Goal: Task Accomplishment & Management: Manage account settings

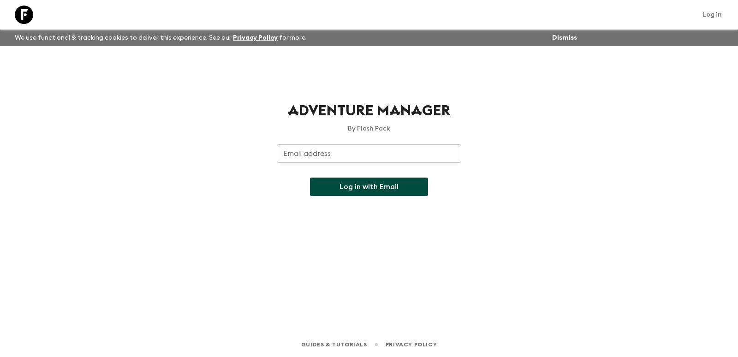
click at [376, 154] on input "Email address" at bounding box center [369, 153] width 184 height 18
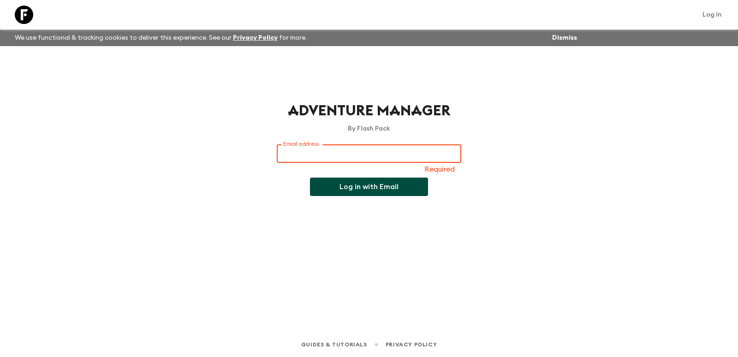
click at [334, 156] on input "Email address" at bounding box center [369, 153] width 184 height 18
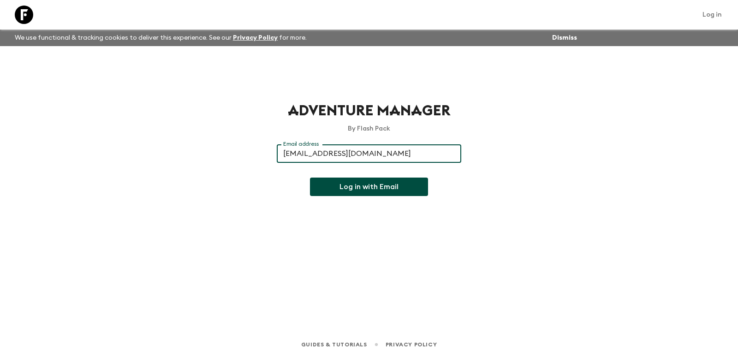
type input "[EMAIL_ADDRESS][DOMAIN_NAME]"
click at [310, 178] on button "Log in with Email" at bounding box center [369, 187] width 118 height 18
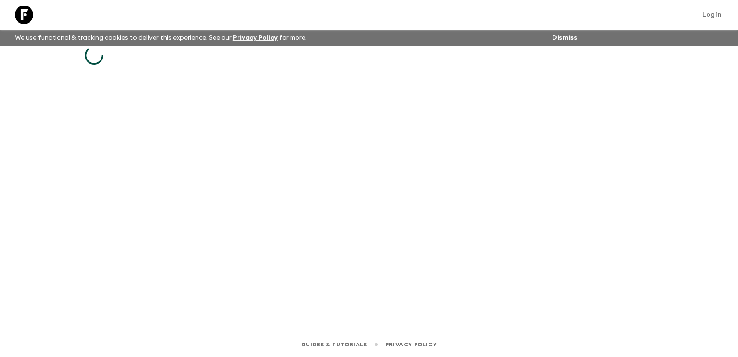
click at [211, 138] on div at bounding box center [369, 176] width 590 height 260
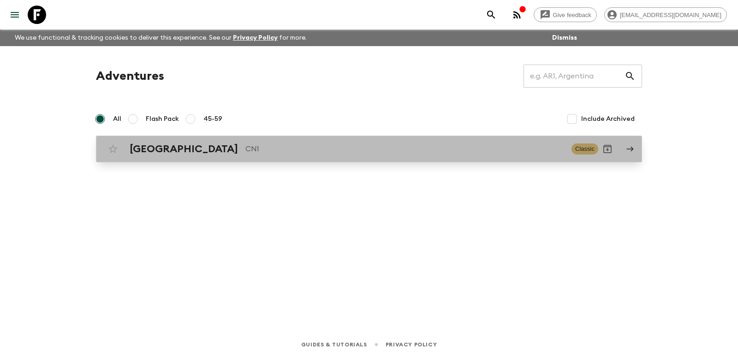
click at [258, 150] on p "CN1" at bounding box center [404, 148] width 319 height 11
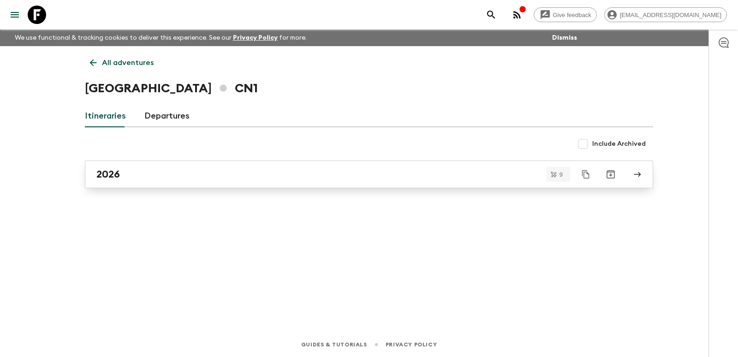
click at [225, 177] on div "2026" at bounding box center [359, 174] width 527 height 12
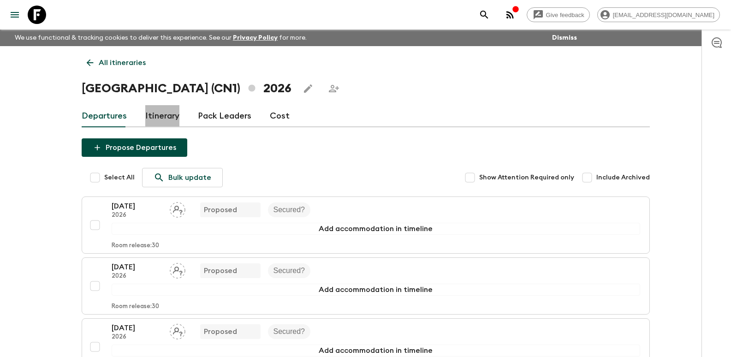
click at [173, 121] on link "Itinerary" at bounding box center [162, 116] width 34 height 22
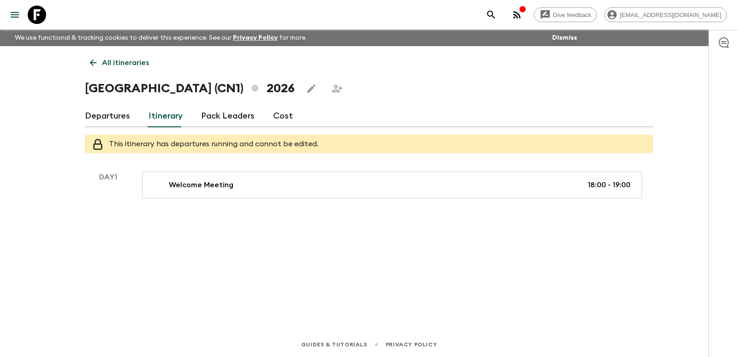
click at [237, 117] on link "Pack Leaders" at bounding box center [227, 116] width 53 height 22
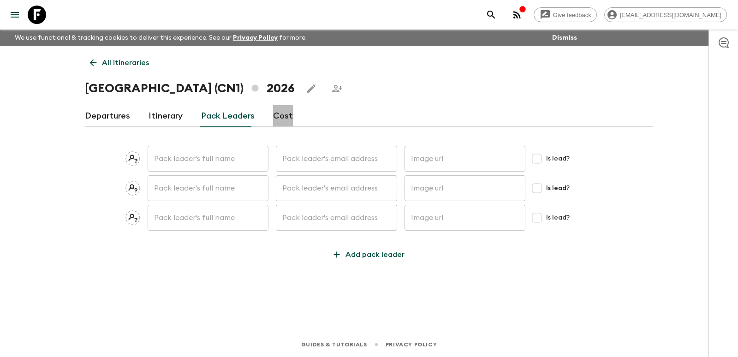
click at [278, 116] on link "Cost" at bounding box center [283, 116] width 20 height 22
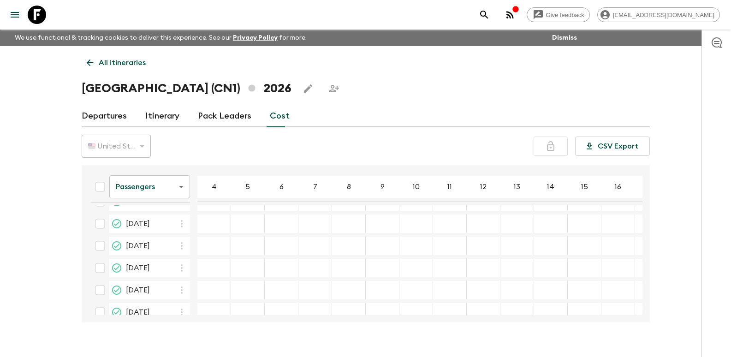
scroll to position [97, 0]
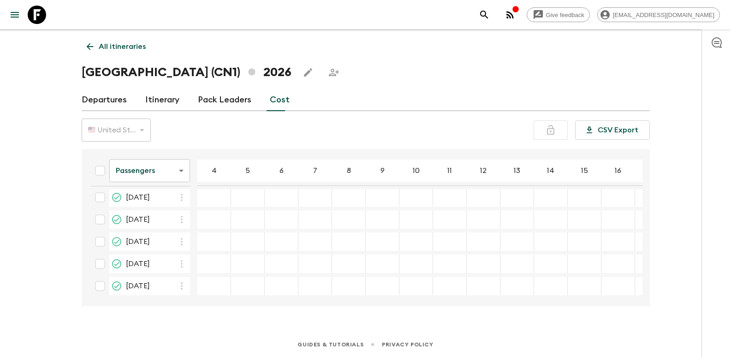
click at [104, 96] on link "Departures" at bounding box center [104, 100] width 45 height 22
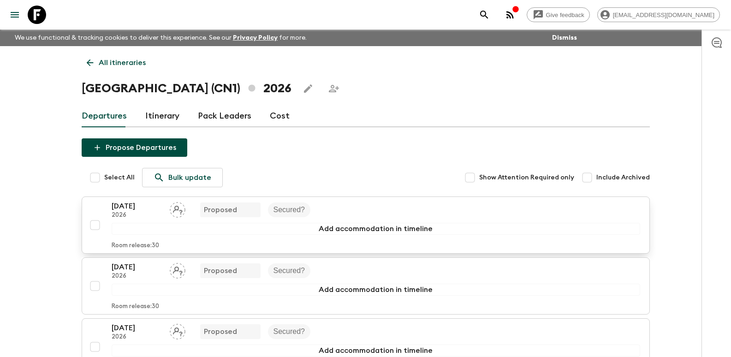
scroll to position [138, 0]
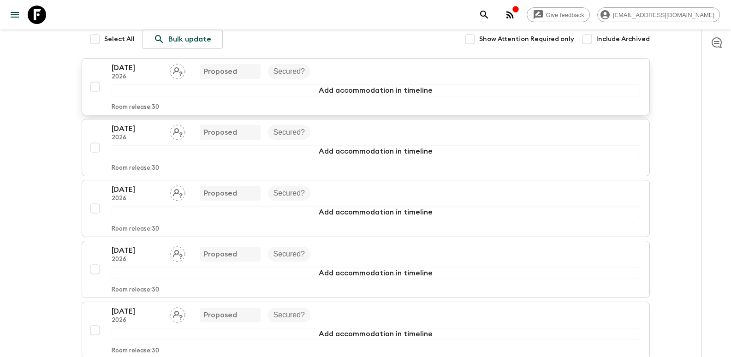
click at [390, 69] on div "22 Mar 2026 2026 Proposed Secured?" at bounding box center [376, 71] width 528 height 18
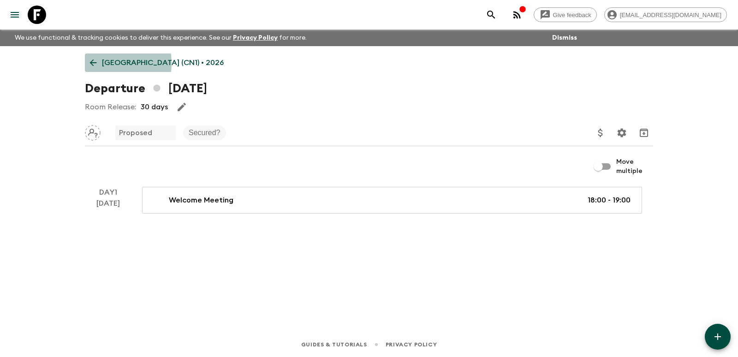
click at [93, 63] on icon at bounding box center [93, 63] width 10 height 10
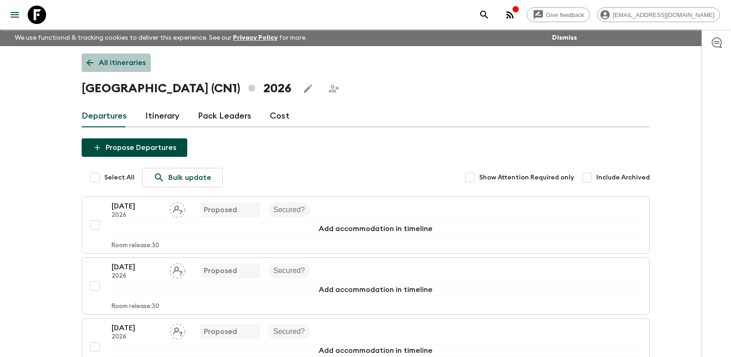
click at [96, 65] on link "All itineraries" at bounding box center [116, 62] width 69 height 18
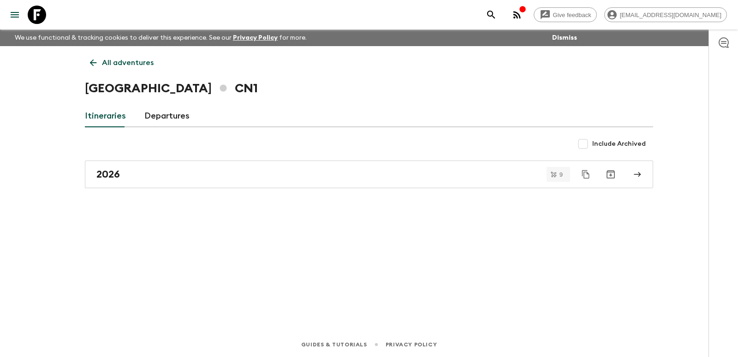
click at [159, 118] on link "Departures" at bounding box center [166, 116] width 45 height 22
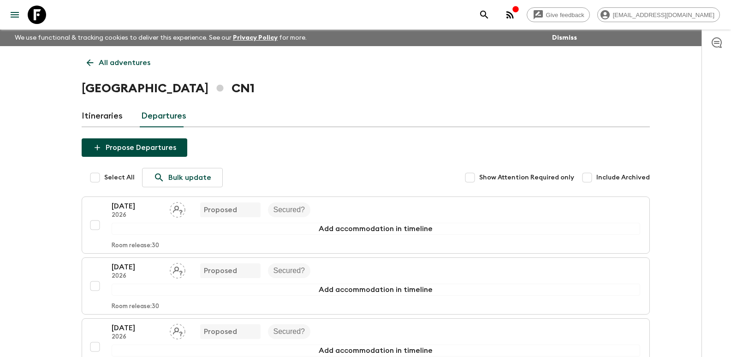
click at [114, 119] on link "Itineraries" at bounding box center [102, 116] width 41 height 22
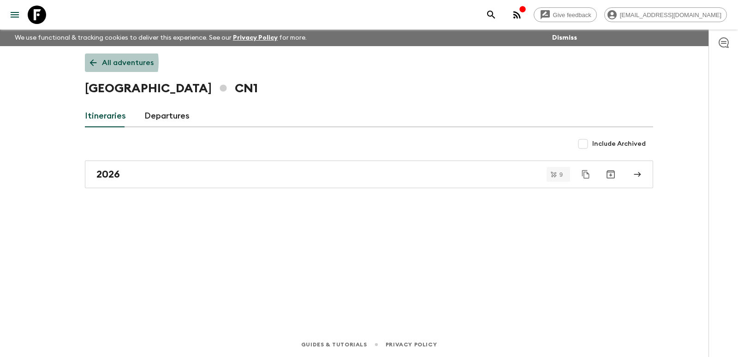
click at [97, 62] on icon at bounding box center [93, 63] width 10 height 10
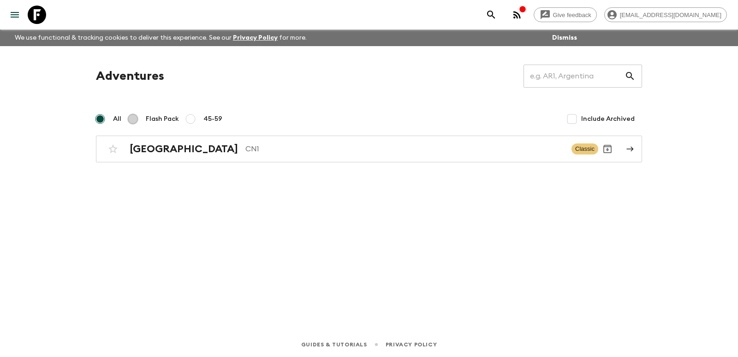
click at [136, 115] on input "Flash Pack" at bounding box center [132, 118] width 11 height 11
radio input "true"
click at [99, 122] on input "All" at bounding box center [100, 118] width 11 height 11
radio input "true"
drag, startPoint x: 643, startPoint y: 115, endPoint x: 634, endPoint y: 122, distance: 11.3
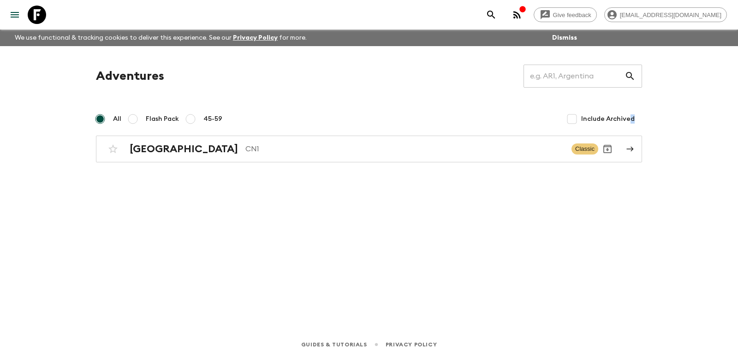
click at [634, 121] on div "Adventures ​ All Flash Pack 45-59 Include Archived China CN1 Classic" at bounding box center [369, 114] width 568 height 98
click at [548, 213] on div "Adventures ​ All Flash Pack 45-59 Include Archived China CN1 Classic" at bounding box center [369, 176] width 590 height 260
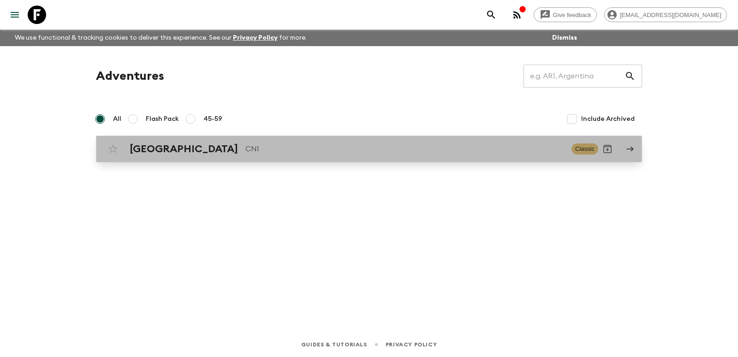
click at [326, 148] on p "CN1" at bounding box center [404, 148] width 319 height 11
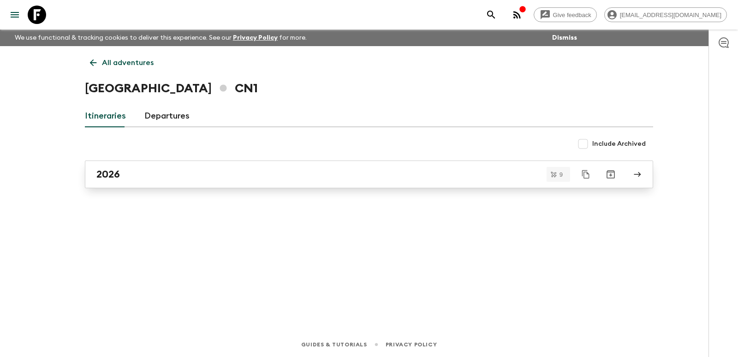
click at [139, 171] on div "2026" at bounding box center [359, 174] width 527 height 12
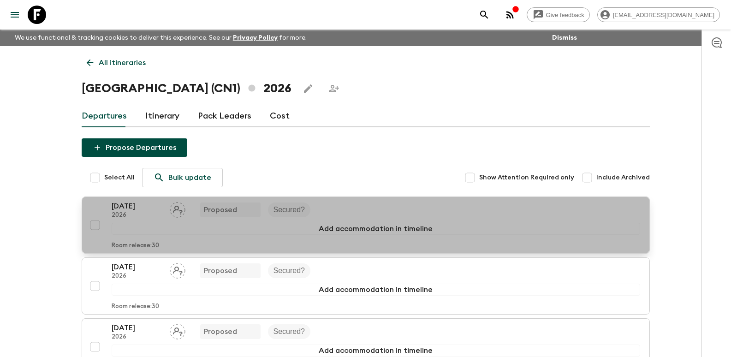
click at [394, 212] on div "22 Mar 2026 2026 Proposed Secured?" at bounding box center [376, 210] width 528 height 18
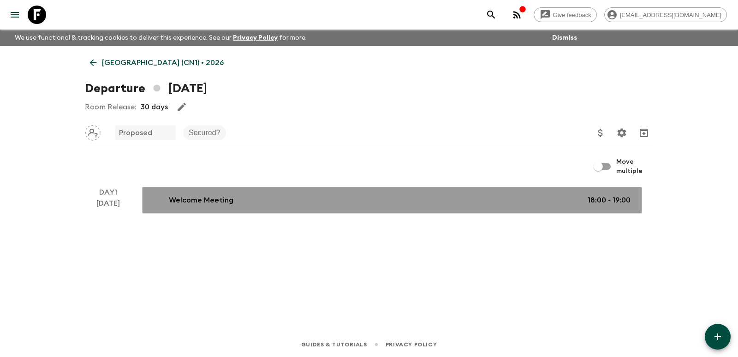
click at [203, 201] on p "Welcome Meeting" at bounding box center [201, 200] width 65 height 11
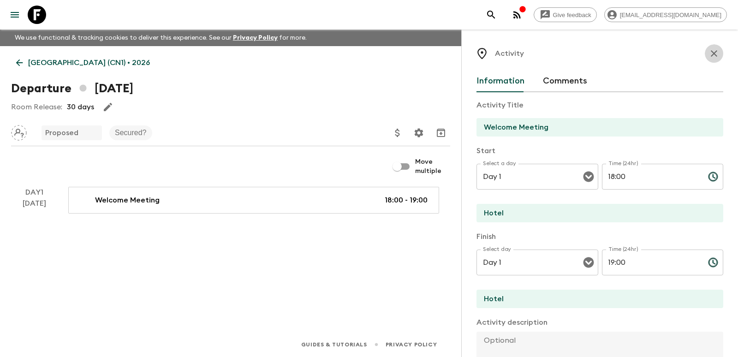
click at [711, 56] on icon "button" at bounding box center [713, 53] width 11 height 11
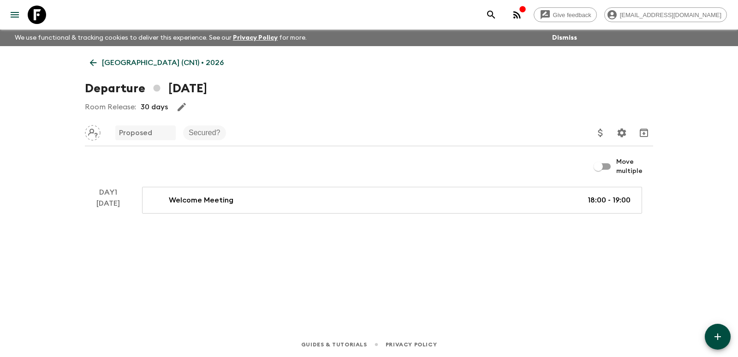
click at [89, 63] on icon at bounding box center [93, 63] width 10 height 10
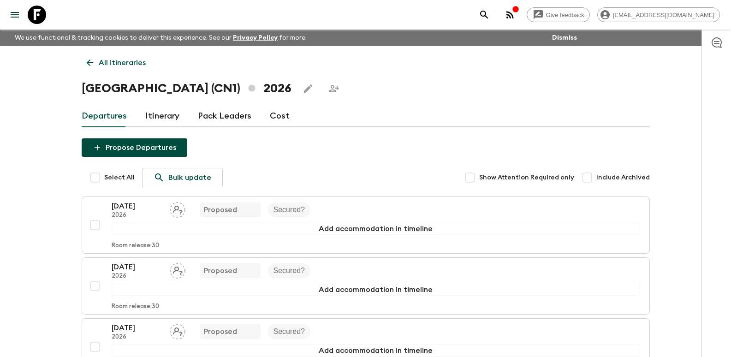
click at [168, 115] on link "Itinerary" at bounding box center [162, 116] width 34 height 22
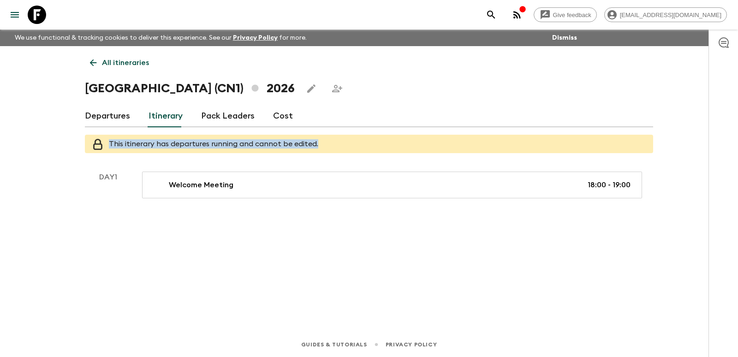
drag, startPoint x: 316, startPoint y: 145, endPoint x: 62, endPoint y: 132, distance: 254.4
click at [62, 132] on div "Give feedback yufei.li1@ctg.cn We use functional & tracking cookies to deliver …" at bounding box center [369, 178] width 738 height 357
copy span "This itinerary has departures running and cannot be edited."
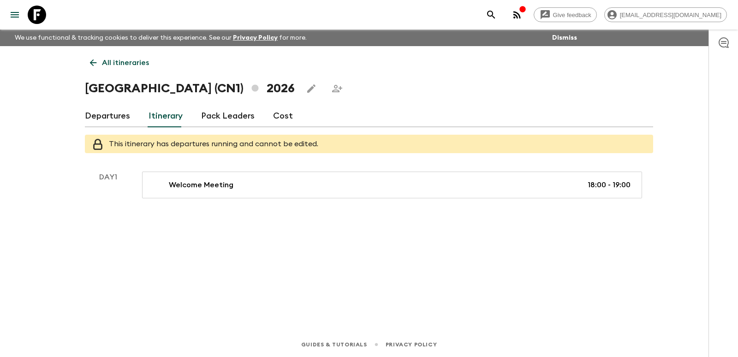
click at [325, 154] on div "All itineraries China (CN1) 2026 Departures Itinerary Pack Leaders Cost This it…" at bounding box center [369, 176] width 590 height 260
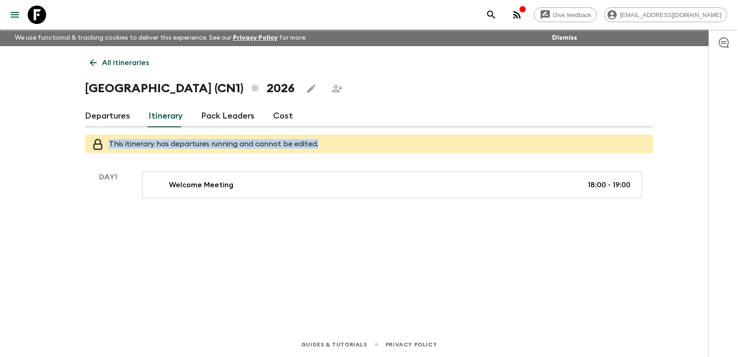
drag, startPoint x: 324, startPoint y: 145, endPoint x: 103, endPoint y: 138, distance: 221.0
click at [103, 138] on div "This itinerary has departures running and cannot be edited." at bounding box center [369, 144] width 568 height 18
copy span "This itinerary has departures running and cannot be edited."
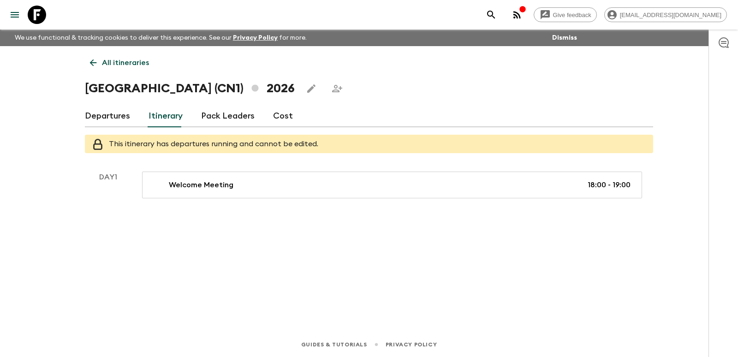
click at [162, 207] on div "All itineraries China (CN1) 2026 Departures Itinerary Pack Leaders Cost This it…" at bounding box center [369, 176] width 590 height 260
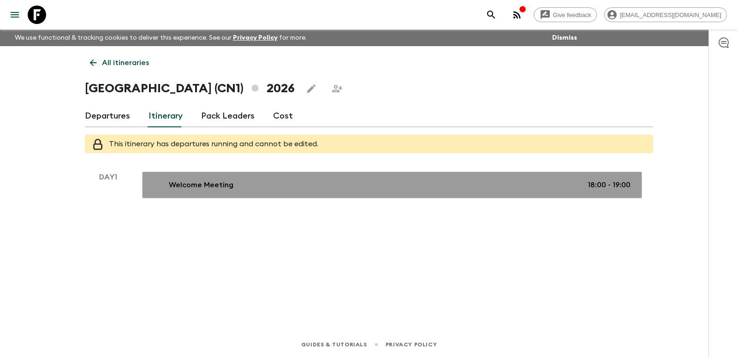
click at [172, 188] on p "Welcome Meeting" at bounding box center [201, 184] width 65 height 11
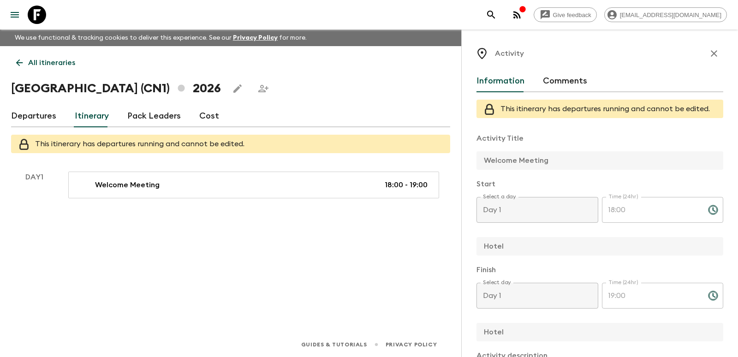
click at [713, 61] on div "Activity" at bounding box center [599, 53] width 247 height 18
click at [710, 57] on icon "button" at bounding box center [713, 53] width 11 height 11
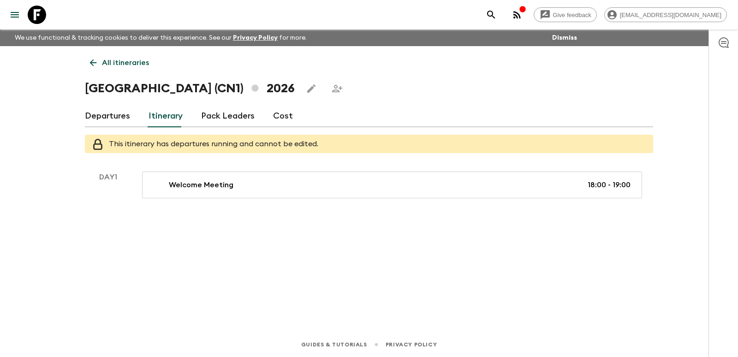
click at [108, 113] on link "Departures" at bounding box center [107, 116] width 45 height 22
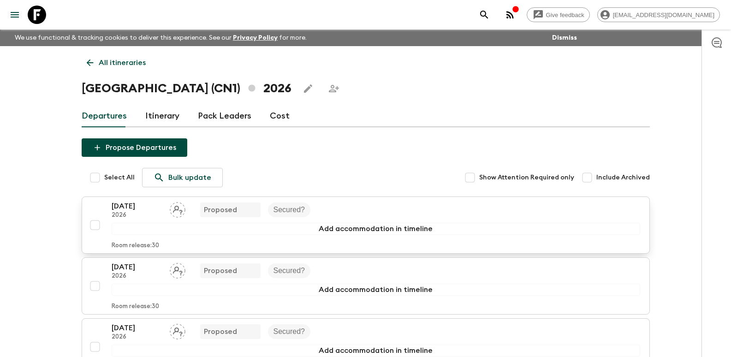
click at [454, 214] on div "22 Mar 2026 2026 Proposed Secured?" at bounding box center [376, 210] width 528 height 18
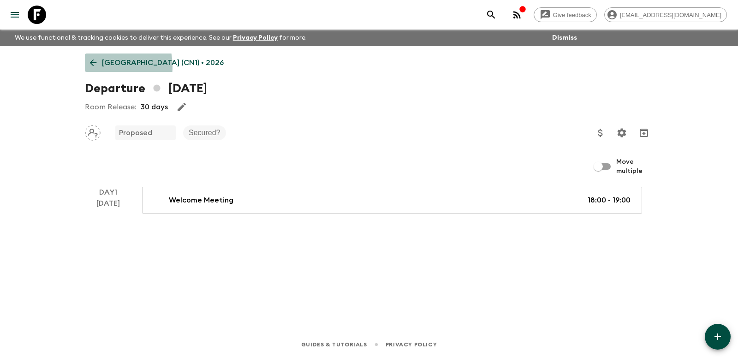
click at [93, 67] on icon at bounding box center [93, 63] width 10 height 10
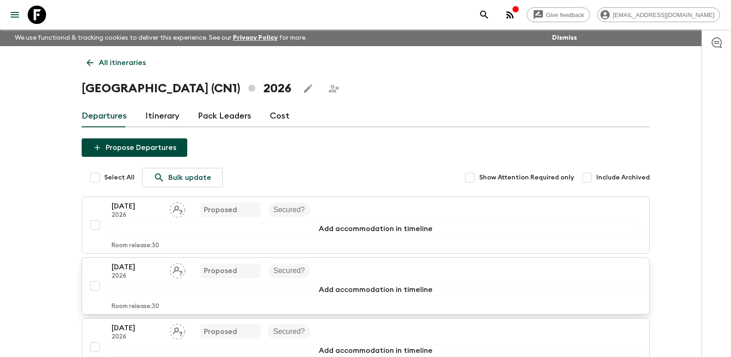
click at [408, 274] on div "13 Apr 2026 2026 Proposed Secured?" at bounding box center [376, 270] width 528 height 18
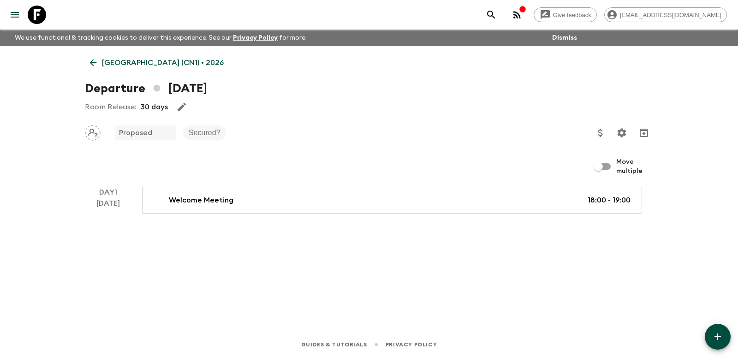
click at [714, 332] on icon "button" at bounding box center [717, 336] width 11 height 11
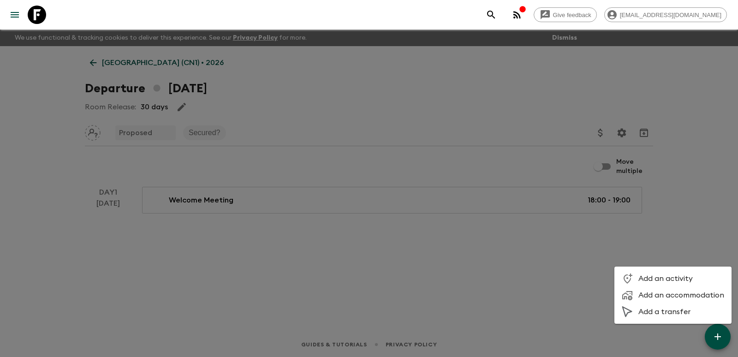
click at [679, 280] on span "Add an activity" at bounding box center [681, 278] width 86 height 9
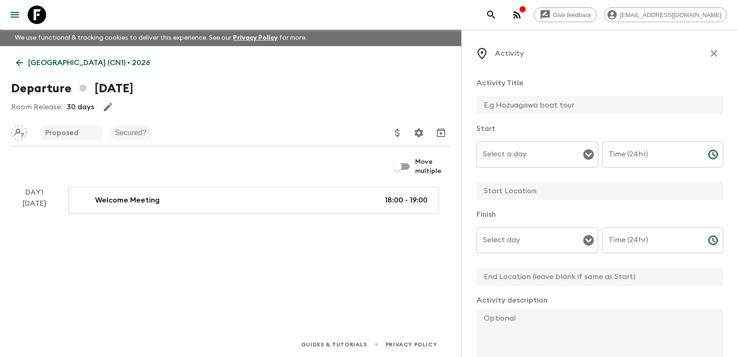
click at [520, 112] on input "text" at bounding box center [595, 105] width 239 height 18
type input "Welcome Dinner"
click at [562, 162] on input "Select a day" at bounding box center [530, 155] width 100 height 18
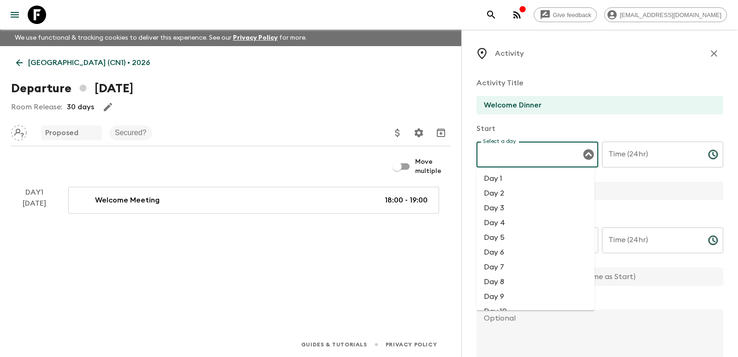
click at [539, 176] on li "Day 1" at bounding box center [535, 178] width 118 height 15
type input "Day 1"
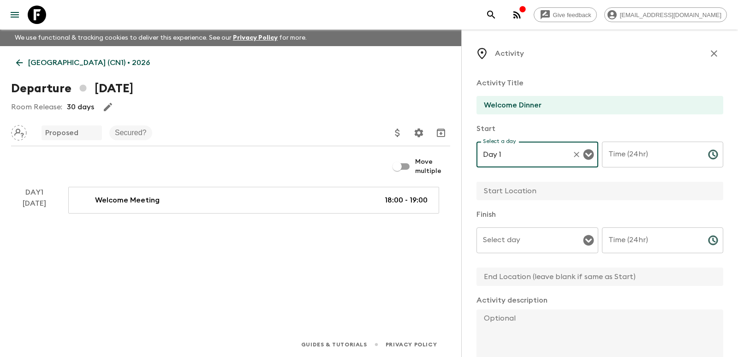
click at [554, 254] on div "Select day Select day ​" at bounding box center [537, 245] width 122 height 36
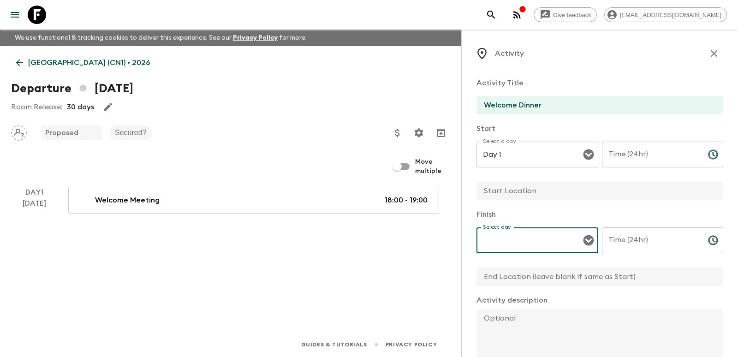
click at [558, 248] on input "Select day" at bounding box center [530, 240] width 100 height 18
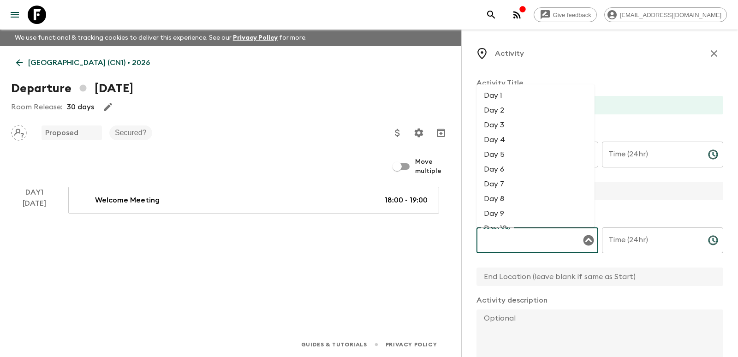
click at [529, 97] on li "Day 1" at bounding box center [535, 95] width 118 height 15
type input "Day 1"
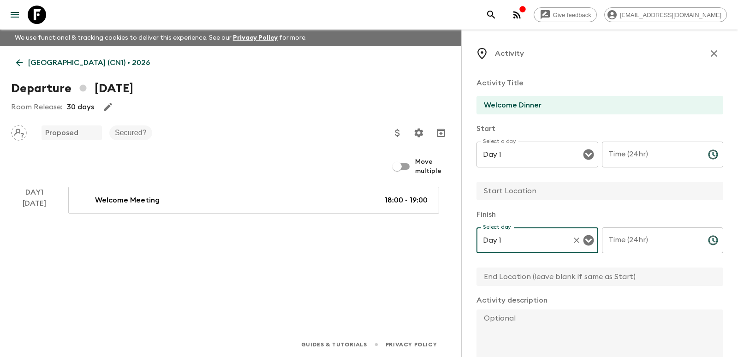
click at [628, 153] on div "Time (24hr) Time (24hr) ​" at bounding box center [663, 160] width 122 height 36
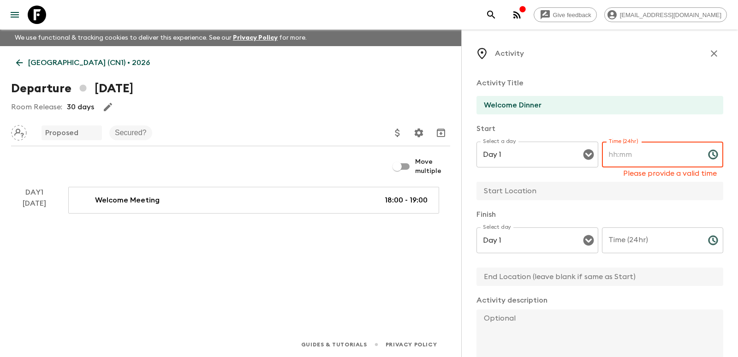
click at [619, 154] on input "Time (24hr)" at bounding box center [651, 155] width 99 height 26
click at [641, 160] on input "Time (24hr)" at bounding box center [651, 155] width 99 height 26
type input "19:00"
click at [622, 236] on div "Time (24hr) Time (24hr) ​" at bounding box center [663, 245] width 122 height 36
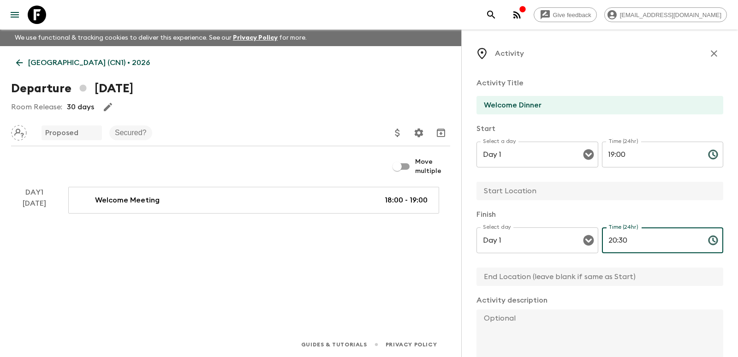
type input "20:30"
click at [559, 281] on input "text" at bounding box center [595, 276] width 239 height 18
click at [563, 191] on input "text" at bounding box center [595, 191] width 239 height 18
drag, startPoint x: 555, startPoint y: 188, endPoint x: 450, endPoint y: 183, distance: 105.2
click at [449, 183] on div "China (CN1) • 2026 Departure 13th April 2026 Room Release: 30 days Proposed Sec…" at bounding box center [230, 176] width 461 height 260
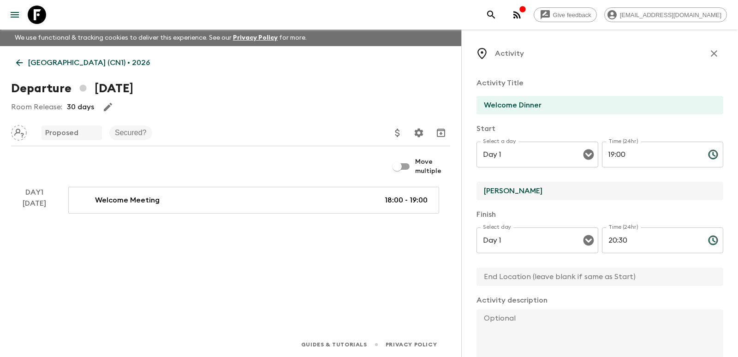
type input "Hua Jia Yi Yuan"
click at [500, 275] on input "text" at bounding box center [595, 276] width 239 height 18
paste input "Hua Jia Yi Yuan"
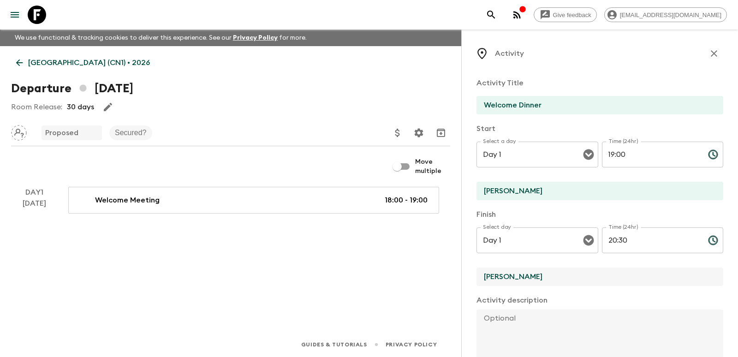
type input "Hua Jia Yi Yuan"
click at [484, 297] on p "Activity description" at bounding box center [599, 300] width 247 height 11
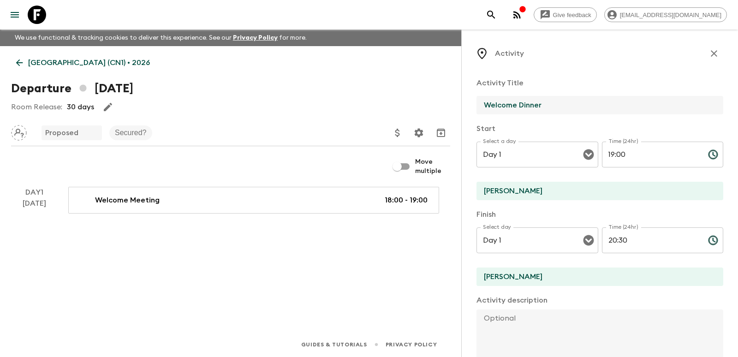
drag, startPoint x: 484, startPoint y: 101, endPoint x: 572, endPoint y: 115, distance: 88.7
click at [572, 115] on div "Welcome Dinner" at bounding box center [599, 106] width 247 height 20
click at [524, 151] on input "Day 1" at bounding box center [524, 155] width 88 height 18
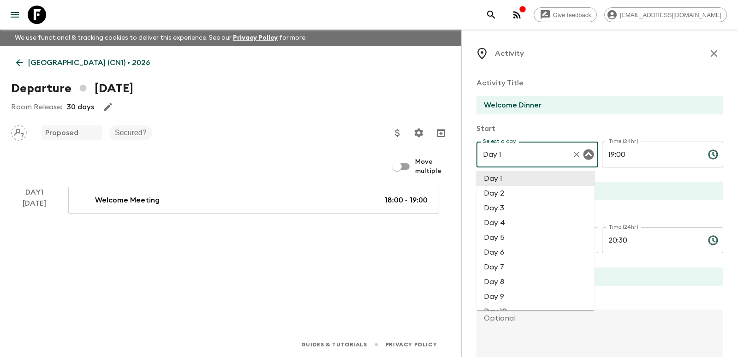
click at [631, 161] on input "19:00" at bounding box center [651, 155] width 99 height 26
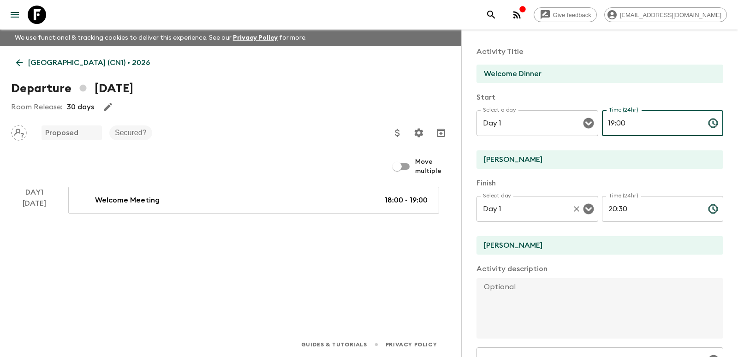
scroll to position [46, 0]
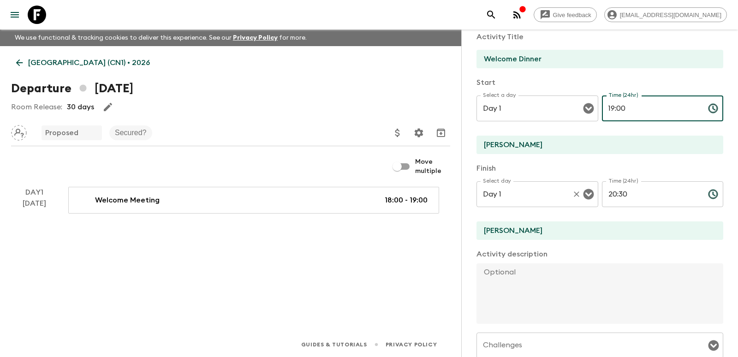
click at [531, 188] on input "Day 1" at bounding box center [524, 194] width 88 height 18
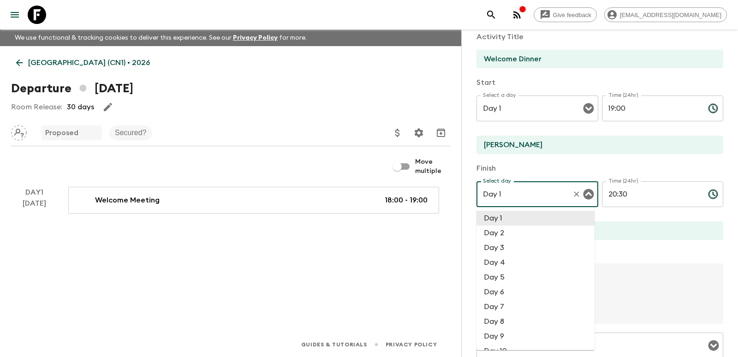
click at [654, 203] on input "20:30" at bounding box center [651, 194] width 99 height 26
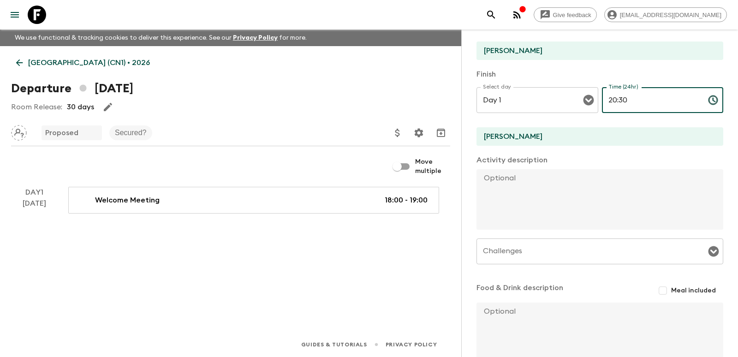
scroll to position [184, 0]
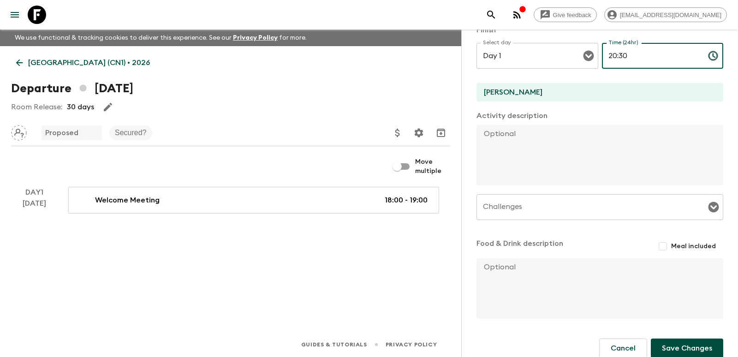
click at [540, 151] on textarea at bounding box center [595, 155] width 239 height 60
click at [553, 202] on input "Challenges" at bounding box center [592, 207] width 225 height 18
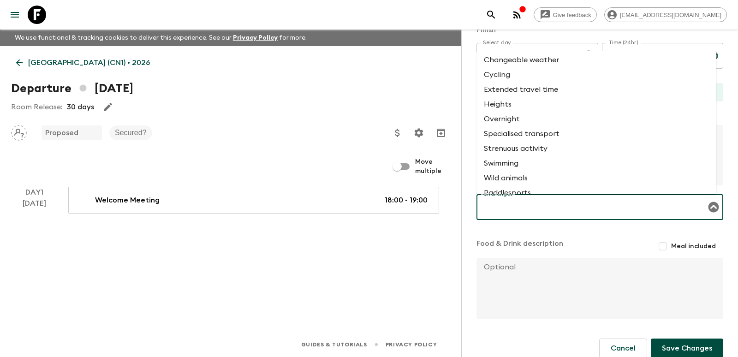
scroll to position [0, 0]
click at [525, 61] on li "Changeable weather" at bounding box center [596, 62] width 240 height 15
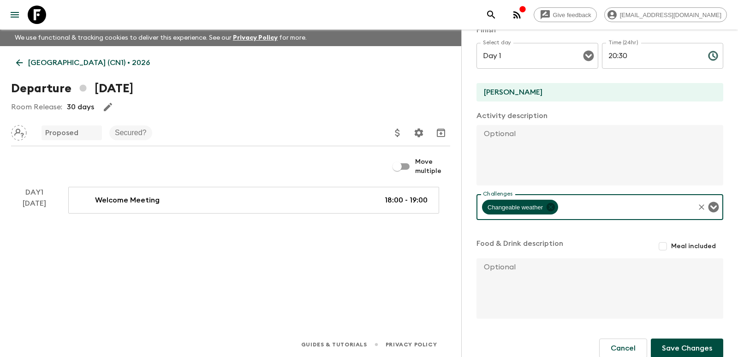
click at [549, 209] on icon at bounding box center [550, 207] width 8 height 8
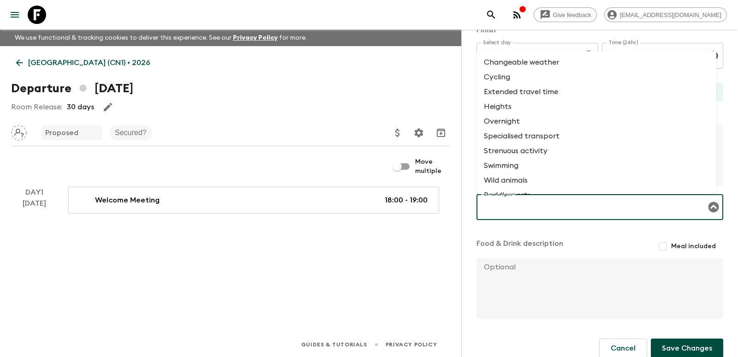
click at [522, 205] on input "Challenges" at bounding box center [592, 207] width 225 height 18
drag, startPoint x: 433, startPoint y: 235, endPoint x: 438, endPoint y: 238, distance: 5.8
click at [433, 235] on div "China (CN1) • 2026 Departure 13th April 2026 Room Release: 30 days Proposed Sec…" at bounding box center [230, 176] width 461 height 260
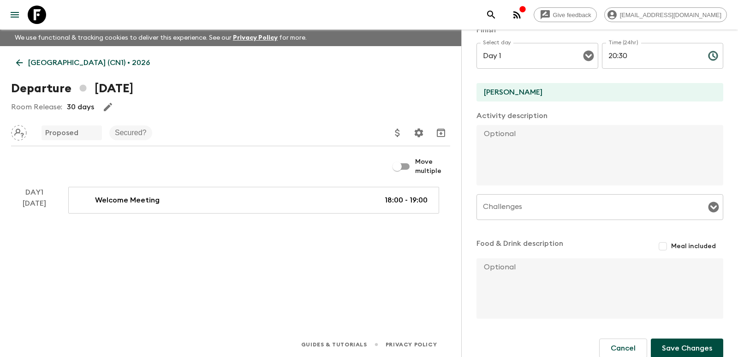
scroll to position [196, 0]
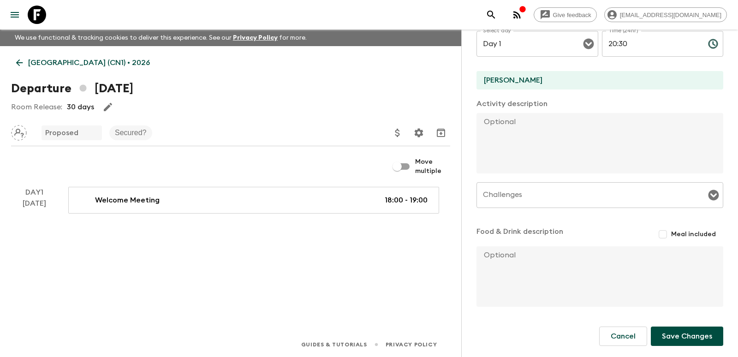
drag, startPoint x: 539, startPoint y: 263, endPoint x: 511, endPoint y: 255, distance: 28.8
click at [538, 262] on textarea at bounding box center [595, 276] width 239 height 60
drag, startPoint x: 480, startPoint y: 231, endPoint x: 570, endPoint y: 250, distance: 91.4
click at [570, 235] on div "Food & Drink description Meal included" at bounding box center [599, 234] width 247 height 17
click at [570, 250] on textarea at bounding box center [595, 276] width 239 height 60
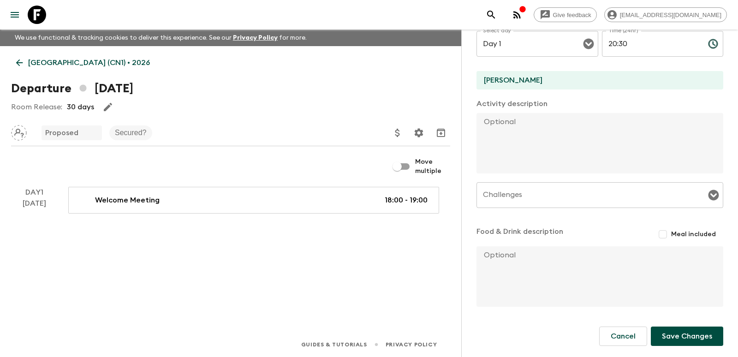
click at [673, 332] on button "Save Changes" at bounding box center [687, 335] width 72 height 19
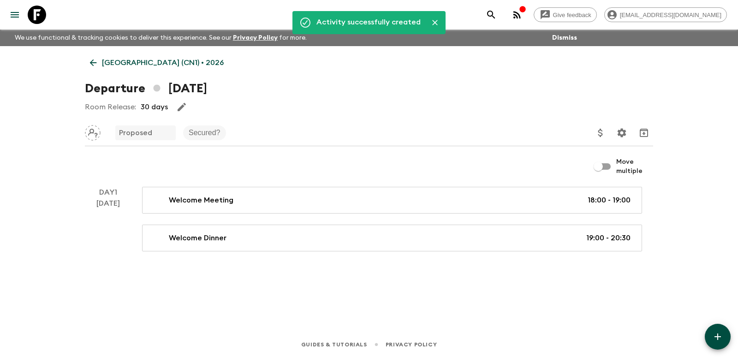
click at [721, 329] on button "button" at bounding box center [718, 337] width 26 height 26
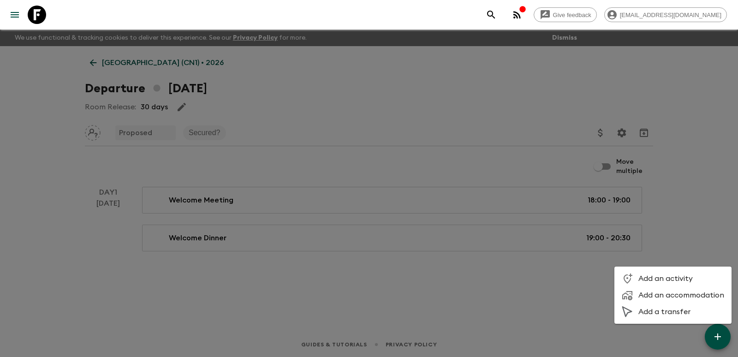
click at [555, 272] on div at bounding box center [369, 178] width 738 height 357
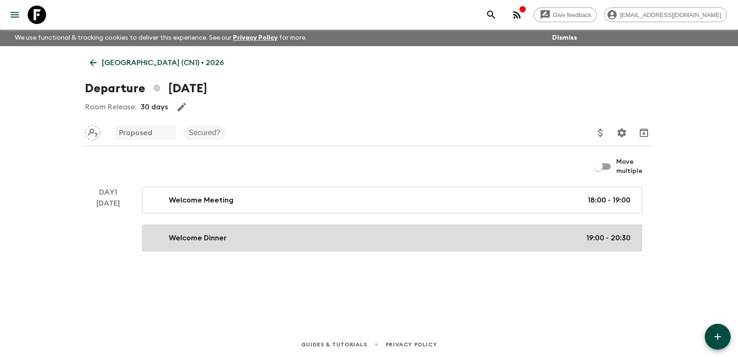
click at [494, 237] on div "Welcome Dinner 19:00 - 20:30" at bounding box center [390, 237] width 480 height 11
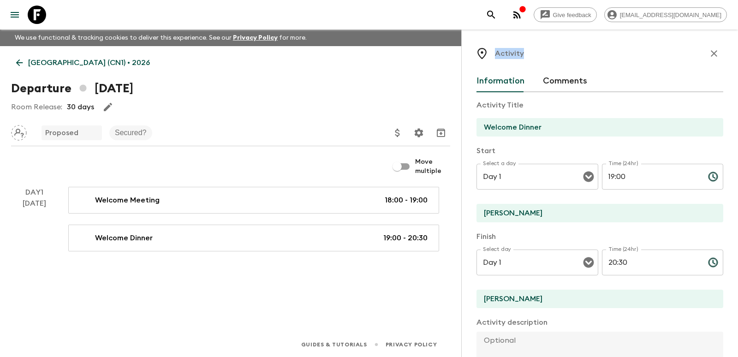
drag, startPoint x: 496, startPoint y: 53, endPoint x: 527, endPoint y: 53, distance: 30.4
click at [527, 53] on div "Activity" at bounding box center [599, 53] width 247 height 18
click at [529, 59] on div "Activity" at bounding box center [599, 53] width 247 height 18
drag, startPoint x: 495, startPoint y: 53, endPoint x: 527, endPoint y: 53, distance: 31.8
click at [527, 53] on div "Activity" at bounding box center [599, 53] width 247 height 18
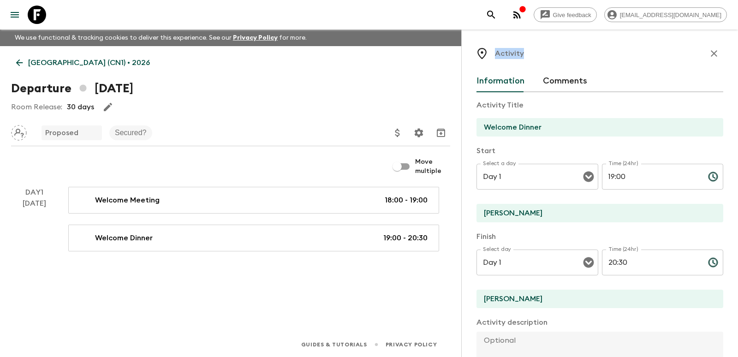
click at [527, 60] on div "Activity" at bounding box center [599, 53] width 247 height 18
click at [571, 77] on button "Comments" at bounding box center [565, 81] width 44 height 22
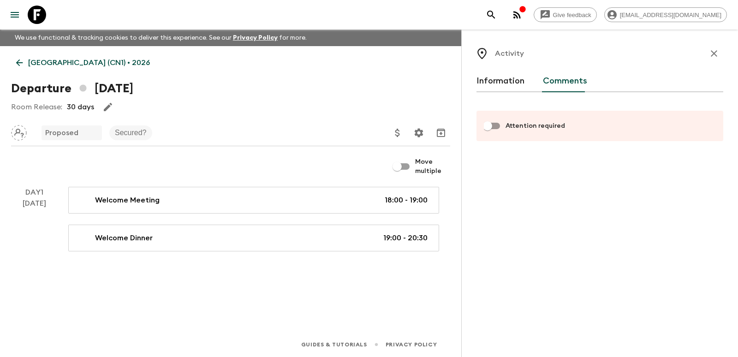
click at [504, 84] on button "Information" at bounding box center [500, 81] width 48 height 22
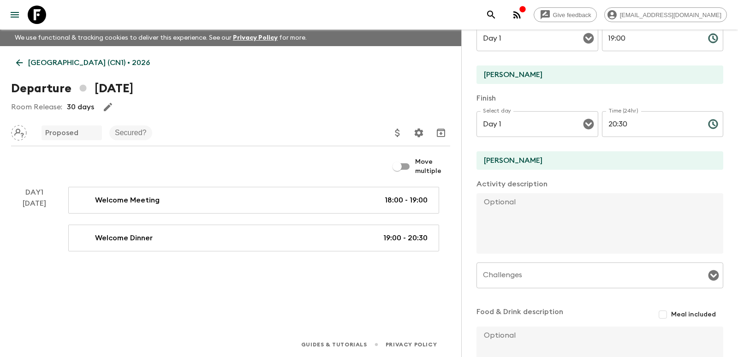
scroll to position [219, 0]
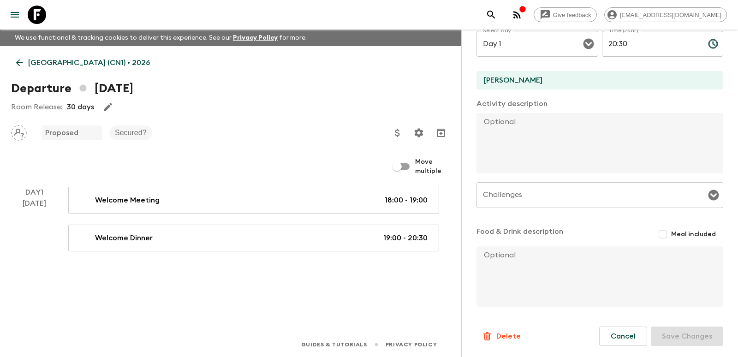
click at [386, 298] on div "China (CN1) • 2026 Departure 13th April 2026 Room Release: 30 days Proposed Sec…" at bounding box center [230, 176] width 461 height 260
drag, startPoint x: 629, startPoint y: 333, endPoint x: 608, endPoint y: 338, distance: 21.9
click at [629, 332] on button "Cancel" at bounding box center [623, 335] width 48 height 19
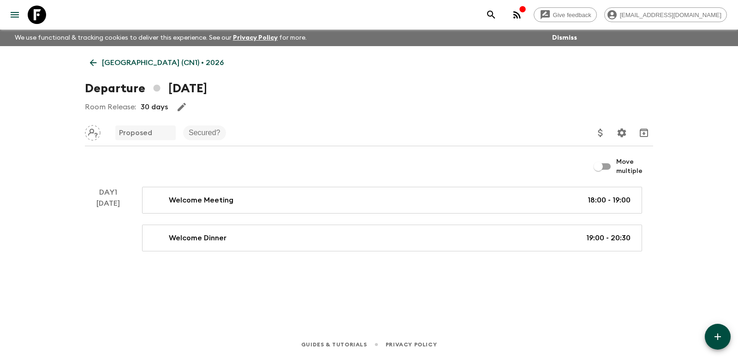
click at [713, 333] on icon "button" at bounding box center [717, 336] width 11 height 11
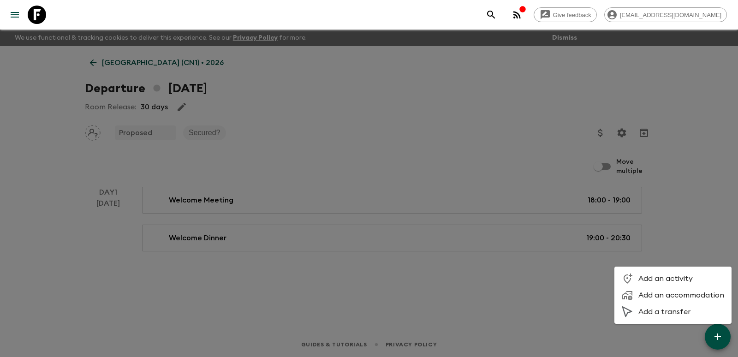
click at [652, 308] on span "Add a transfer" at bounding box center [681, 311] width 86 height 9
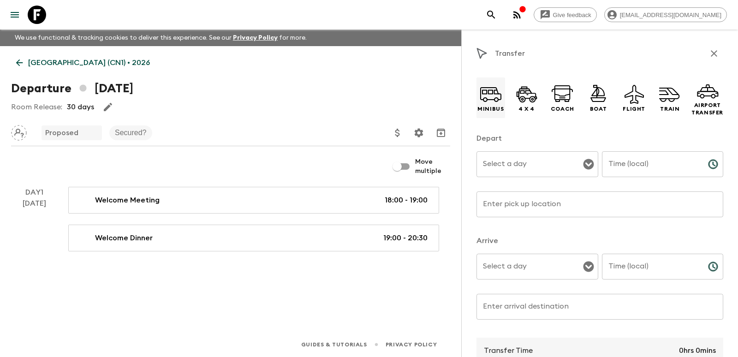
click at [495, 103] on icon at bounding box center [491, 94] width 22 height 22
click at [699, 102] on p "Airport Transfer" at bounding box center [707, 108] width 32 height 15
click at [537, 167] on input "Select a day" at bounding box center [530, 164] width 100 height 18
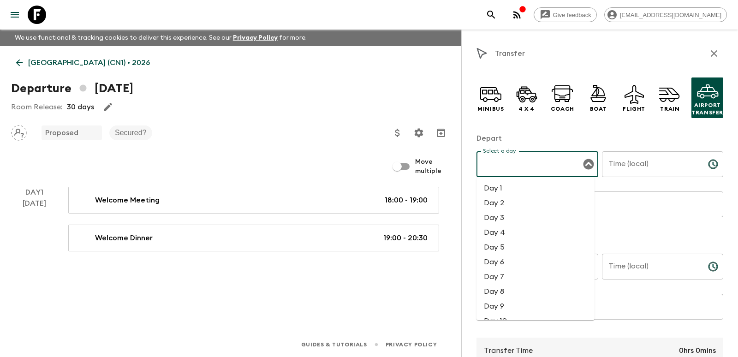
click at [500, 185] on li "Day 1" at bounding box center [535, 188] width 118 height 15
type input "Day 1"
click at [640, 173] on input "Time (local)" at bounding box center [651, 164] width 99 height 26
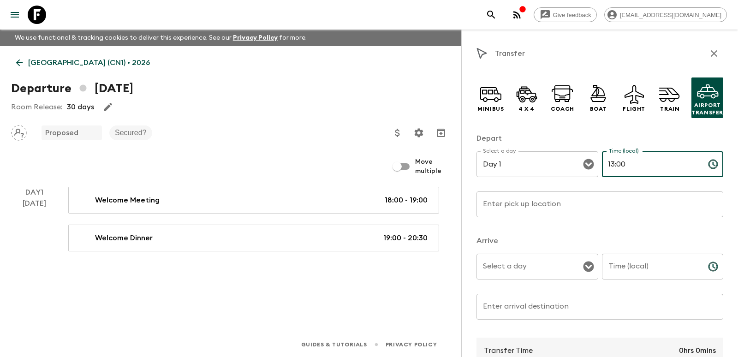
type input "13:00"
click at [656, 264] on input "Time (local)" at bounding box center [651, 267] width 99 height 26
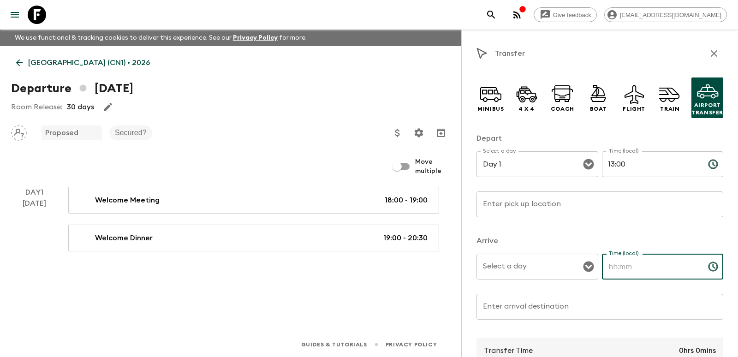
click at [613, 211] on input "Enter pick up location" at bounding box center [599, 204] width 247 height 26
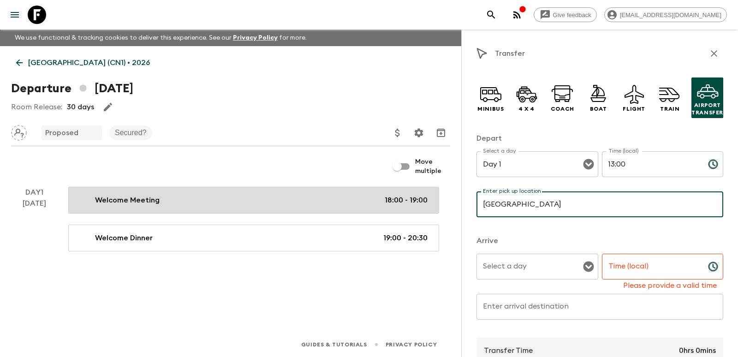
drag, startPoint x: 500, startPoint y: 200, endPoint x: 421, endPoint y: 194, distance: 79.1
click at [421, 194] on div "China (CN1) • 2026 Departure 13th April 2026 Room Release: 30 days Proposed Sec…" at bounding box center [230, 176] width 461 height 260
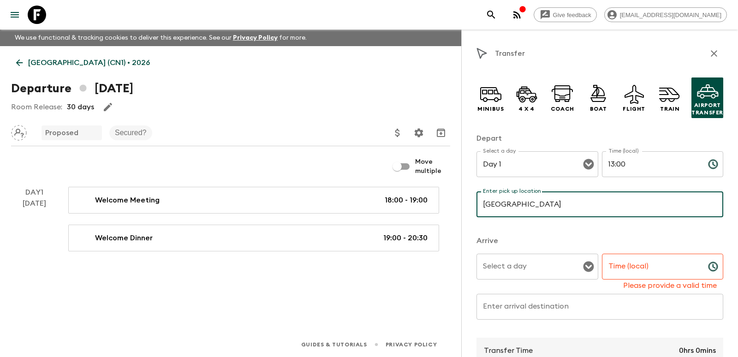
type input "Beijing"
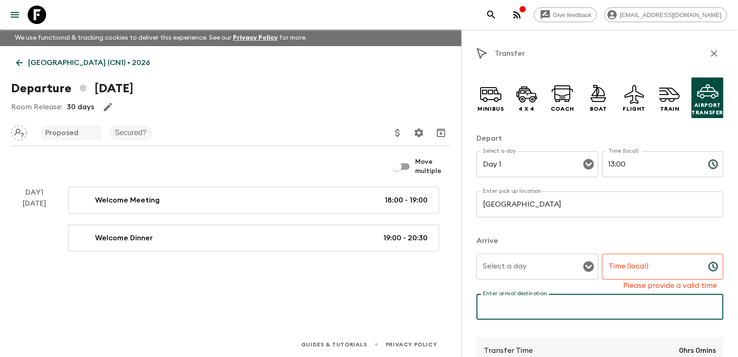
click at [524, 311] on input "Enter arrival destination" at bounding box center [599, 307] width 247 height 26
type input "hotel"
click at [524, 262] on div "Select a day Select a day ​" at bounding box center [537, 272] width 122 height 36
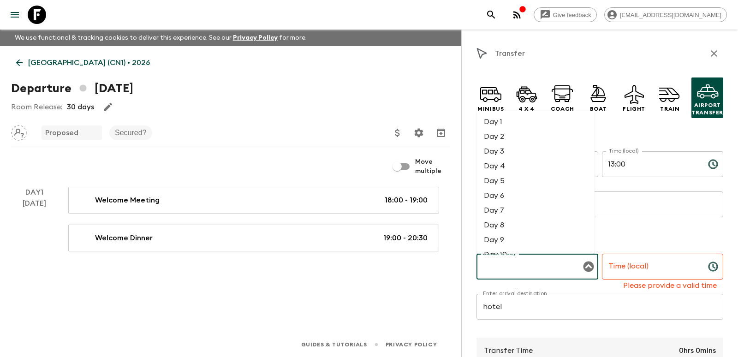
click at [516, 126] on li "Day 1" at bounding box center [535, 121] width 118 height 15
type input "Day 1"
click at [660, 267] on input "Time (local)" at bounding box center [651, 267] width 99 height 26
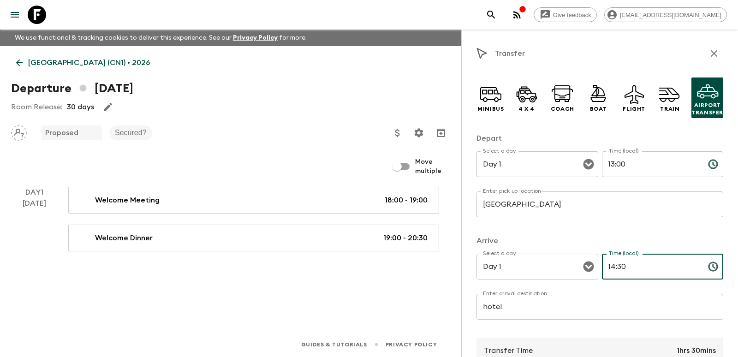
type input "14:30"
click at [600, 234] on div "Minibus 4 x 4 Coach Boat Flight Train Airport Transfer Depart Select a day Day …" at bounding box center [599, 297] width 247 height 455
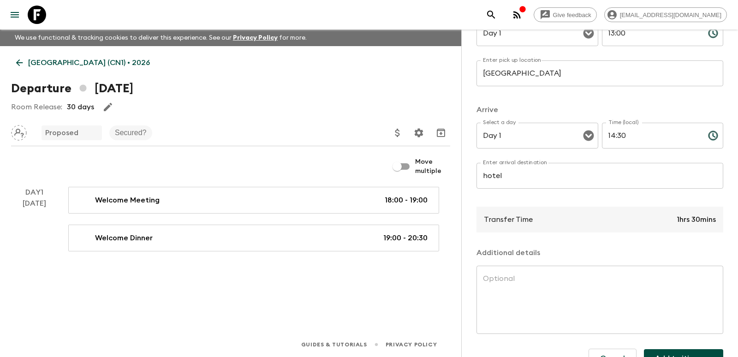
scroll to position [138, 0]
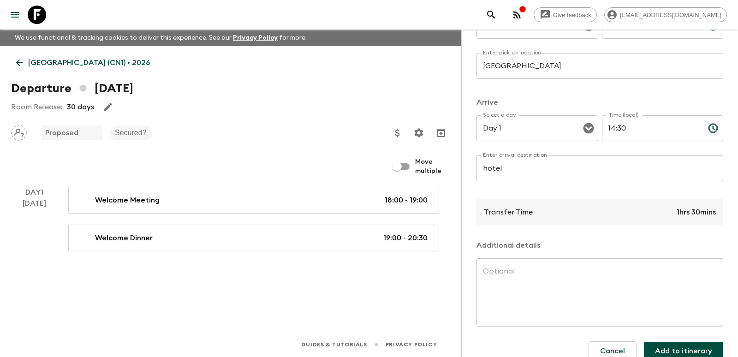
click at [530, 244] on p "Additional details" at bounding box center [599, 245] width 247 height 11
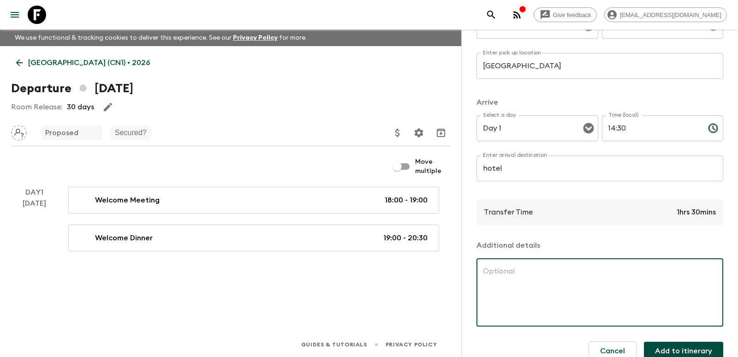
click at [538, 276] on textarea at bounding box center [600, 292] width 234 height 53
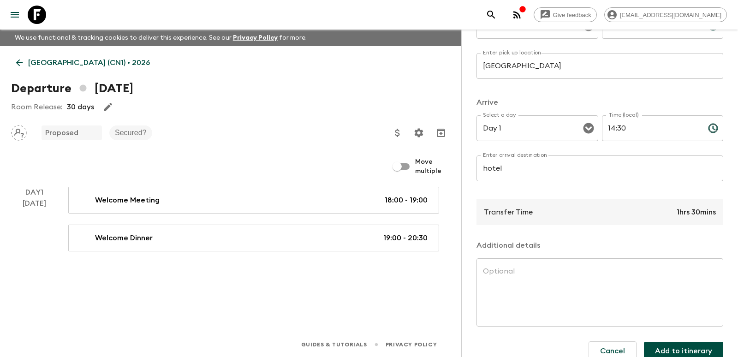
click at [574, 237] on div "Minibus 4 x 4 Coach Boat Flight Train Airport Transfer Depart Select a day Day …" at bounding box center [599, 159] width 247 height 455
click at [533, 277] on textarea at bounding box center [600, 292] width 234 height 53
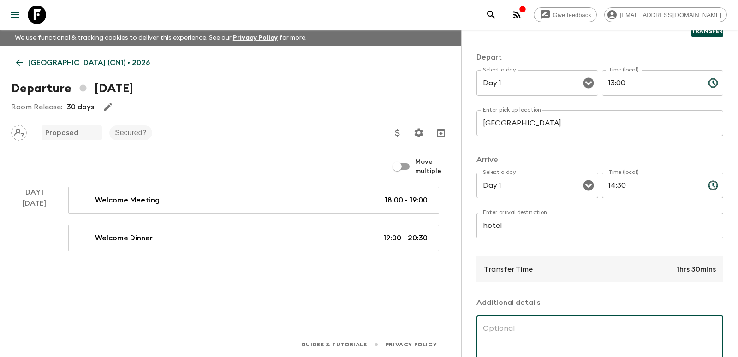
scroll to position [153, 0]
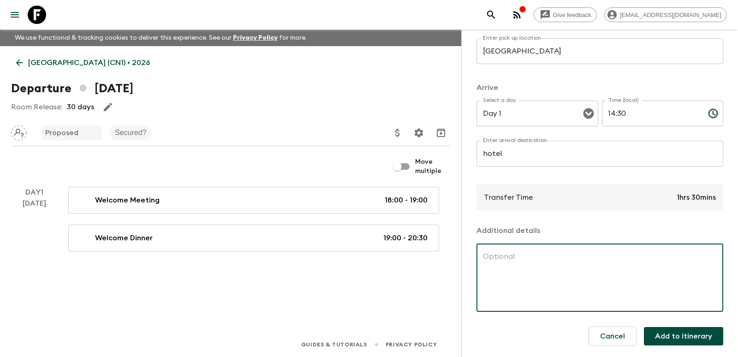
click at [523, 276] on textarea at bounding box center [600, 277] width 234 height 53
click at [597, 259] on textarea "Time from PEK to hotel: Time from PKX to hotel:" at bounding box center [600, 277] width 234 height 53
click at [567, 254] on textarea "Time from PEK to hotel: 1-1.5hrs Time from PKX to hotel:" at bounding box center [600, 277] width 234 height 53
click at [565, 270] on textarea "Time from PEK to hotel: 1-1.5hrs Time from PKX to hotel:" at bounding box center [600, 277] width 234 height 53
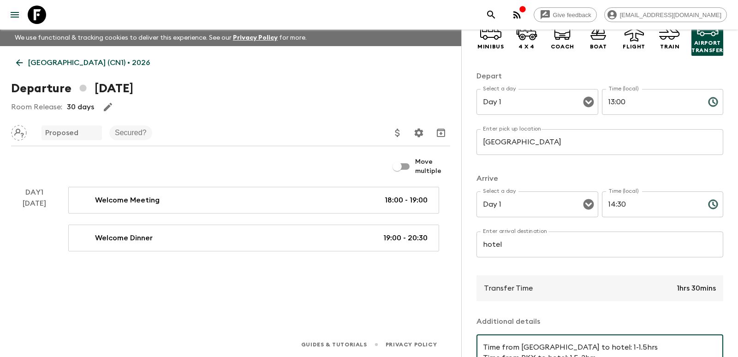
scroll to position [0, 0]
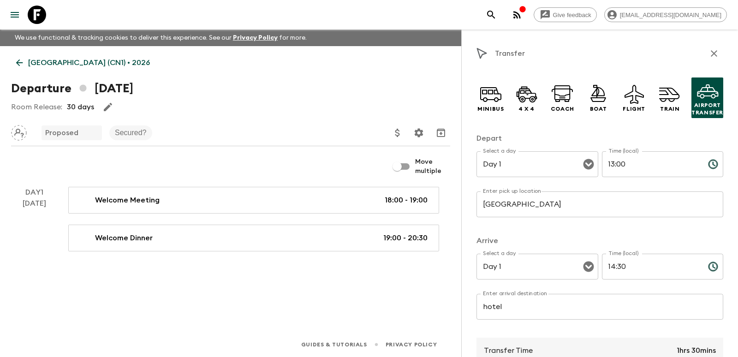
type textarea "Time from PEK to hotel: 1-1.5hrs Time from PKX to hotel: 1.5-2hrs"
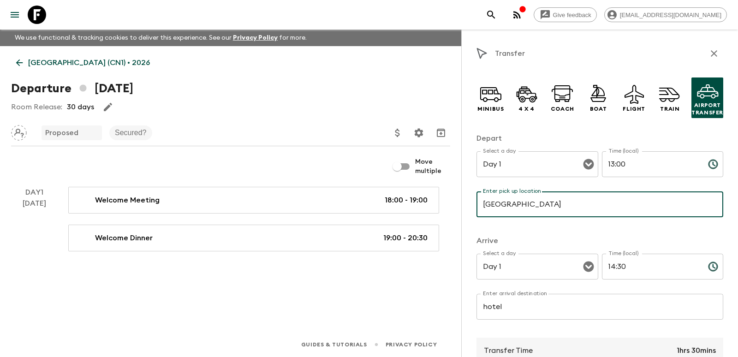
click at [545, 206] on input "Beijing" at bounding box center [599, 204] width 247 height 26
click at [529, 204] on input "Beijing" at bounding box center [599, 204] width 247 height 26
click at [519, 203] on input "Beijing aieport" at bounding box center [599, 204] width 247 height 26
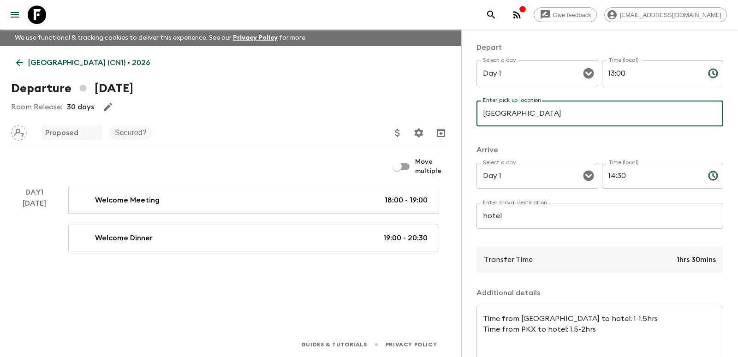
scroll to position [153, 0]
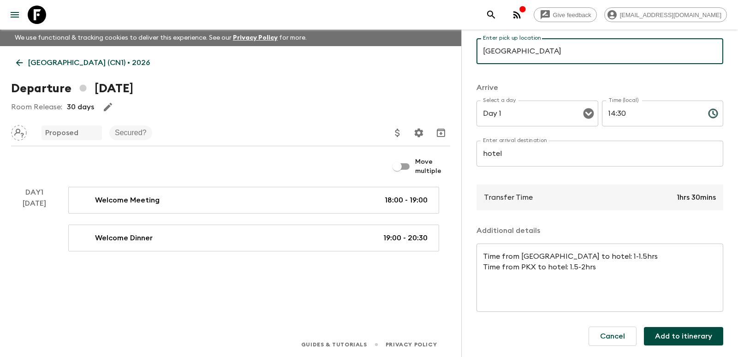
type input "Beijing airport"
click at [671, 338] on button "Add to itinerary" at bounding box center [683, 336] width 79 height 18
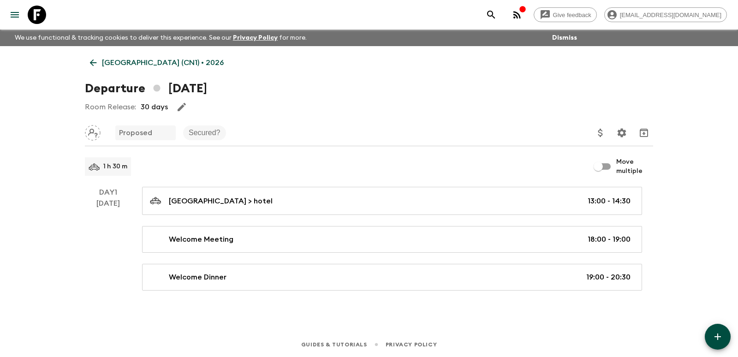
click at [714, 338] on icon "button" at bounding box center [717, 336] width 11 height 11
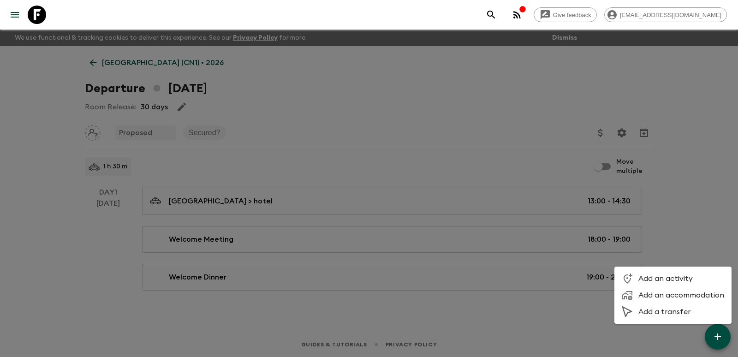
click at [562, 242] on div at bounding box center [369, 178] width 738 height 357
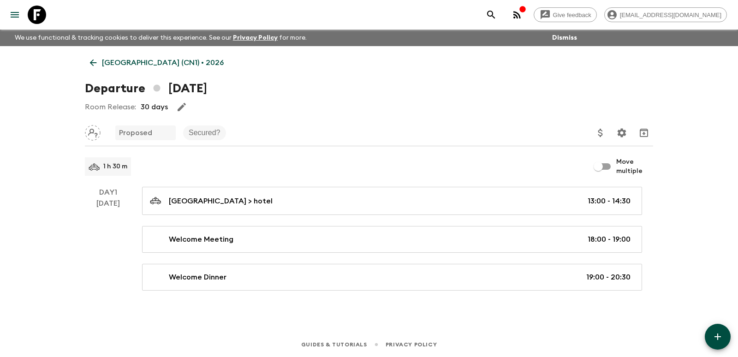
click at [721, 340] on icon "button" at bounding box center [717, 336] width 11 height 11
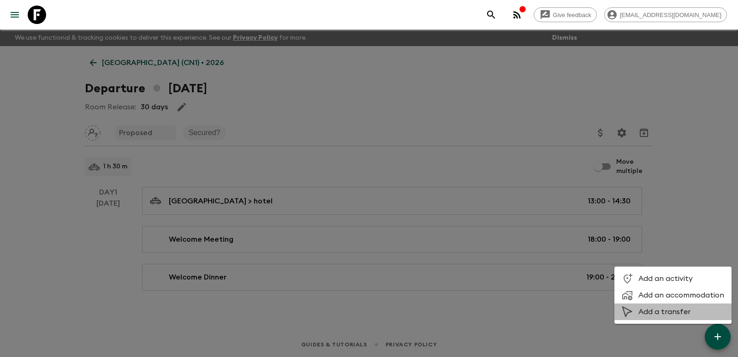
click at [643, 309] on span "Add a transfer" at bounding box center [681, 311] width 86 height 9
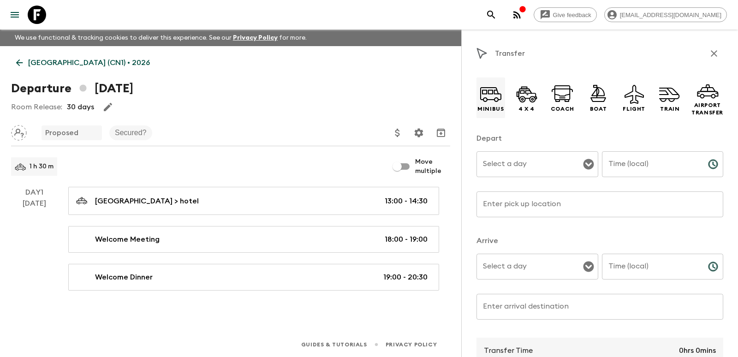
click at [503, 107] on div "Minibus" at bounding box center [490, 97] width 29 height 41
click at [511, 160] on div "Select a day Select a day ​" at bounding box center [537, 169] width 122 height 36
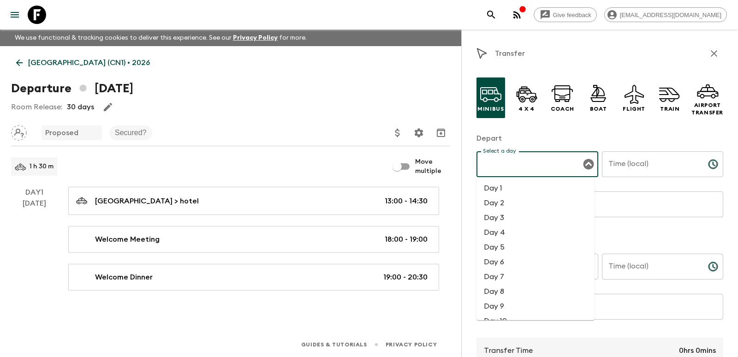
click at [506, 191] on li "Day 1" at bounding box center [535, 188] width 118 height 15
type input "Day 1"
drag, startPoint x: 519, startPoint y: 260, endPoint x: 521, endPoint y: 277, distance: 17.2
click at [520, 259] on input "Select a day" at bounding box center [530, 267] width 100 height 18
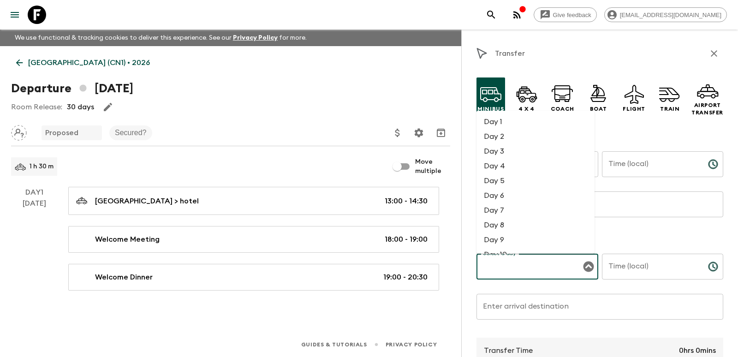
click at [513, 120] on li "Day 1" at bounding box center [535, 121] width 118 height 15
type input "Day 1"
click at [520, 201] on div "Enter pick up location Enter pick up location ​" at bounding box center [599, 209] width 247 height 36
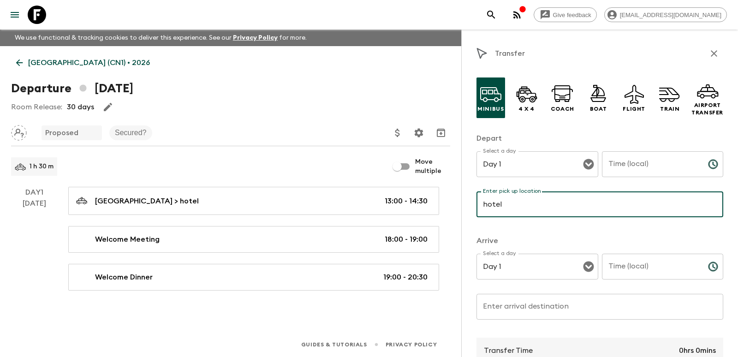
type input "hotel"
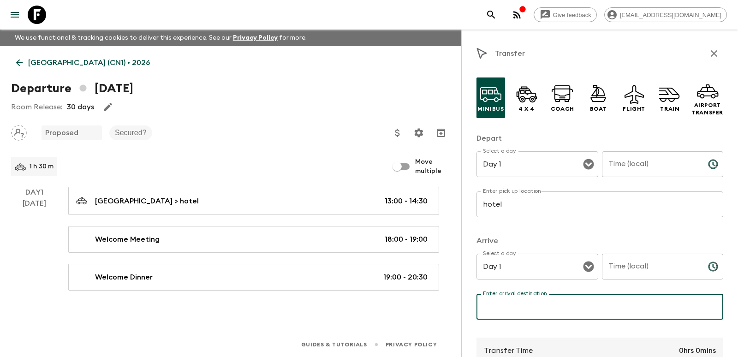
click at [518, 304] on input "Enter arrival destination" at bounding box center [599, 307] width 247 height 26
type input "restaurant"
click at [653, 166] on input "Time (local)" at bounding box center [651, 164] width 99 height 26
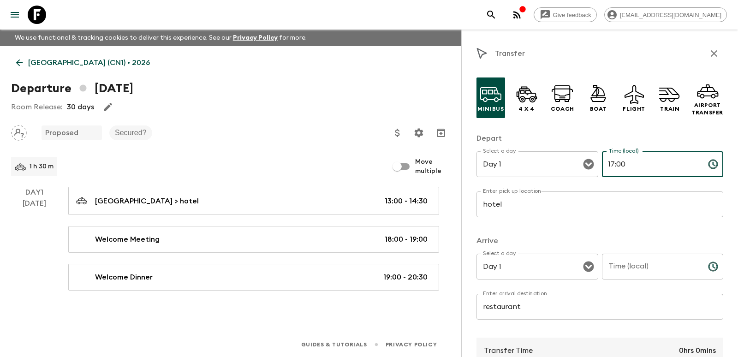
type input "17:00"
click at [637, 273] on input "Time (local)" at bounding box center [651, 267] width 99 height 26
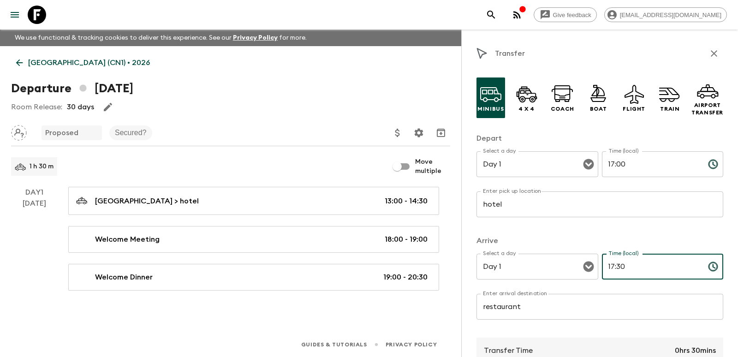
type input "17:30"
click at [664, 234] on div "Minibus 4 x 4 Coach Boat Flight Train Airport Transfer Depart Select a day Day …" at bounding box center [599, 297] width 247 height 455
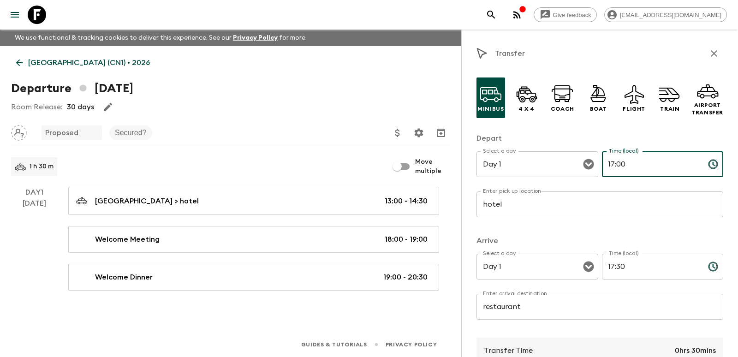
drag, startPoint x: 625, startPoint y: 166, endPoint x: 612, endPoint y: 166, distance: 12.5
click at [612, 166] on input "17:00" at bounding box center [651, 164] width 99 height 26
type input "17:30"
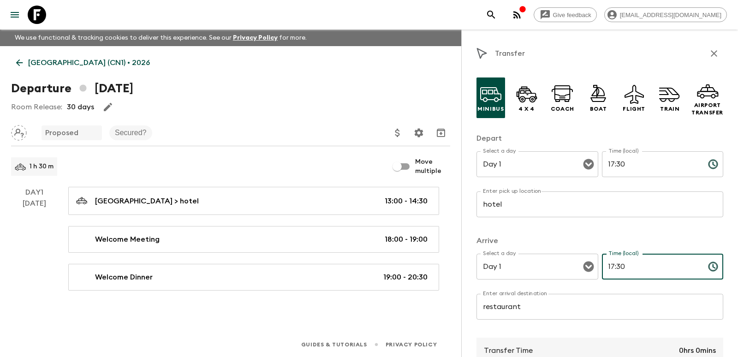
drag, startPoint x: 634, startPoint y: 271, endPoint x: 601, endPoint y: 271, distance: 32.7
click at [602, 271] on input "17:30" at bounding box center [651, 267] width 99 height 26
type input "18:00"
click at [627, 237] on p "Arrive" at bounding box center [599, 240] width 247 height 11
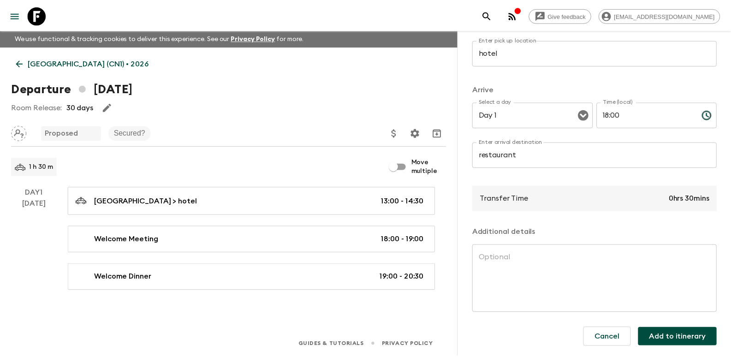
scroll to position [153, 0]
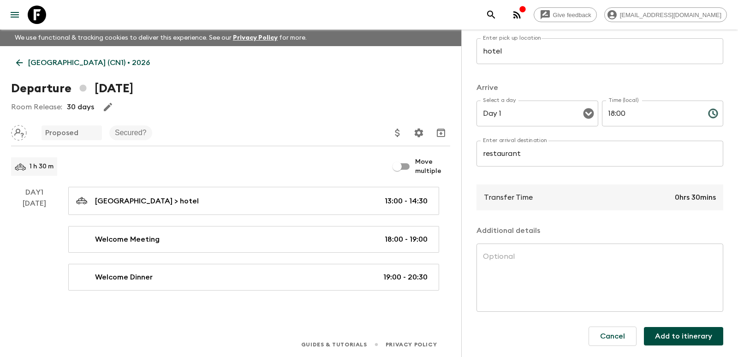
click at [669, 338] on button "Add to itinerary" at bounding box center [683, 336] width 79 height 18
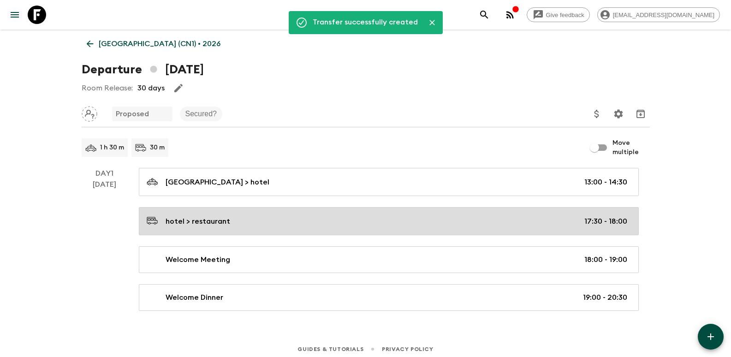
scroll to position [24, 0]
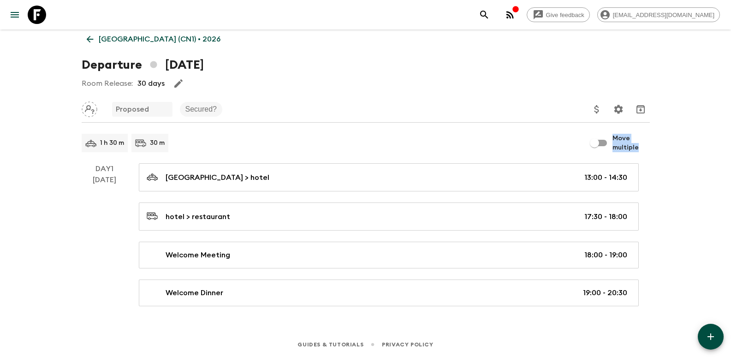
drag, startPoint x: 659, startPoint y: 151, endPoint x: 612, endPoint y: 137, distance: 48.9
click at [612, 137] on div "China (CN1) • 2026 Departure 13th April 2026 Room Release: 30 days Proposed Sec…" at bounding box center [366, 165] width 590 height 284
copy label "Move multiple"
click at [702, 180] on div "Give feedback yufei.li1@ctg.cn We use functional & tracking cookies to deliver …" at bounding box center [365, 166] width 731 height 380
click at [718, 338] on button "button" at bounding box center [711, 337] width 26 height 26
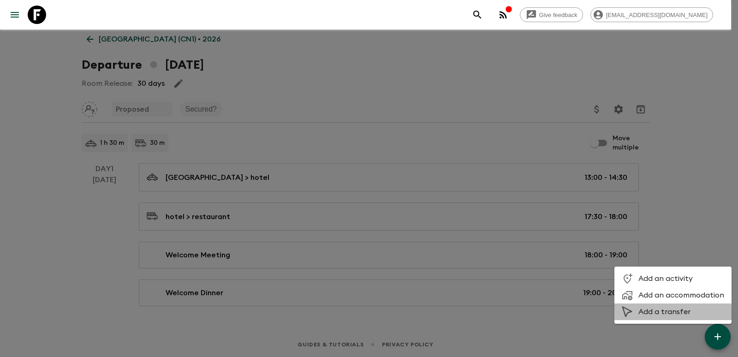
click at [643, 315] on span "Add a transfer" at bounding box center [681, 311] width 86 height 9
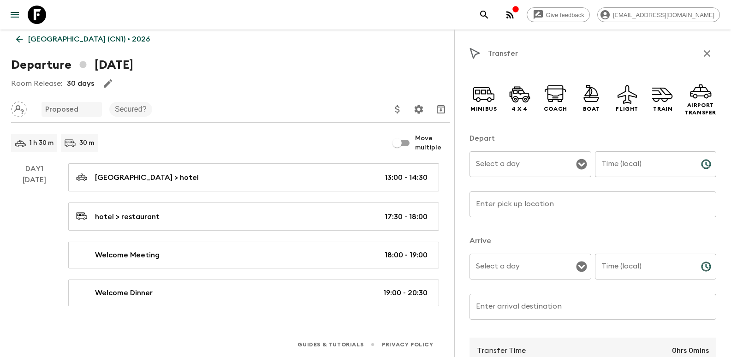
click at [527, 158] on input "Select a day" at bounding box center [524, 164] width 100 height 18
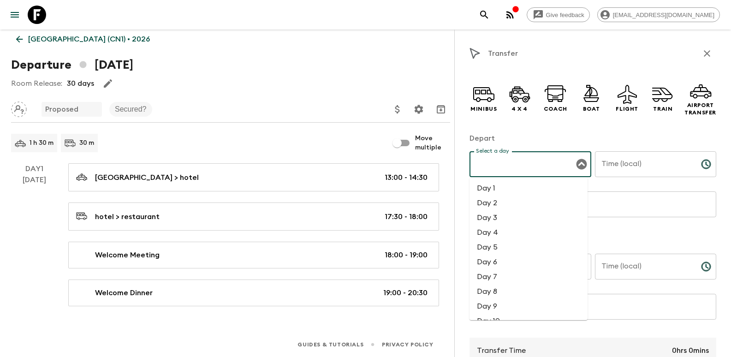
click at [510, 193] on li "Day 1" at bounding box center [528, 188] width 118 height 15
type input "Day 1"
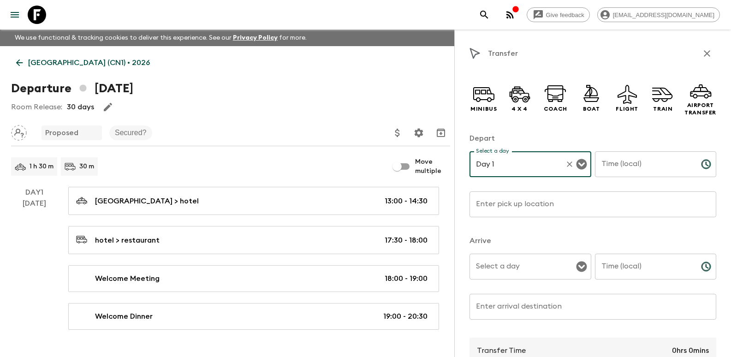
drag, startPoint x: 492, startPoint y: 95, endPoint x: 512, endPoint y: 120, distance: 32.8
click at [492, 95] on icon at bounding box center [484, 94] width 22 height 22
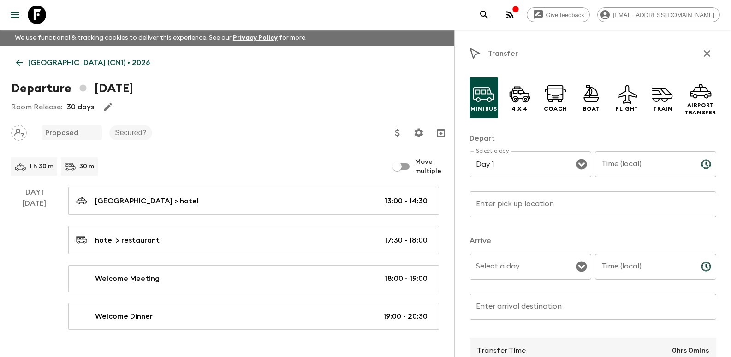
scroll to position [24, 0]
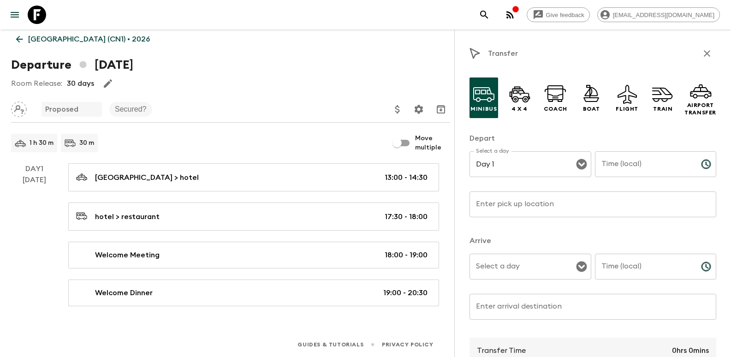
click at [509, 207] on input "Enter pick up location" at bounding box center [592, 204] width 247 height 26
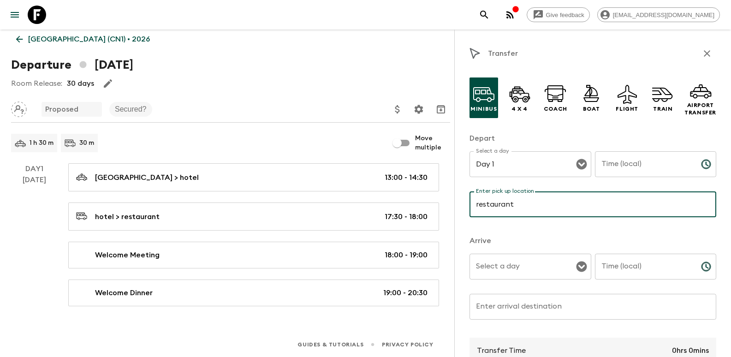
click at [545, 211] on input "restaurant" at bounding box center [592, 204] width 247 height 26
drag, startPoint x: 542, startPoint y: 212, endPoint x: 399, endPoint y: 191, distance: 144.4
click at [399, 191] on div "China (CN1) • 2026 Departure 13th April 2026 Room Release: 30 days Proposed Sec…" at bounding box center [230, 165] width 461 height 284
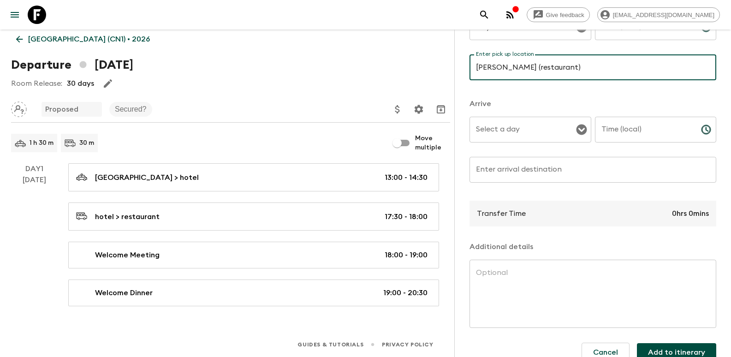
scroll to position [138, 0]
drag, startPoint x: 603, startPoint y: 62, endPoint x: 444, endPoint y: 47, distance: 158.9
click at [444, 47] on div "China (CN1) • 2026 Departure 13th April 2026 Room Release: 30 days Proposed Sec…" at bounding box center [230, 165] width 461 height 284
type input "Hua Jia Yi Yuan (restaurant)"
click at [548, 129] on input "Select a day" at bounding box center [524, 128] width 100 height 18
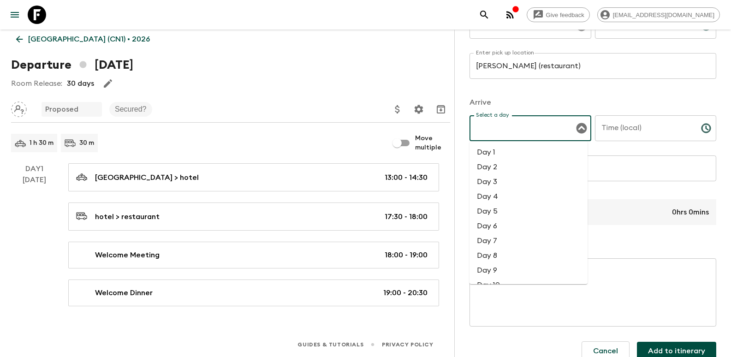
click at [510, 152] on li "Day 1" at bounding box center [528, 152] width 118 height 15
type input "Day 1"
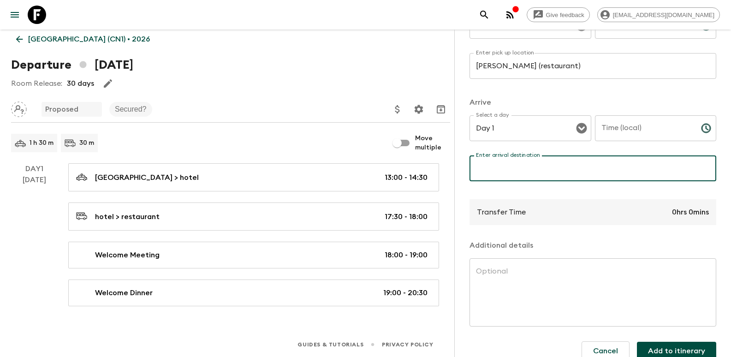
click at [508, 166] on div "Enter arrival destination Enter arrival destination ​" at bounding box center [592, 173] width 247 height 36
type input "hotel"
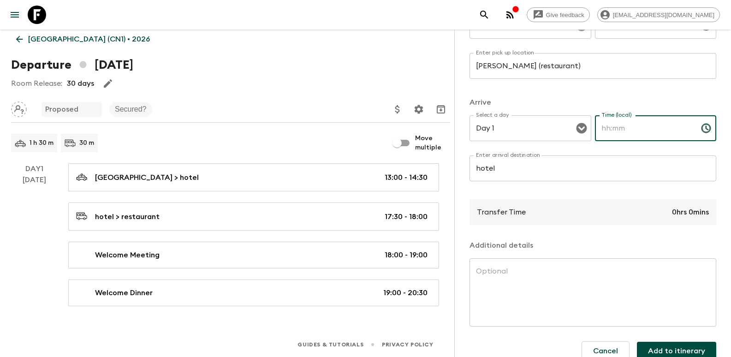
click at [646, 136] on input "Time (local)" at bounding box center [644, 128] width 99 height 26
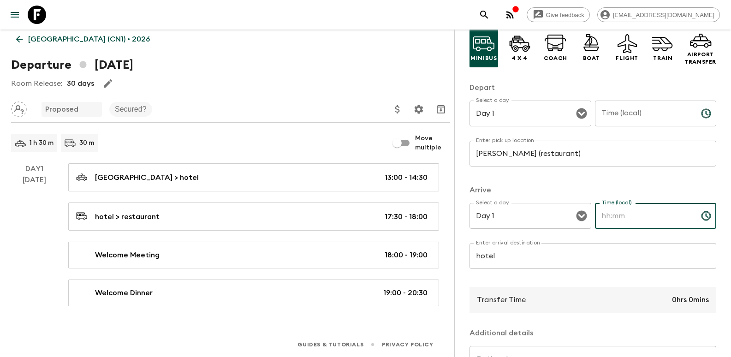
scroll to position [0, 0]
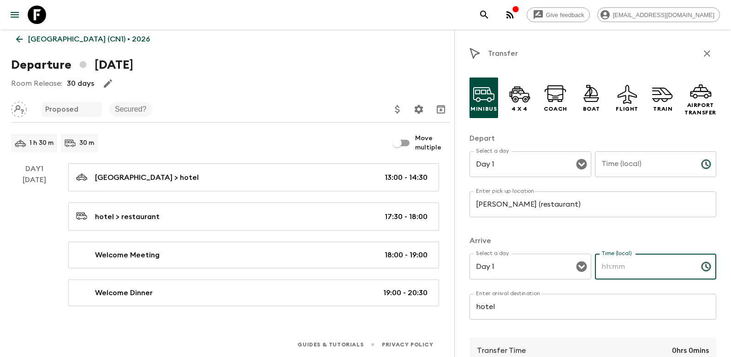
click at [630, 163] on div "Time (local) Time (local) ​" at bounding box center [656, 169] width 122 height 36
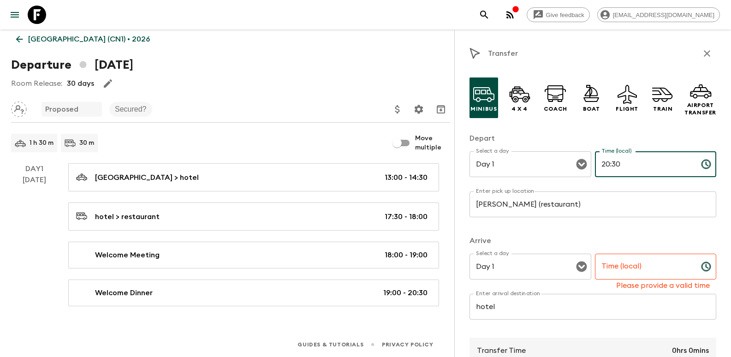
type input "20:30"
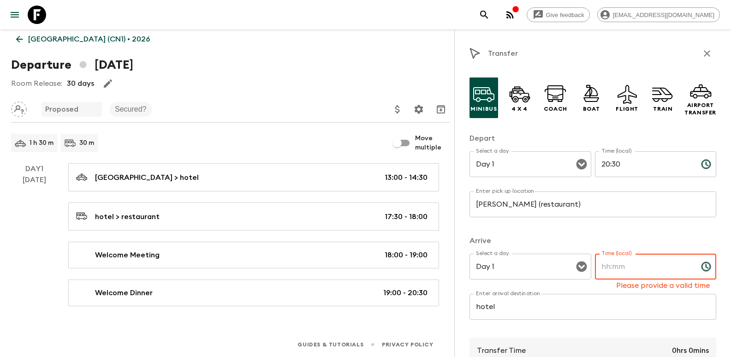
click at [629, 261] on input "Time (local)" at bounding box center [644, 267] width 99 height 26
type input "21:00"
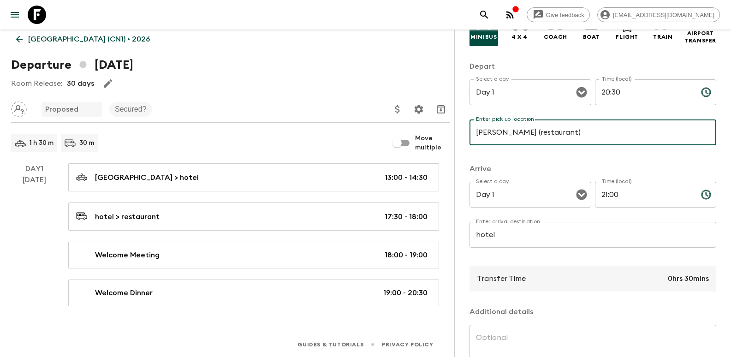
scroll to position [153, 0]
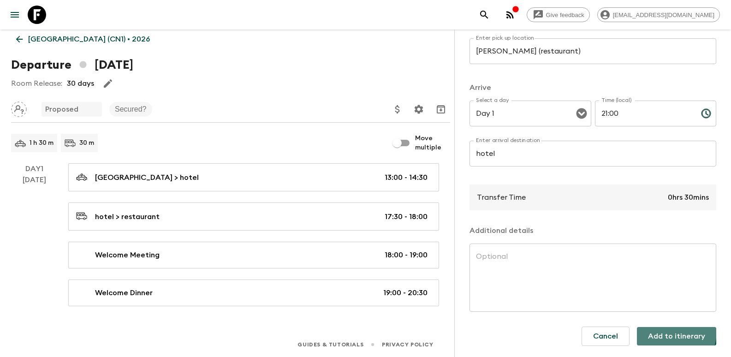
click at [658, 331] on button "Add to itinerary" at bounding box center [676, 336] width 79 height 18
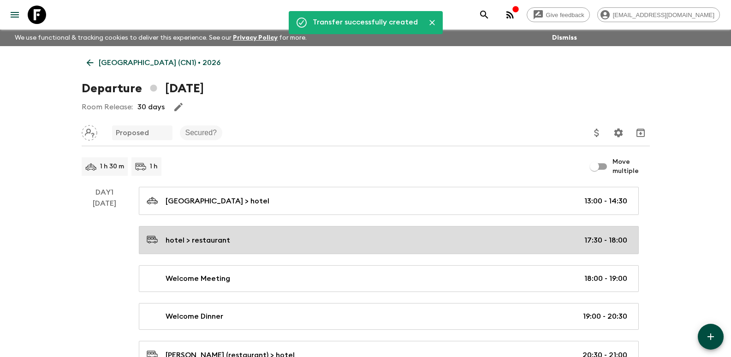
click at [278, 248] on link "hotel > restaurant 17:30 - 18:00" at bounding box center [389, 240] width 500 height 28
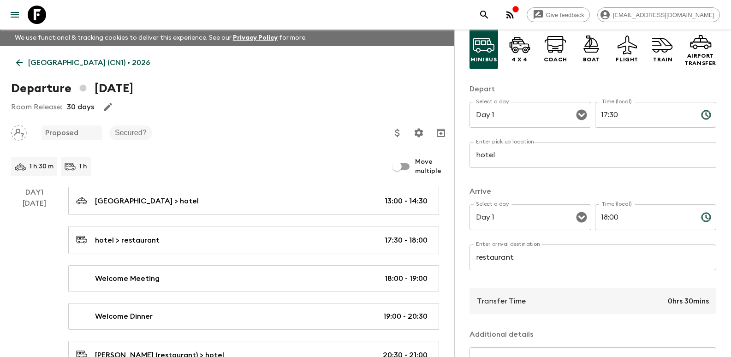
scroll to position [92, 0]
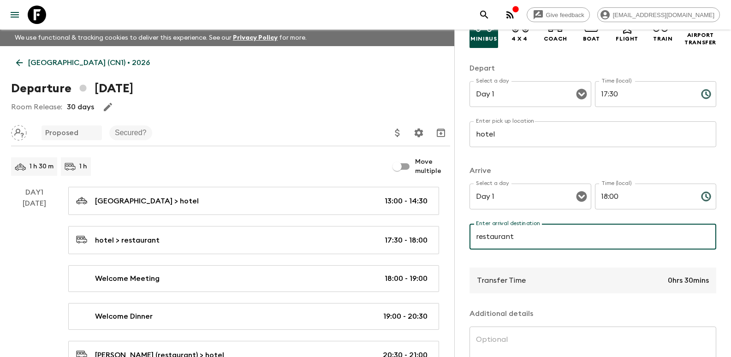
paste input "Hua Jia Yi Yuan (restaurant)"
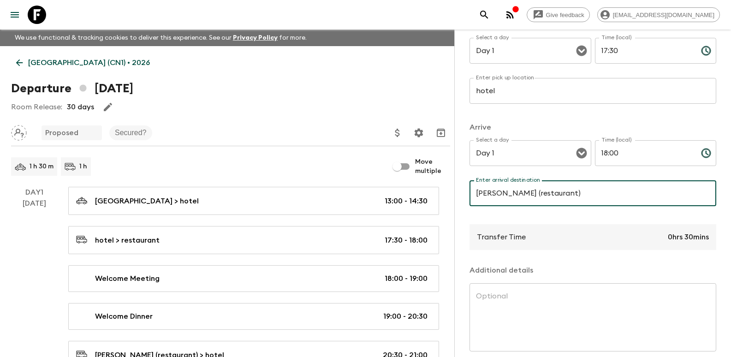
scroll to position [175, 0]
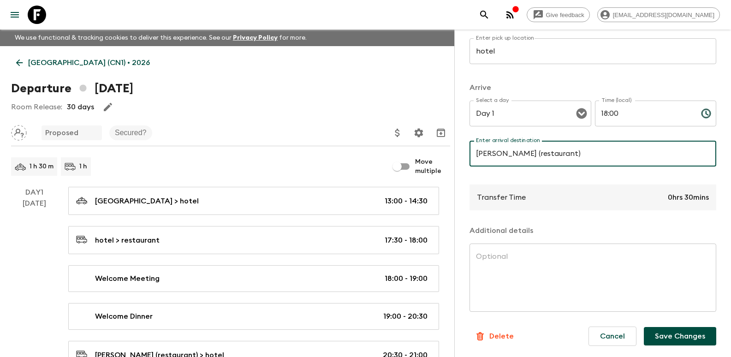
type input "Hua Jia Yi Yuan (restaurant)"
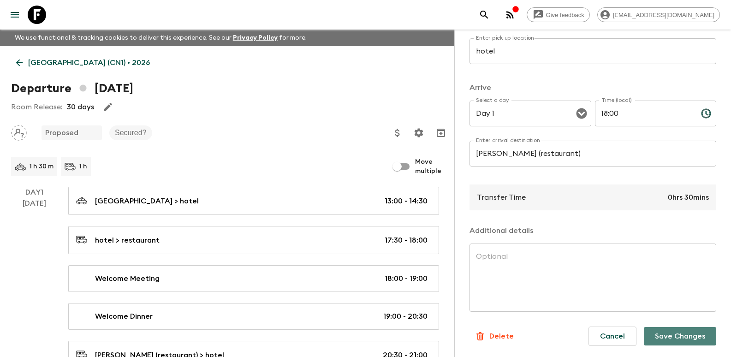
click at [677, 331] on button "Save Changes" at bounding box center [680, 336] width 72 height 18
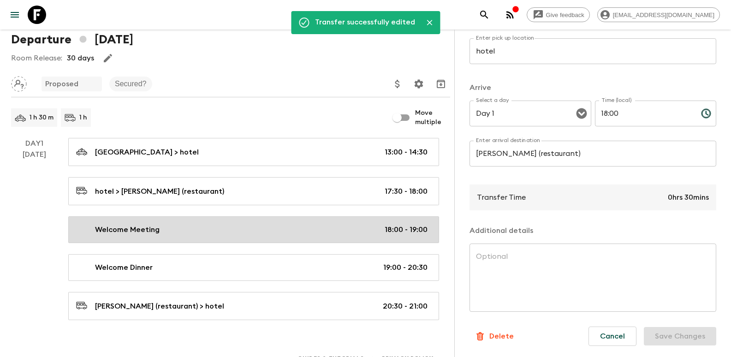
scroll to position [63, 0]
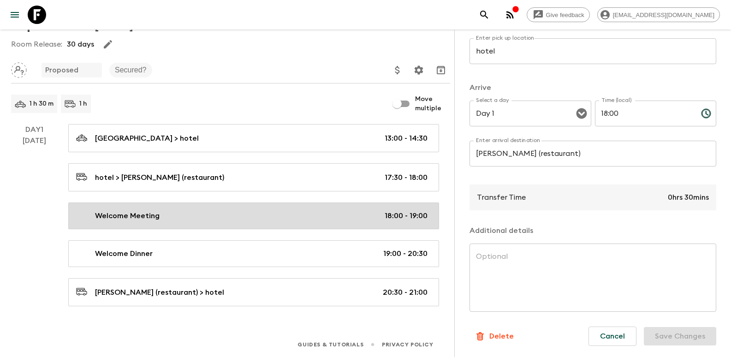
click at [232, 216] on div "Welcome Meeting 18:00 - 19:00" at bounding box center [251, 215] width 351 height 11
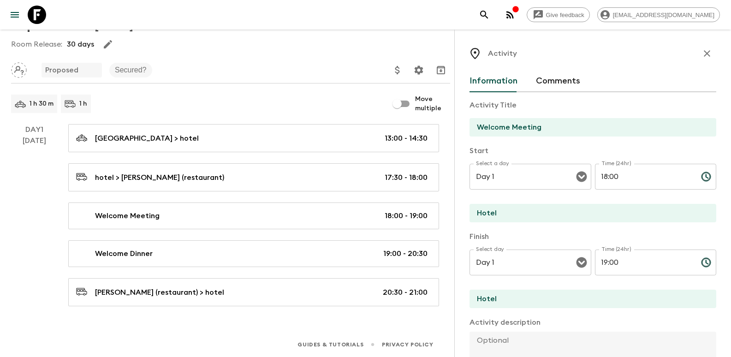
click at [518, 215] on input "Hotel" at bounding box center [588, 213] width 239 height 18
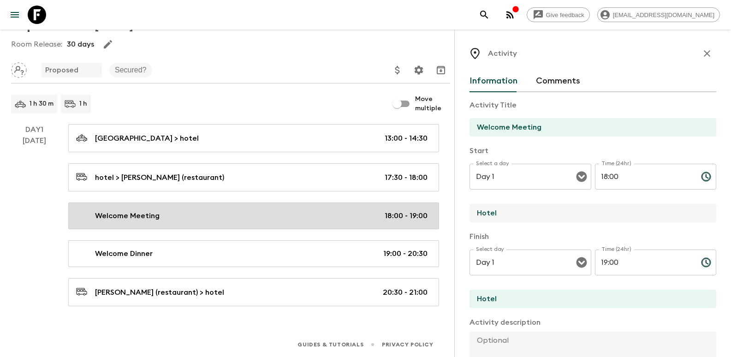
drag, startPoint x: 515, startPoint y: 214, endPoint x: 431, endPoint y: 203, distance: 85.1
click at [431, 203] on div "China (CN1) • 2026 Departure 13th April 2026 Room Release: 30 days Proposed Sec…" at bounding box center [230, 144] width 461 height 323
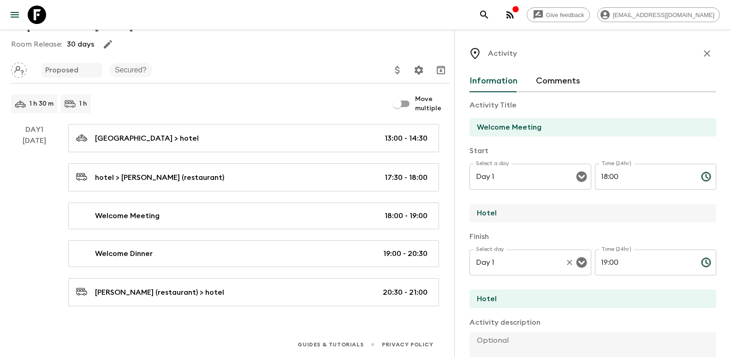
paste input "ua Jia Yi Yuan (restaurant)"
type input "Hua Jia Yi Yuan (restaurant)"
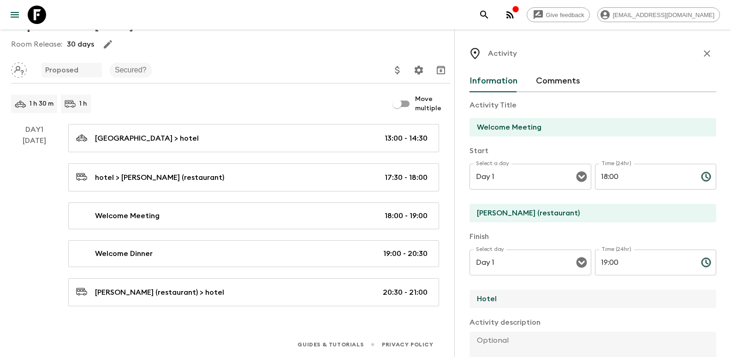
drag, startPoint x: 486, startPoint y: 296, endPoint x: 469, endPoint y: 293, distance: 16.8
click at [469, 293] on div "Activity Information Comments Activity Title Welcome Meeting Start Select a day…" at bounding box center [592, 208] width 277 height 357
paste input "ua Jia Yi Yuan (restaurant)"
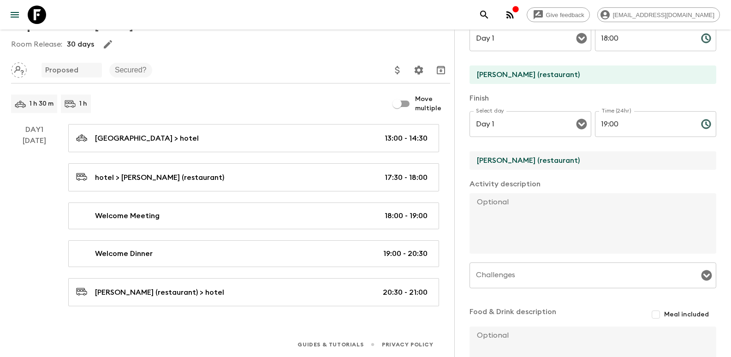
scroll to position [219, 0]
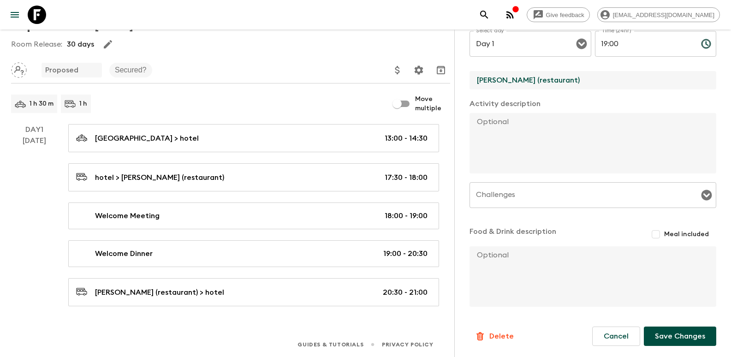
type input "Hua Jia Yi Yuan (restaurant)"
click at [618, 269] on textarea at bounding box center [588, 276] width 239 height 60
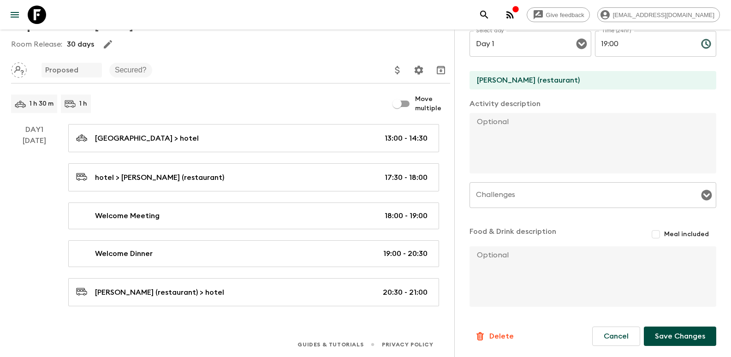
click at [579, 205] on div "Challenges" at bounding box center [592, 195] width 247 height 26
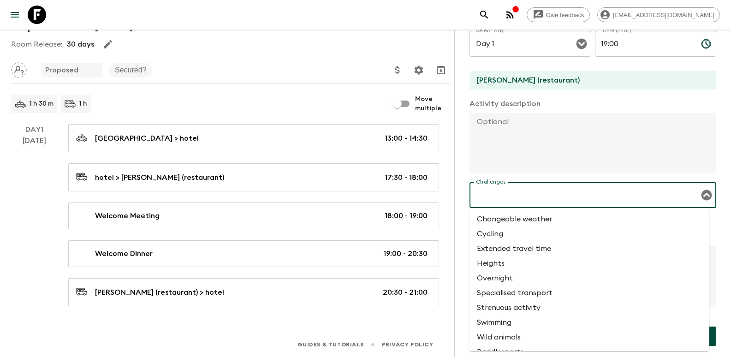
scroll to position [12, 0]
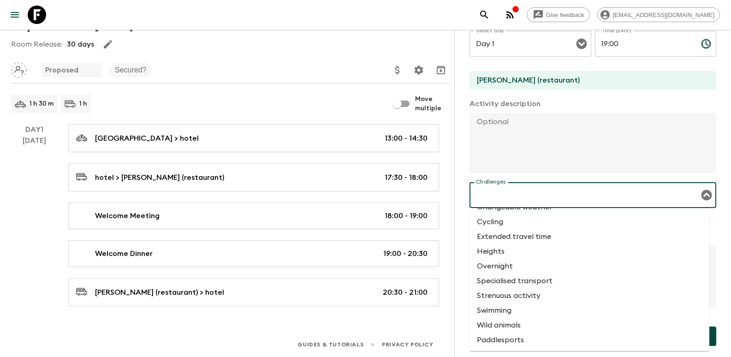
click at [567, 147] on textarea at bounding box center [588, 143] width 239 height 60
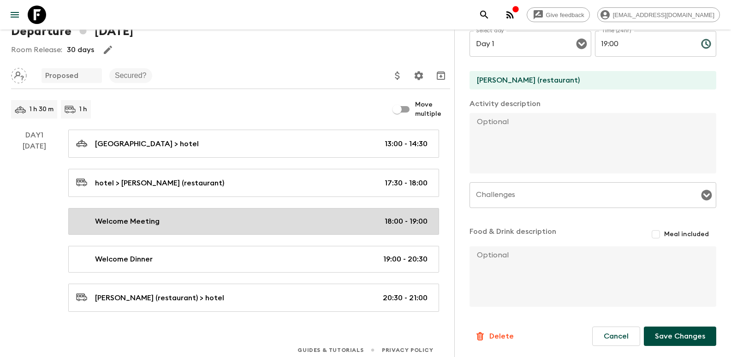
scroll to position [63, 0]
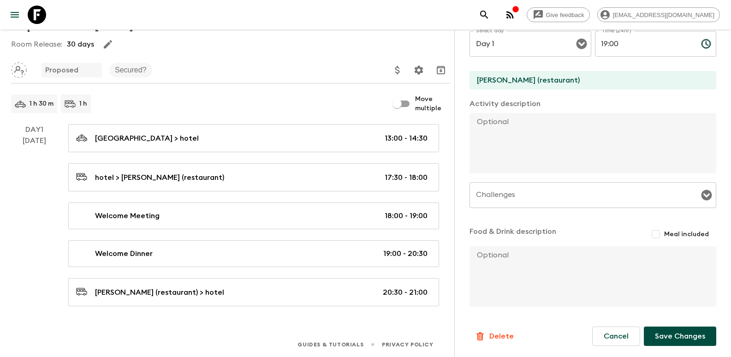
click at [675, 337] on button "Save Changes" at bounding box center [680, 335] width 72 height 19
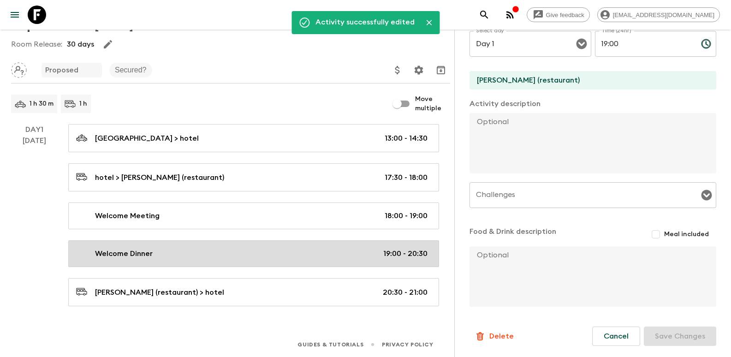
click at [216, 248] on div "Welcome Dinner 19:00 - 20:30" at bounding box center [251, 253] width 351 height 11
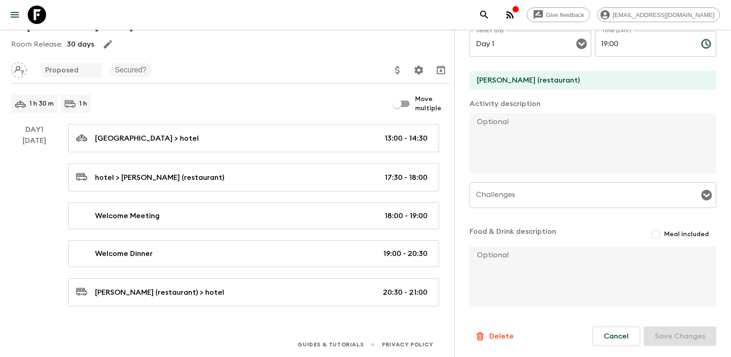
type input "Welcome Dinner"
type input "Hua Jia Yi Yuan"
type input "19:00"
type input "20:30"
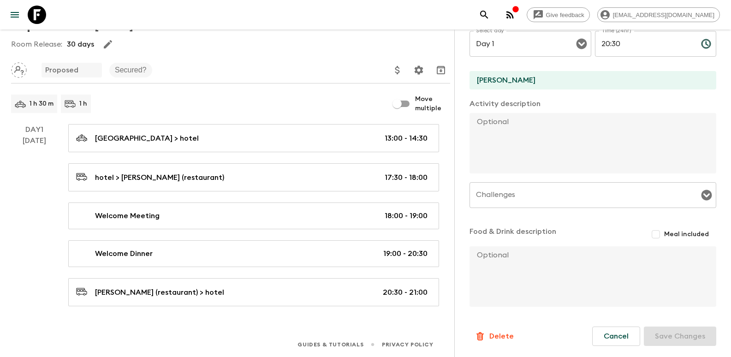
click at [655, 236] on input "Meal included" at bounding box center [655, 234] width 17 height 17
checkbox input "true"
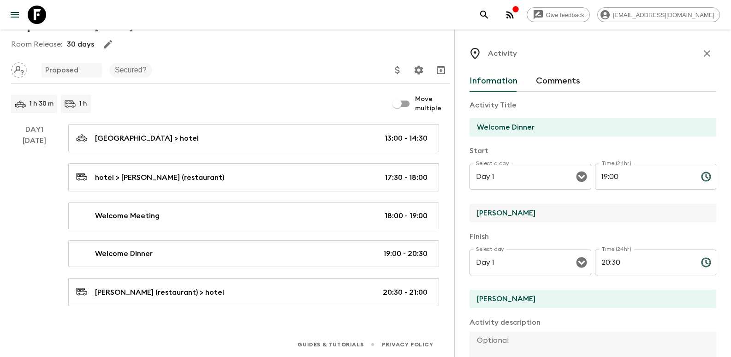
drag, startPoint x: 539, startPoint y: 216, endPoint x: 460, endPoint y: 209, distance: 78.7
click at [460, 209] on div "Activity Information Comments Activity Title Welcome Dinner Start Select a day …" at bounding box center [592, 208] width 277 height 357
paste input "(restaurant)"
type input "Hua Jia Yi Yuan (restaurant)"
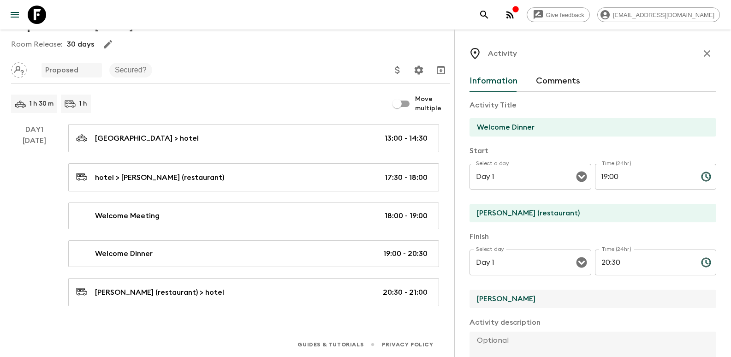
drag, startPoint x: 494, startPoint y: 290, endPoint x: 450, endPoint y: 289, distance: 44.8
click at [450, 289] on div "China (CN1) • 2026 Departure 13th April 2026 Room Release: 30 days Proposed Sec…" at bounding box center [230, 144] width 461 height 323
paste input "(restaurant)"
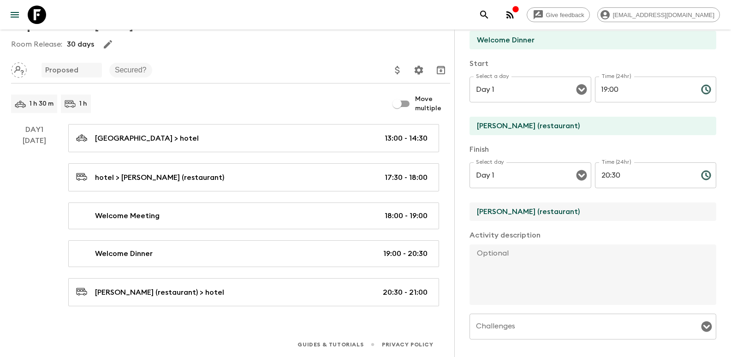
scroll to position [184, 0]
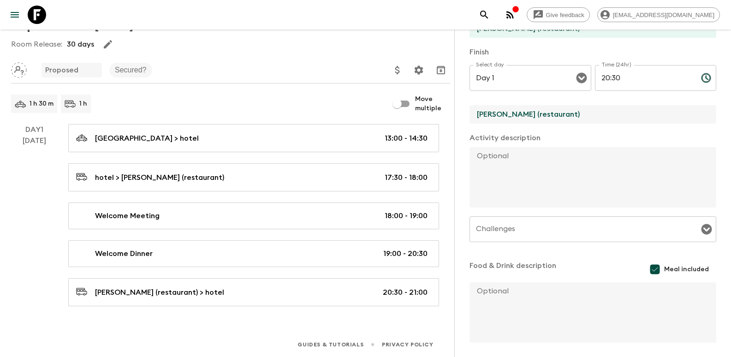
type input "Hua Jia Yi Yuan (restaurant)"
click at [506, 286] on textarea at bounding box center [588, 312] width 239 height 60
paste textarea "Pecking Duck with cocktai/wine"
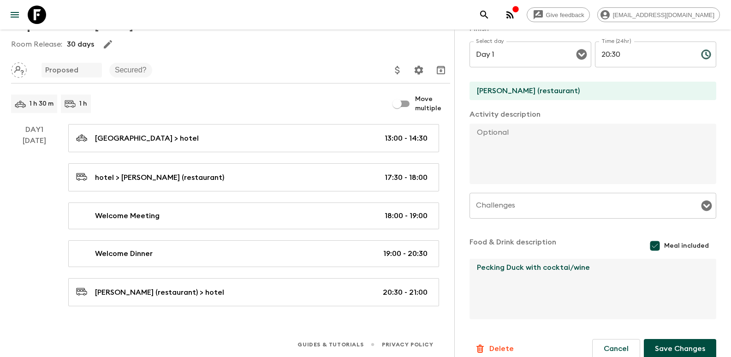
scroll to position [220, 0]
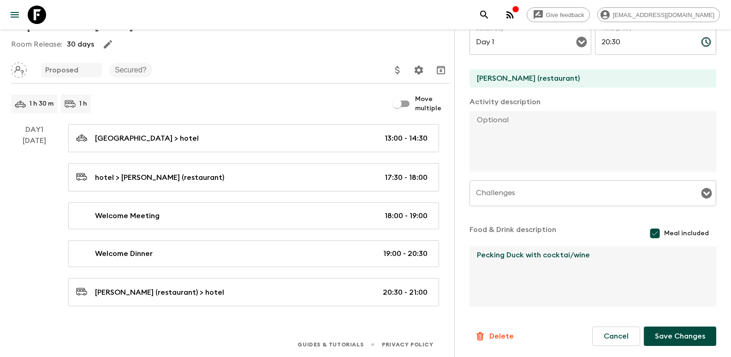
click at [542, 256] on textarea "Pecking Duck with cocktai/wine" at bounding box center [588, 276] width 239 height 60
type textarea "Pecking Duck with one cocktai/wine"
click at [679, 339] on button "Save Changes" at bounding box center [680, 335] width 72 height 19
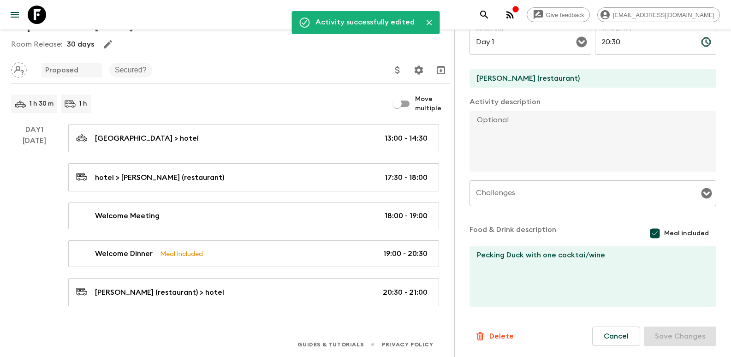
click at [351, 328] on div "Guides & Tutorials Privacy Policy" at bounding box center [365, 342] width 731 height 29
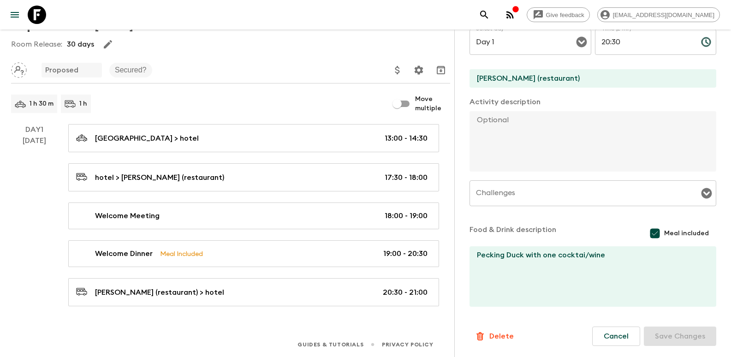
click at [596, 217] on div "Activity Title Welcome Dinner Start Select a day Day 1 Select a day ​ Time (24h…" at bounding box center [592, 90] width 247 height 436
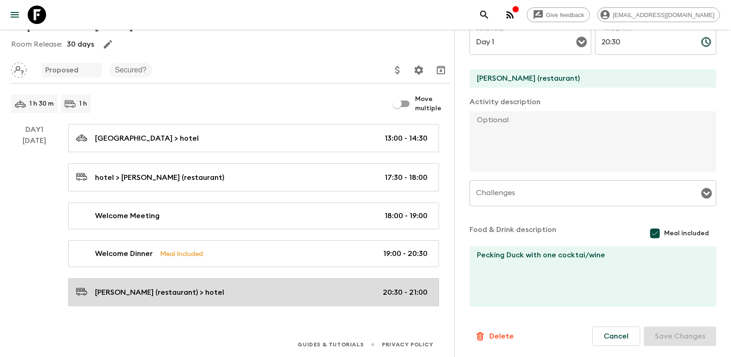
click at [219, 291] on div "Hua Jia Yi Yuan (restaurant) > hotel 20:30 - 21:00" at bounding box center [251, 292] width 351 height 12
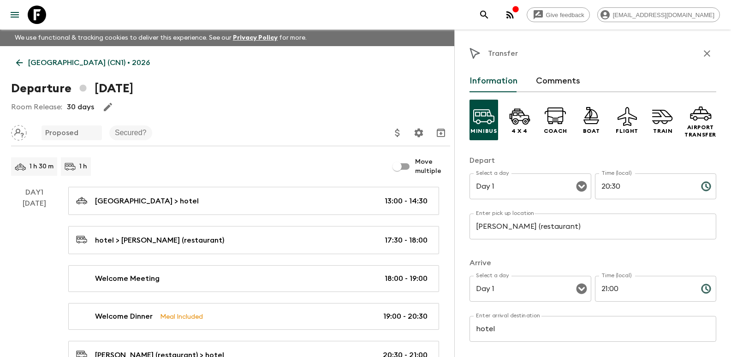
click at [703, 54] on icon "button" at bounding box center [706, 53] width 11 height 11
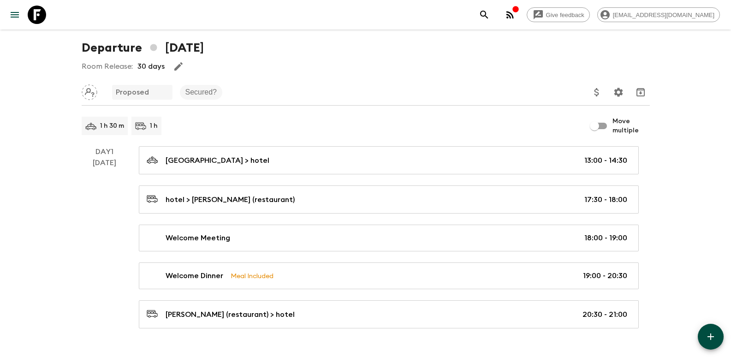
scroll to position [63, 0]
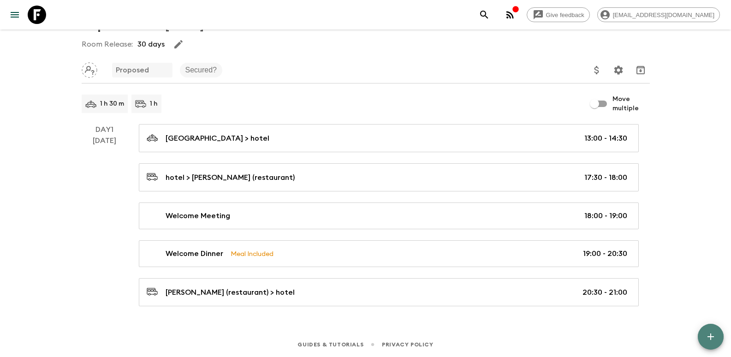
click at [707, 337] on icon "button" at bounding box center [710, 336] width 6 height 6
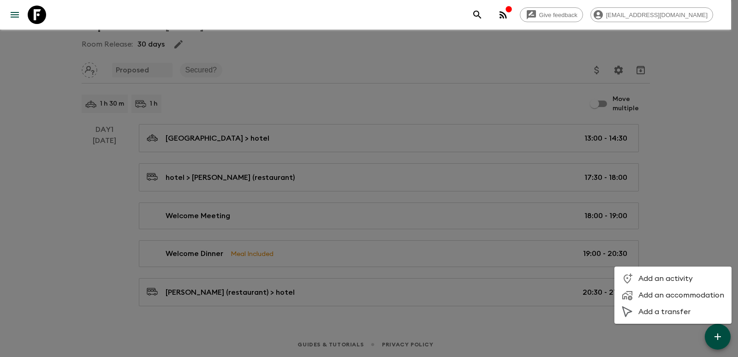
click at [666, 281] on span "Add an activity" at bounding box center [681, 278] width 86 height 9
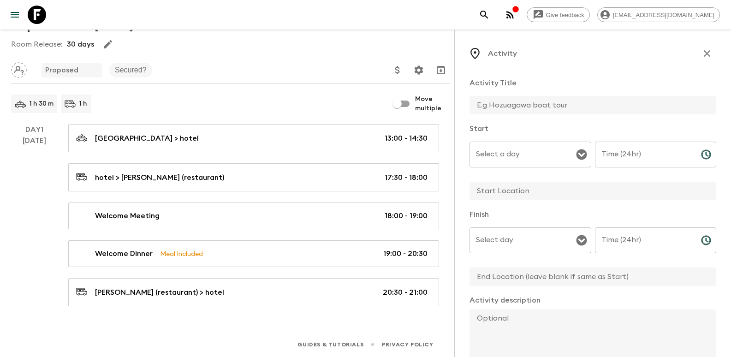
click at [589, 107] on input "text" at bounding box center [588, 105] width 239 height 18
click at [509, 105] on input "Free at Leisure" at bounding box center [588, 105] width 239 height 18
type input "Free at leisure"
click at [534, 159] on input "Select a day" at bounding box center [524, 155] width 100 height 18
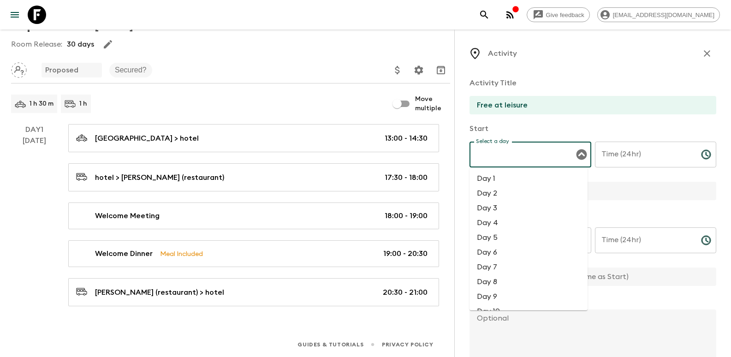
click at [511, 175] on li "Day 1" at bounding box center [528, 178] width 118 height 15
type input "Day 1"
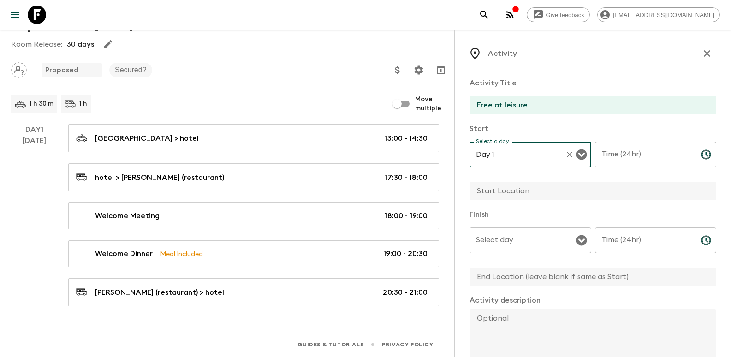
click at [644, 159] on input "Time (24hr)" at bounding box center [644, 155] width 99 height 26
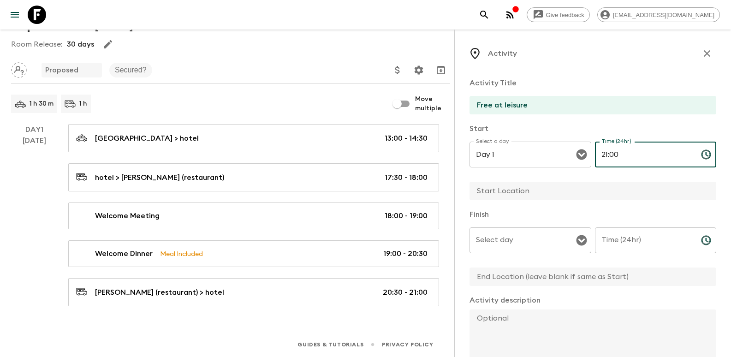
type input "21:00"
click at [511, 243] on div "Select day Select day ​" at bounding box center [530, 245] width 122 height 36
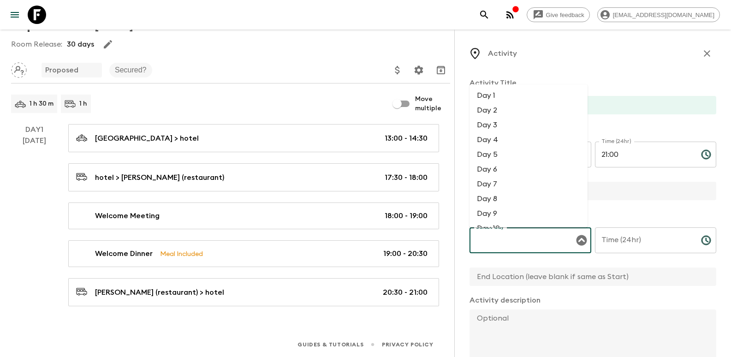
click at [505, 99] on li "Day 1" at bounding box center [528, 95] width 118 height 15
type input "Day 1"
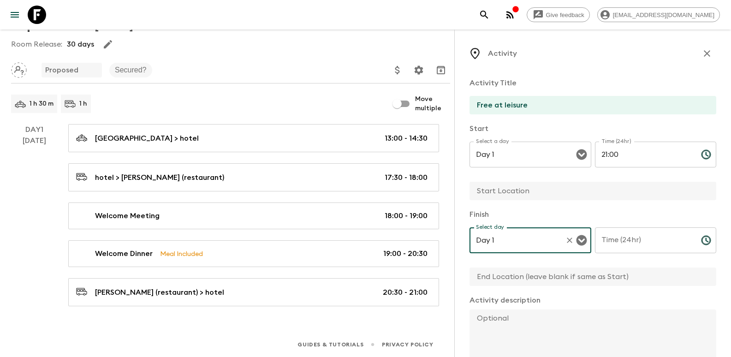
click at [653, 247] on input "Time (24hr)" at bounding box center [644, 240] width 99 height 26
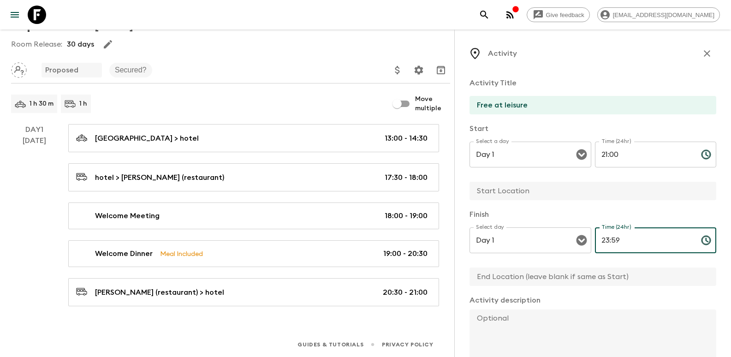
type input "23:59"
click at [532, 194] on input "text" at bounding box center [588, 191] width 239 height 18
type input "hotel"
click at [529, 280] on input "text" at bounding box center [588, 276] width 239 height 18
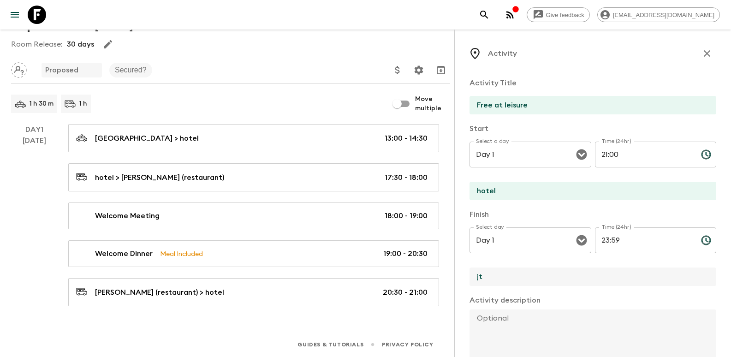
type input "j"
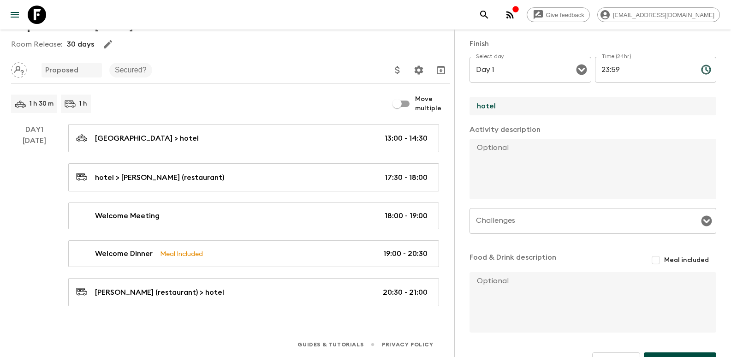
scroll to position [196, 0]
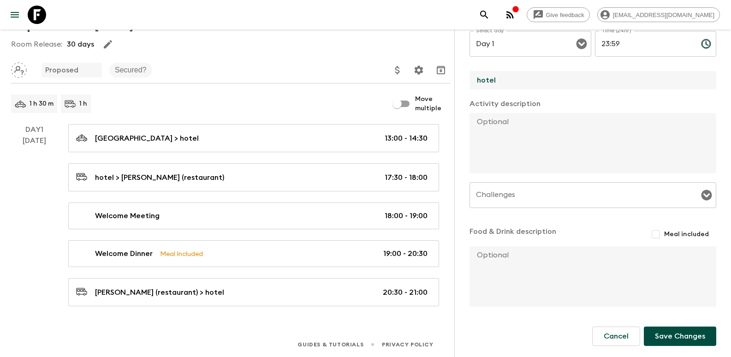
type input "hotel"
click at [684, 342] on button "Save Changes" at bounding box center [680, 335] width 72 height 19
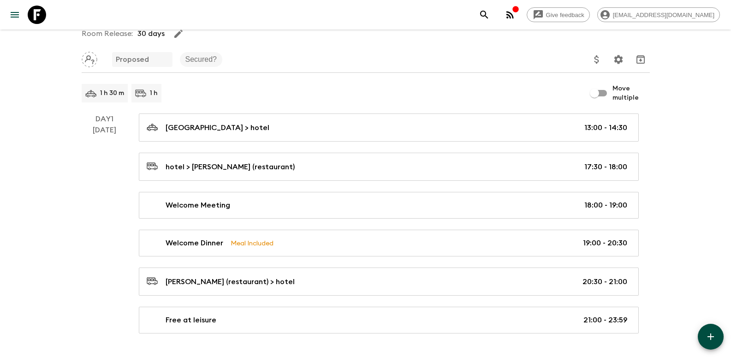
scroll to position [101, 0]
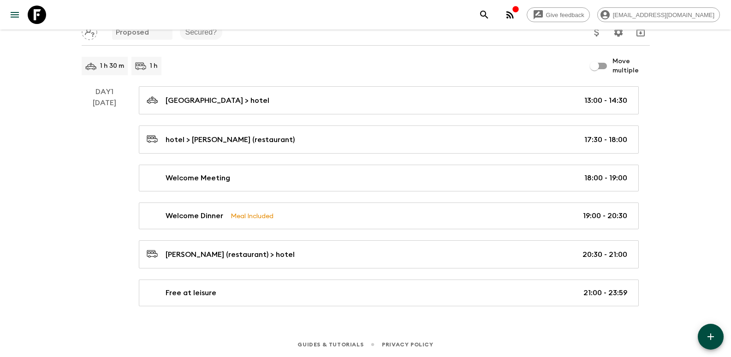
click at [711, 334] on icon "button" at bounding box center [710, 336] width 6 height 6
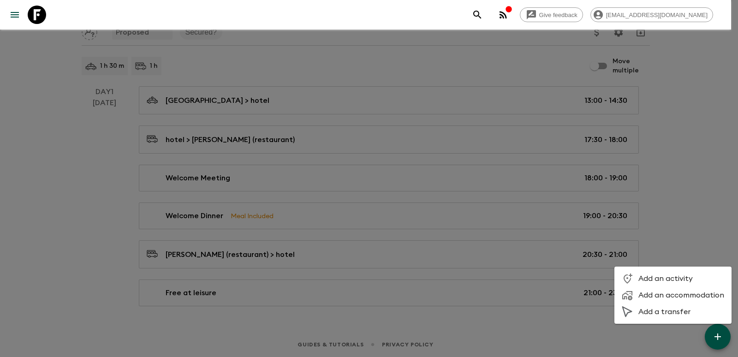
click at [636, 278] on div at bounding box center [630, 278] width 17 height 11
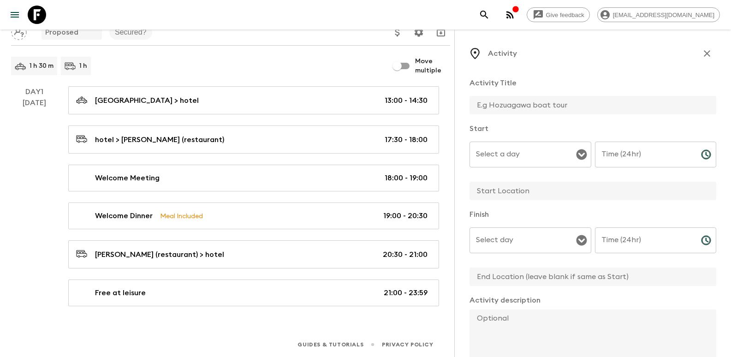
click at [504, 154] on div "Select a day Select a day ​" at bounding box center [530, 160] width 122 height 36
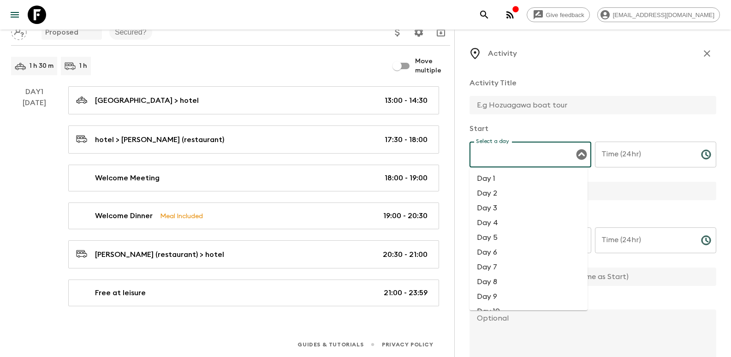
click at [543, 109] on input "text" at bounding box center [588, 105] width 239 height 18
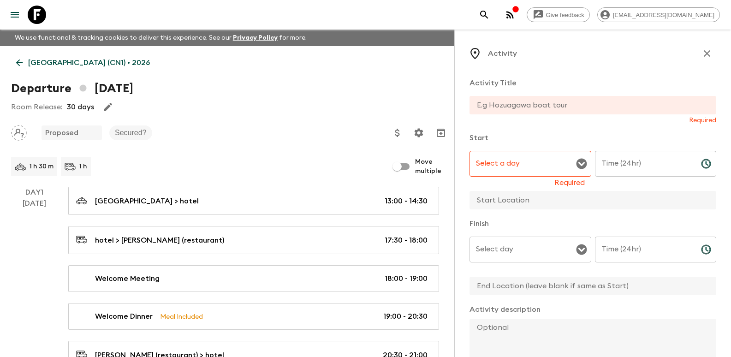
click at [504, 166] on div "Select a day Select a day Required" at bounding box center [530, 169] width 122 height 36
click at [580, 114] on div "Required" at bounding box center [592, 110] width 247 height 29
click at [549, 100] on input "text" at bounding box center [588, 105] width 239 height 18
paste input "Tiananmen Square (Scenic Drive)"
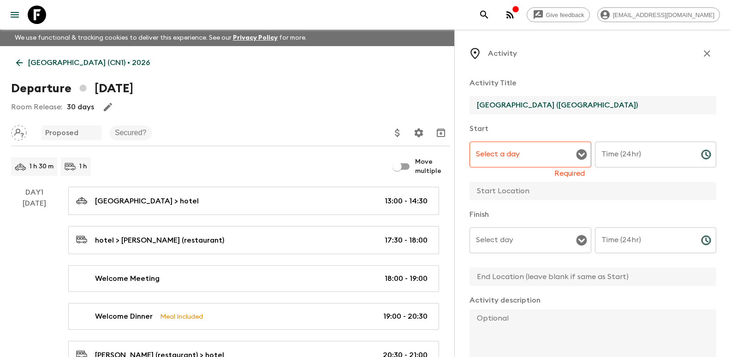
type input "Tiananmen Square (Scenic Drive)"
click at [564, 83] on p "Activity Title" at bounding box center [592, 82] width 247 height 11
click at [576, 152] on icon "Open" at bounding box center [581, 154] width 11 height 11
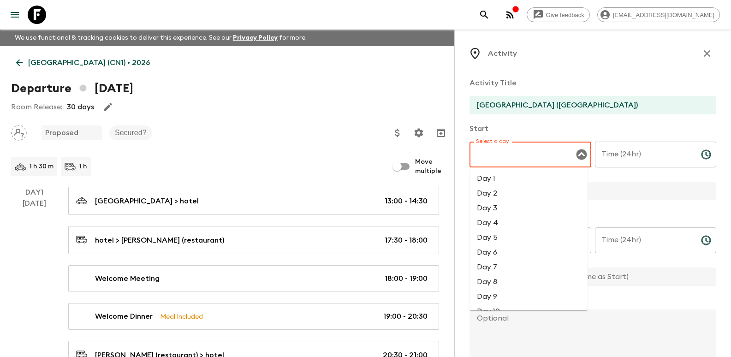
click at [521, 191] on li "Day 2" at bounding box center [528, 193] width 118 height 15
type input "Day 2"
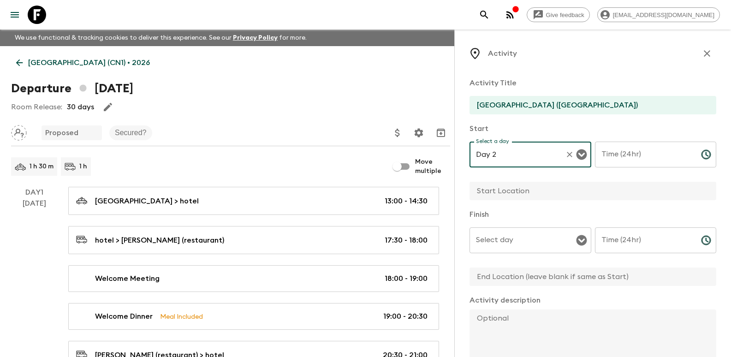
click at [530, 230] on div "Select day" at bounding box center [530, 240] width 122 height 26
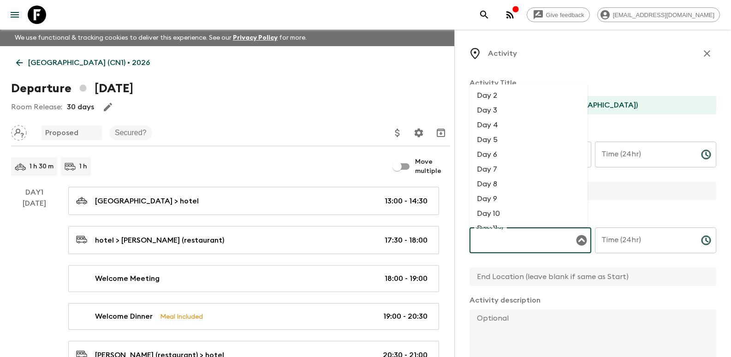
click at [509, 96] on li "Day 2" at bounding box center [528, 95] width 118 height 15
type input "Day 2"
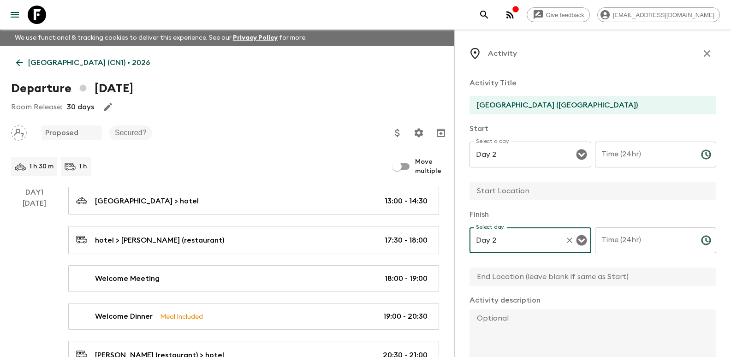
click at [616, 151] on div "Time (24hr) Time (24hr) ​" at bounding box center [656, 160] width 122 height 36
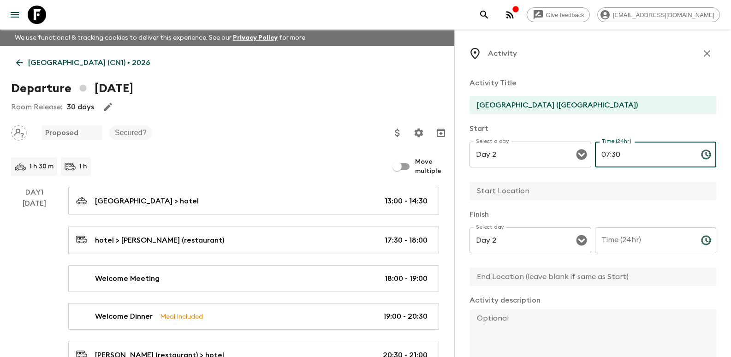
click at [610, 154] on input "07:30" at bounding box center [644, 155] width 99 height 26
click at [658, 245] on input "Time (24hr)" at bounding box center [644, 240] width 99 height 26
drag, startPoint x: 622, startPoint y: 158, endPoint x: 591, endPoint y: 155, distance: 31.4
click at [591, 155] on div "Select a day Day 2 Select a day ​ Time (24hr) 07:40 Time (24hr) ​" at bounding box center [592, 160] width 247 height 36
type input "08:40"
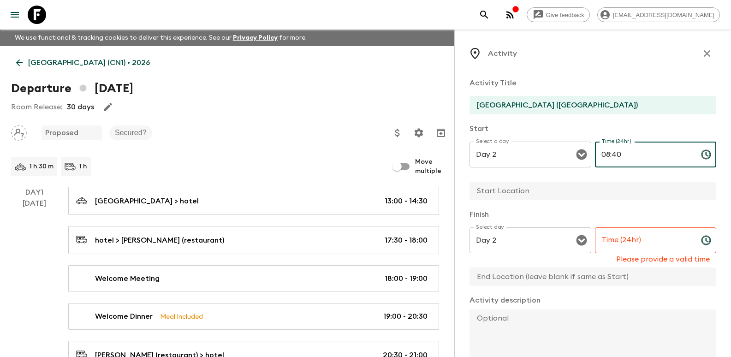
click at [607, 229] on input "Time (24hr)" at bounding box center [644, 240] width 99 height 26
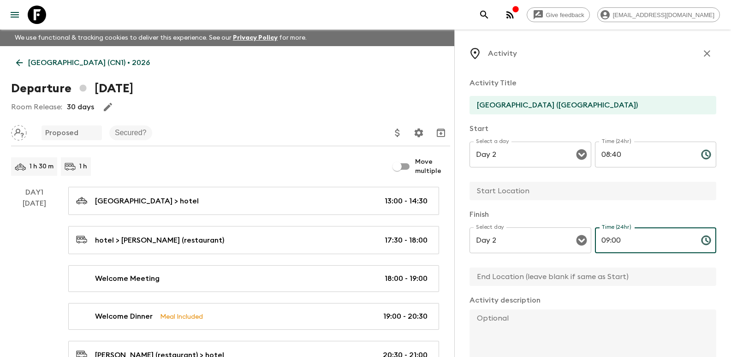
scroll to position [46, 0]
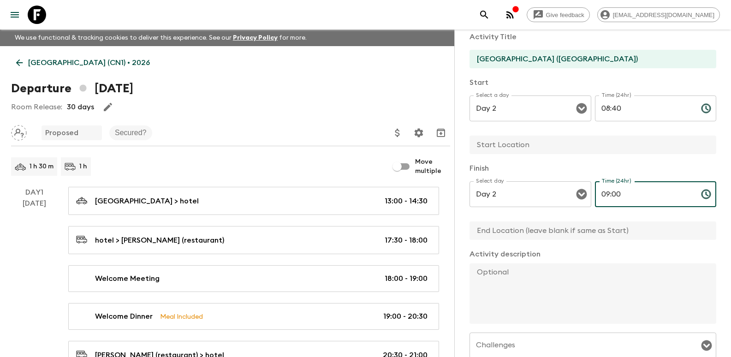
type input "09:00"
click at [541, 231] on input "text" at bounding box center [588, 230] width 239 height 18
click at [523, 147] on input "text" at bounding box center [588, 145] width 239 height 18
click at [616, 109] on input "08:40" at bounding box center [644, 108] width 99 height 26
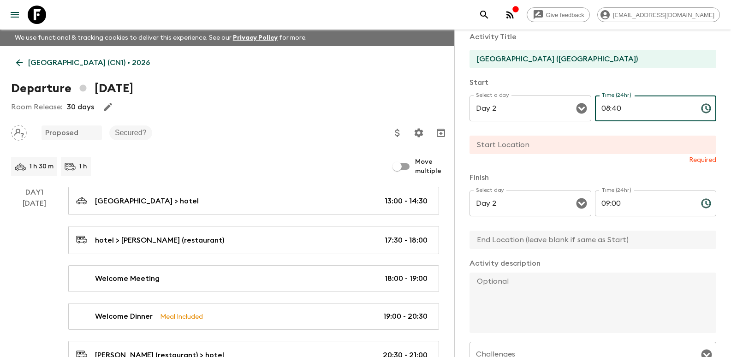
click at [602, 110] on input "08:40" at bounding box center [644, 108] width 99 height 26
type input "07:40"
click at [534, 241] on input "text" at bounding box center [588, 240] width 239 height 18
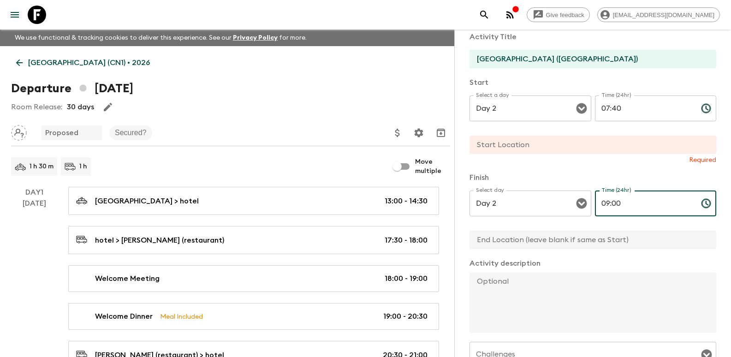
drag, startPoint x: 609, startPoint y: 204, endPoint x: 633, endPoint y: 203, distance: 24.0
click at [633, 203] on input "09:00" at bounding box center [644, 203] width 99 height 26
click at [650, 171] on div "Activity Title Tiananmen Square (Scenic Drive) Start Select a day Day 2 Select …" at bounding box center [592, 246] width 247 height 444
drag, startPoint x: 610, startPoint y: 203, endPoint x: 632, endPoint y: 201, distance: 21.7
click at [632, 201] on input "09:30" at bounding box center [644, 203] width 99 height 26
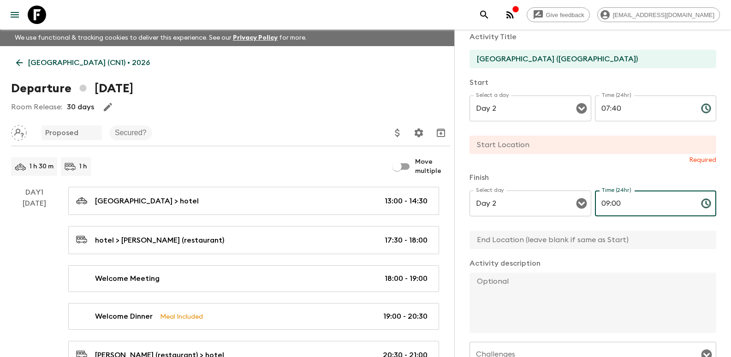
type input "09:00"
click at [612, 249] on input "text" at bounding box center [588, 240] width 239 height 18
click at [666, 230] on div "Finish Select day Day 2 Select day ​ Time (24hr) 09:00 Time (24hr) ​" at bounding box center [592, 211] width 247 height 78
click at [592, 234] on input "text" at bounding box center [588, 240] width 239 height 18
drag, startPoint x: 521, startPoint y: 170, endPoint x: 530, endPoint y: 147, distance: 24.8
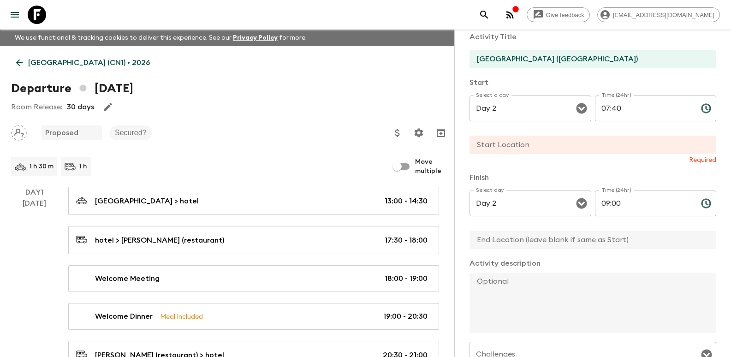
click at [521, 170] on div "Activity Title Tiananmen Square (Scenic Drive) Start Select a day Day 2 Select …" at bounding box center [592, 246] width 247 height 444
click at [535, 144] on input "text" at bounding box center [588, 145] width 239 height 18
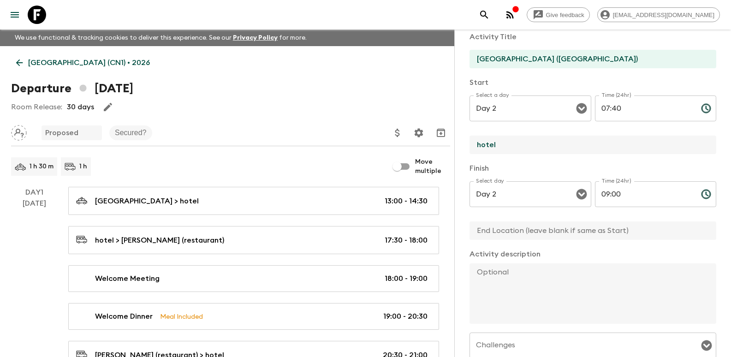
type input "hotel"
click at [524, 225] on input "text" at bounding box center [588, 230] width 239 height 18
click at [568, 233] on input "text" at bounding box center [588, 230] width 239 height 18
click at [576, 229] on input "text" at bounding box center [588, 230] width 239 height 18
click at [612, 230] on input "text" at bounding box center [588, 230] width 239 height 18
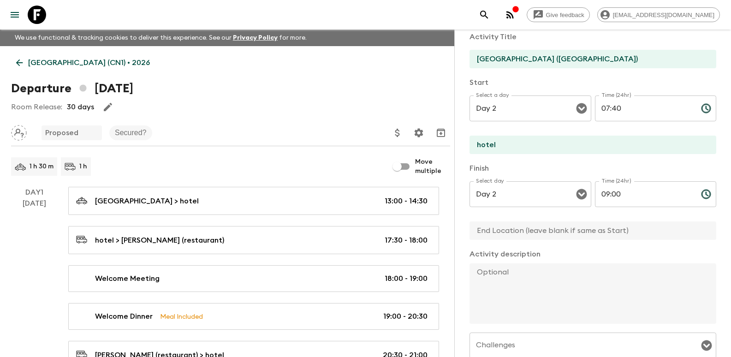
paste input "Forbidden City"
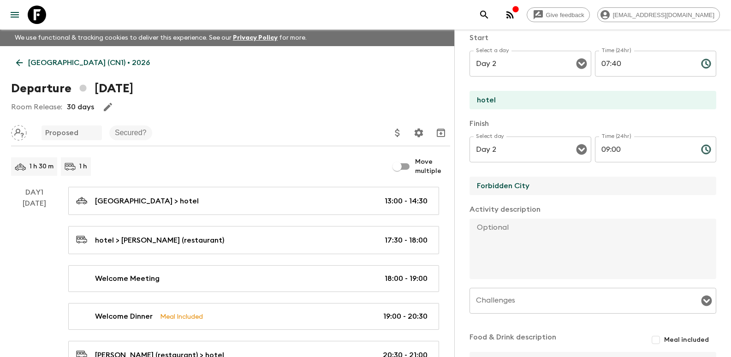
scroll to position [184, 0]
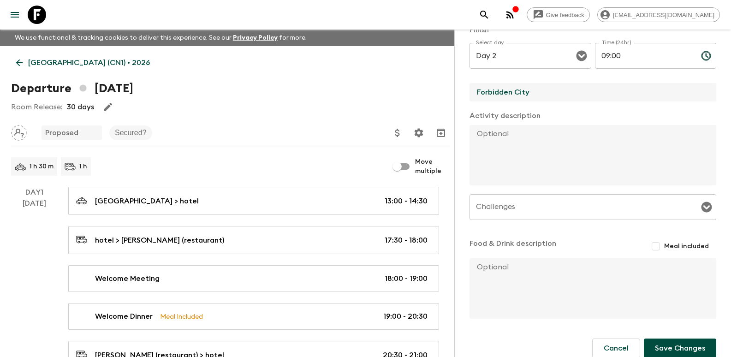
type input "Forbidden City"
drag, startPoint x: 570, startPoint y: 153, endPoint x: 564, endPoint y: 154, distance: 6.2
click at [568, 153] on textarea at bounding box center [588, 155] width 239 height 60
click at [591, 162] on textarea at bounding box center [588, 155] width 239 height 60
paste textarea "Glimpse the iconic political and historical landmark from the vehicle."
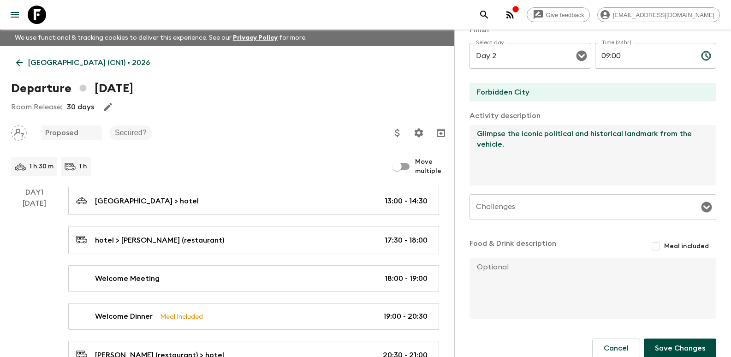
type textarea "Glimpse the iconic political and historical landmark from the vehicle."
click at [544, 234] on div "Activity Title Tiananmen Square (Scenic Drive) Start Select a day Day 2 Select …" at bounding box center [592, 103] width 247 height 434
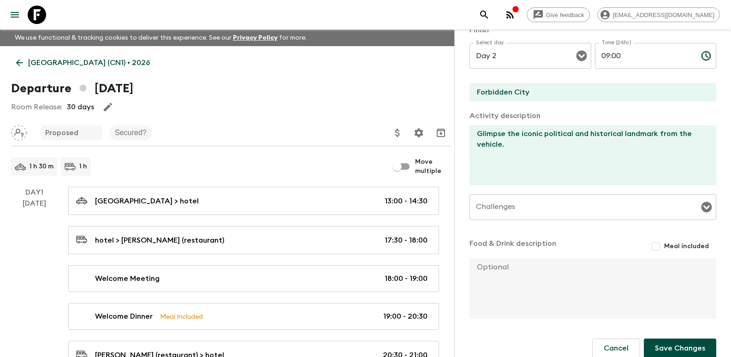
click at [560, 215] on input "Challenges" at bounding box center [586, 207] width 225 height 18
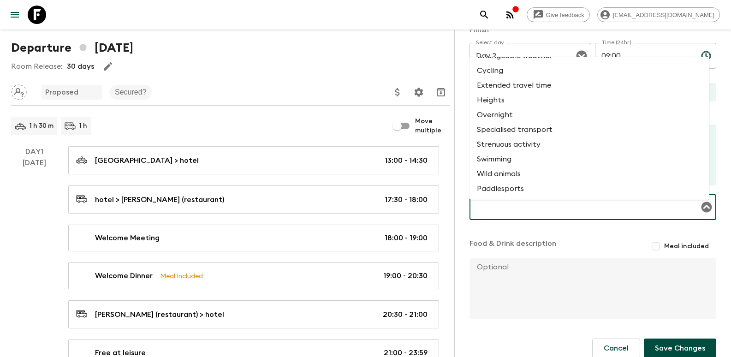
scroll to position [46, 0]
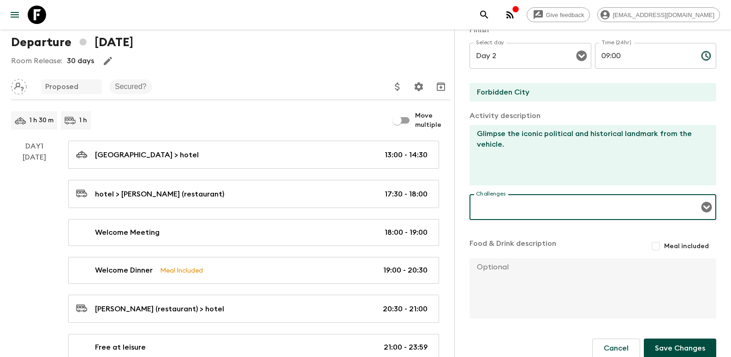
click at [514, 205] on input "Challenges" at bounding box center [586, 207] width 225 height 18
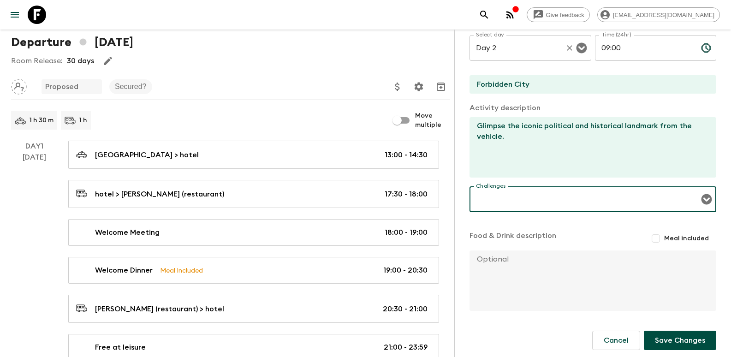
scroll to position [196, 0]
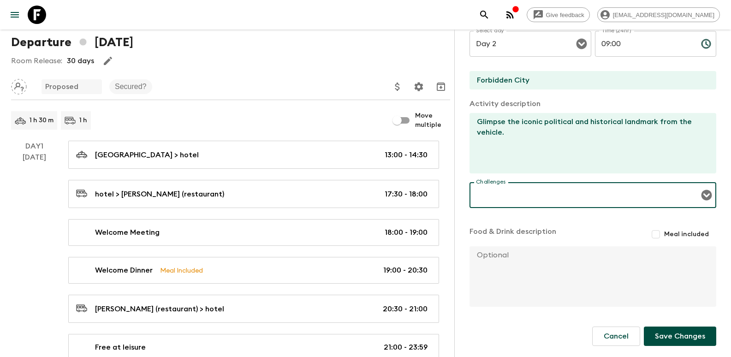
click at [526, 267] on textarea at bounding box center [588, 276] width 239 height 60
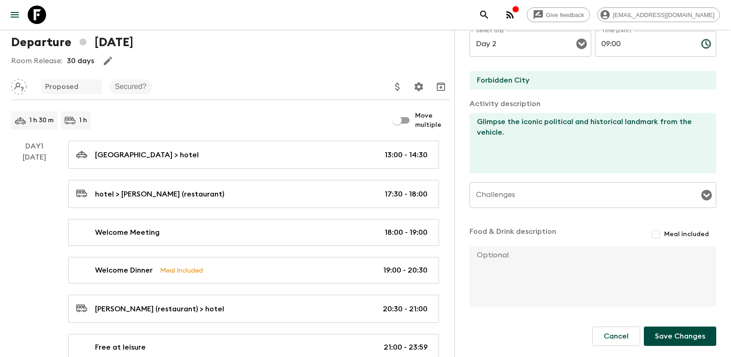
click at [563, 144] on textarea "Glimpse the iconic political and historical landmark from the vehicle." at bounding box center [588, 143] width 239 height 60
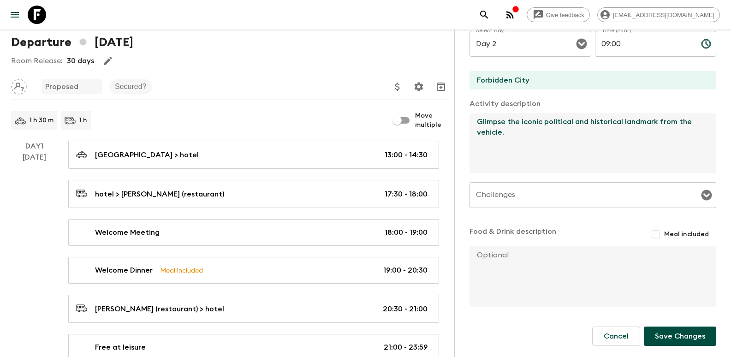
click at [568, 205] on div "Challenges" at bounding box center [592, 195] width 247 height 26
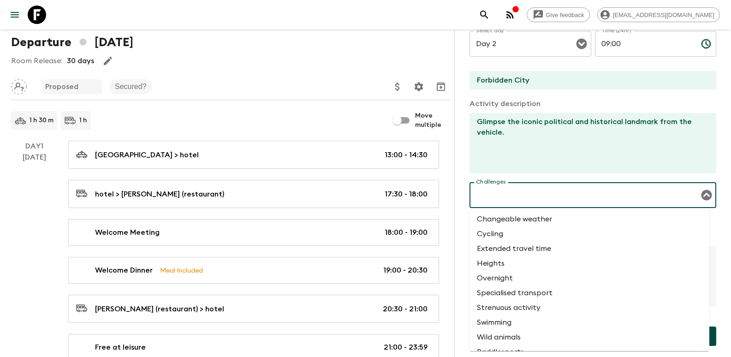
paste input "There may be traffic control situations that cannot be predicted in advance dur…"
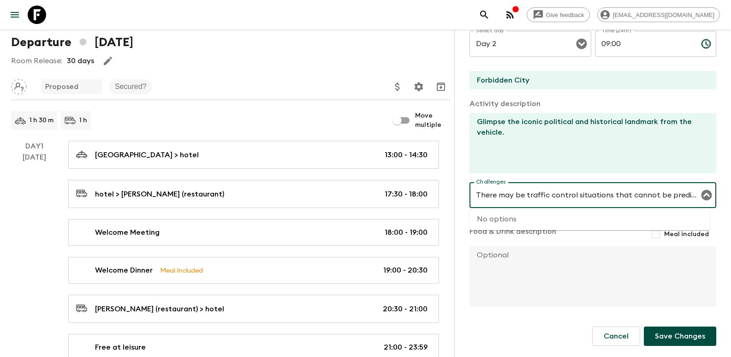
scroll to position [0, 127]
type input "There may be traffic control situations that cannot be predicted in advance dur…"
click at [532, 255] on textarea at bounding box center [588, 276] width 239 height 60
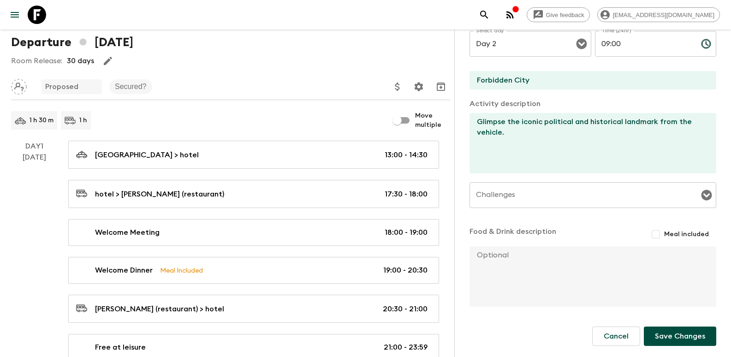
click at [508, 195] on div "Challenges Challenges ​" at bounding box center [592, 200] width 247 height 36
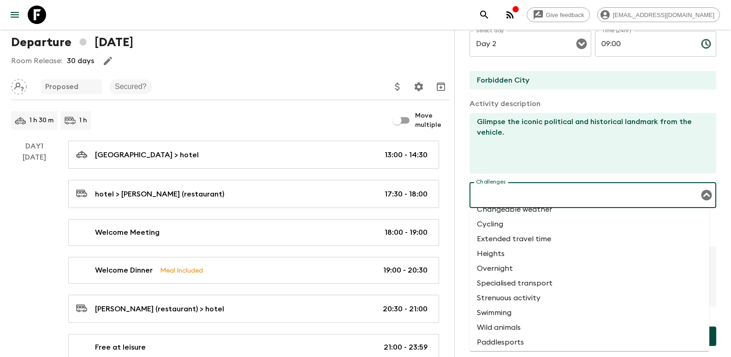
scroll to position [12, 0]
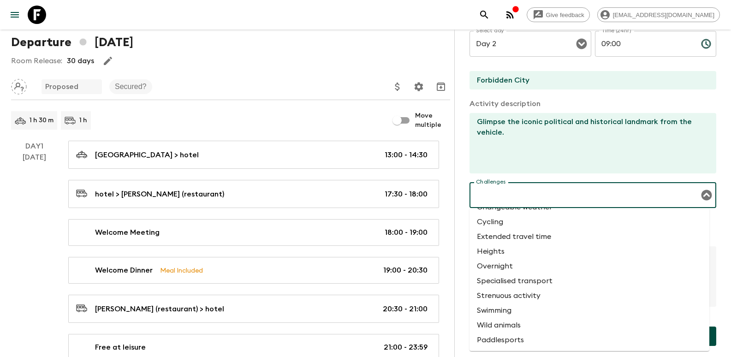
paste input "There may be traffic control situations that cannot be predicted in advance dur…"
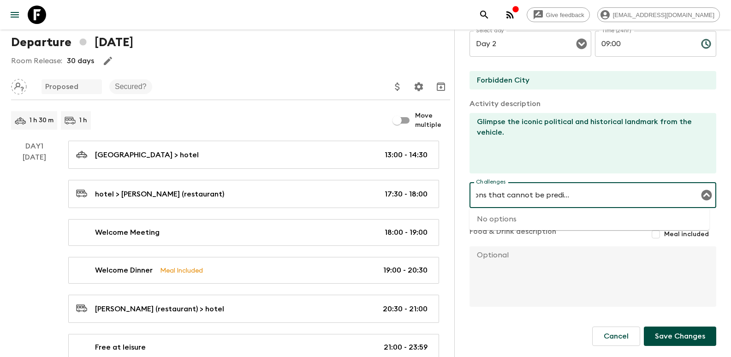
type input "There may be traffic control situations that cannot be predicted in advance dur…"
click at [555, 157] on textarea "Glimpse the iconic political and historical landmark from the vehicle." at bounding box center [588, 143] width 239 height 60
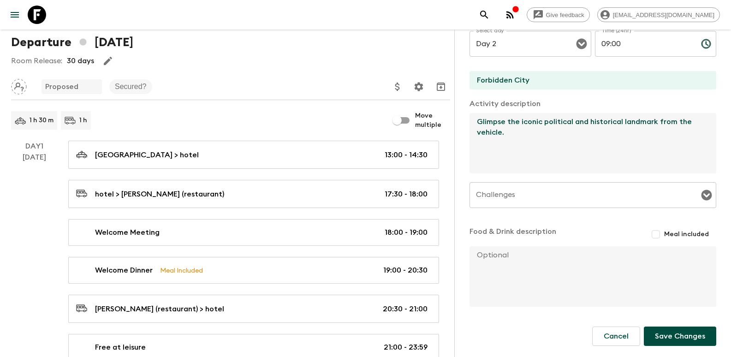
scroll to position [0, 0]
paste textarea "There may be traffic control situations that cannot be predicted in advance dur…"
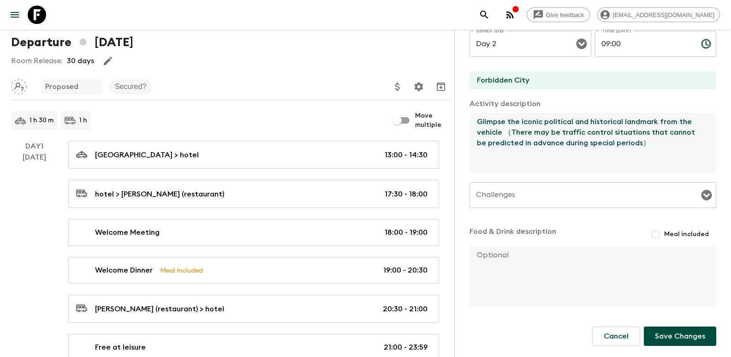
click at [502, 133] on textarea "Glimpse the iconic political and historical landmark from the vehicle （There ma…" at bounding box center [588, 143] width 239 height 60
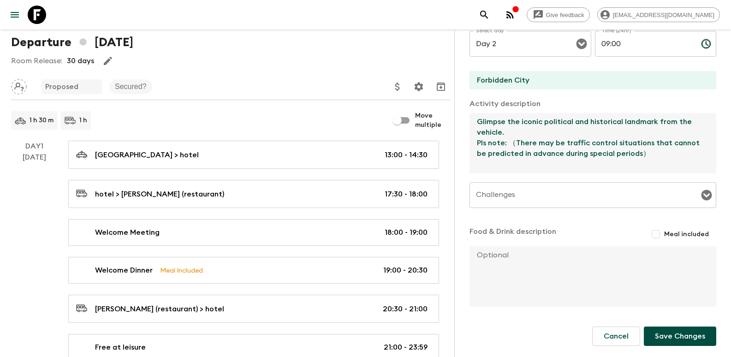
drag, startPoint x: 516, startPoint y: 141, endPoint x: 510, endPoint y: 142, distance: 6.2
click at [510, 142] on textarea "Glimpse the iconic political and historical landmark from the vehicle. Pls note…" at bounding box center [588, 143] width 239 height 60
click at [646, 157] on textarea "Glimpse the iconic political and historical landmark from the vehicle. Pls note…" at bounding box center [588, 143] width 239 height 60
click at [509, 145] on textarea "Glimpse the iconic political and historical landmark from the vehicle. Pls note…" at bounding box center [588, 143] width 239 height 60
drag, startPoint x: 503, startPoint y: 142, endPoint x: 465, endPoint y: 140, distance: 37.9
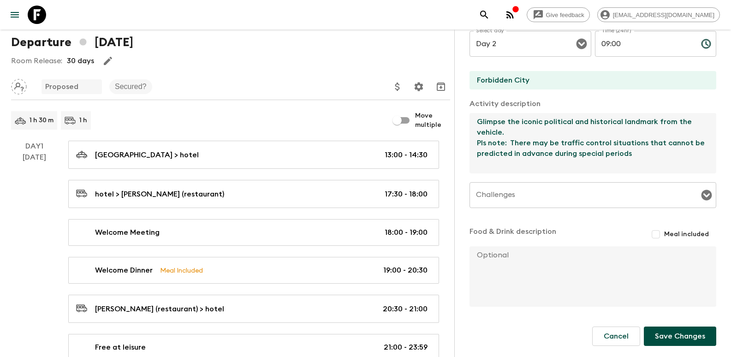
click at [465, 140] on div "Activity Activity Title Tiananmen Square (Scenic Drive) Start Select a day Day …" at bounding box center [592, 208] width 277 height 357
drag, startPoint x: 523, startPoint y: 143, endPoint x: 446, endPoint y: 137, distance: 77.2
click at [446, 137] on div "China (CN1) • 2026 Departure 13th April 2026 Room Release: 30 days Proposed Sec…" at bounding box center [230, 180] width 461 height 361
drag, startPoint x: 518, startPoint y: 160, endPoint x: 521, endPoint y: 154, distance: 6.6
click at [518, 160] on textarea "Glimpse the iconic political and historical landmark from the vehicle. Warm Reg…" at bounding box center [588, 143] width 239 height 60
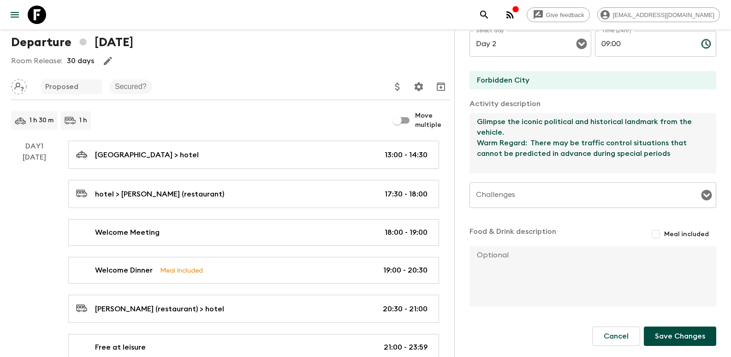
drag, startPoint x: 518, startPoint y: 142, endPoint x: 461, endPoint y: 139, distance: 57.3
click at [461, 139] on div "Activity Activity Title Tiananmen Square (Scenic Drive) Start Select a day Day …" at bounding box center [592, 208] width 277 height 357
drag, startPoint x: 535, startPoint y: 144, endPoint x: 529, endPoint y: 144, distance: 6.0
click at [529, 144] on textarea "Glimpse the iconic political and historical landmark from the vehicle. Note: Th…" at bounding box center [588, 143] width 239 height 60
drag, startPoint x: 551, startPoint y: 144, endPoint x: 544, endPoint y: 145, distance: 6.5
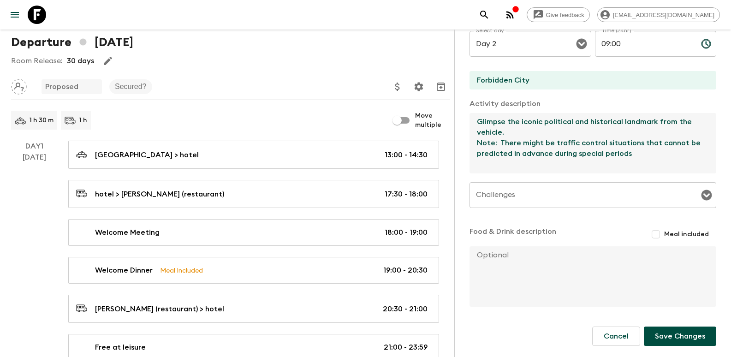
click at [544, 145] on textarea "Glimpse the iconic political and historical landmark from the vehicle. Note: Th…" at bounding box center [588, 143] width 239 height 60
drag, startPoint x: 516, startPoint y: 150, endPoint x: 613, endPoint y: 165, distance: 97.9
click at [615, 156] on textarea "Glimpse the iconic political and historical landmark from the vehicle. Note: Th…" at bounding box center [588, 143] width 239 height 60
type textarea "Glimpse the iconic political and historical landmark from the vehicle. Note: Th…"
click at [545, 270] on textarea at bounding box center [588, 276] width 239 height 60
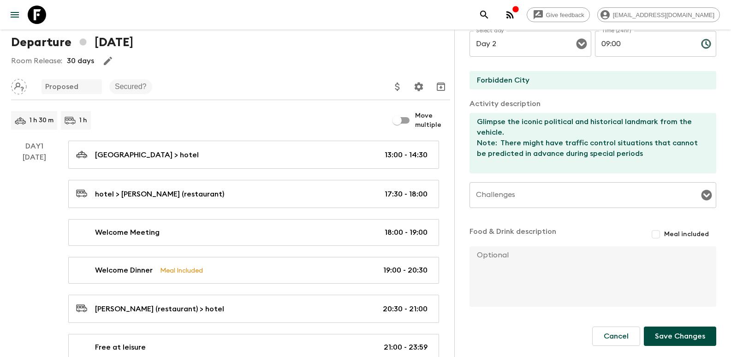
click at [662, 338] on button "Save Changes" at bounding box center [680, 335] width 72 height 19
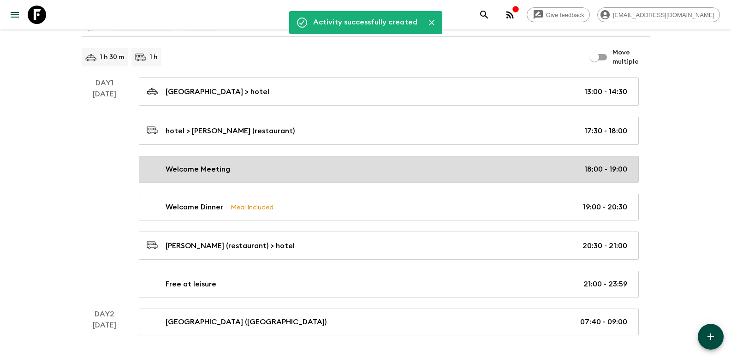
scroll to position [138, 0]
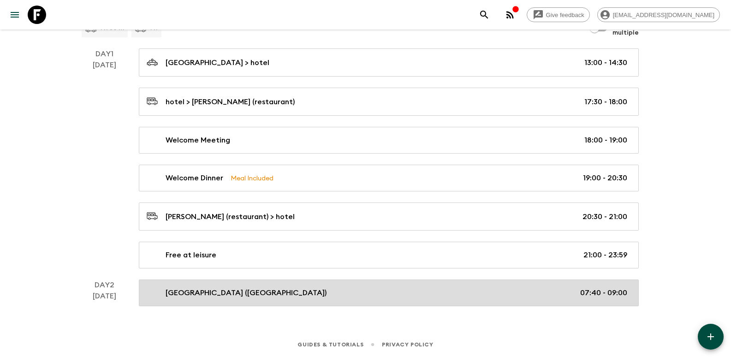
click at [352, 294] on div "Tiananmen Square (Scenic Drive) 07:40 - 09:00" at bounding box center [387, 292] width 480 height 11
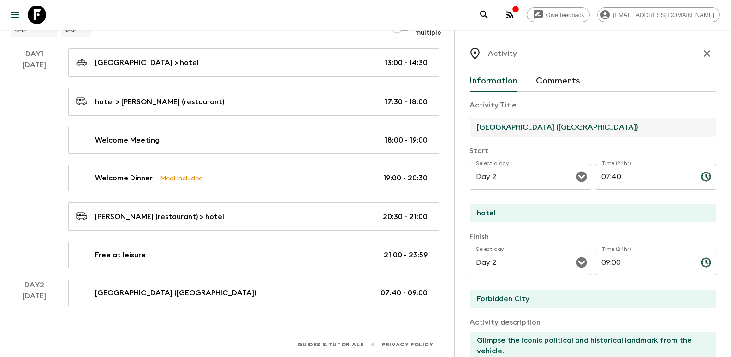
drag, startPoint x: 598, startPoint y: 125, endPoint x: 469, endPoint y: 124, distance: 128.2
click at [469, 124] on input "Tiananmen Square (Scenic Drive)" at bounding box center [588, 127] width 239 height 18
drag, startPoint x: 516, startPoint y: 219, endPoint x: 533, endPoint y: 215, distance: 16.7
click at [516, 219] on input "hotel" at bounding box center [588, 213] width 239 height 18
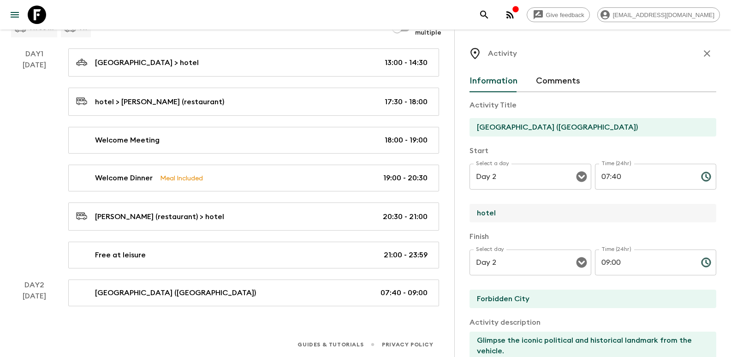
drag, startPoint x: 536, startPoint y: 214, endPoint x: 460, endPoint y: 211, distance: 76.6
click at [460, 211] on div "Activity Information Comments Activity Title Tiananmen Square (Scenic Drive) St…" at bounding box center [592, 208] width 277 height 357
paste input "Tiananmen Square (Scenic Drive)"
type input "Tiananmen Square (Scenic Drive)"
click at [587, 227] on div "Activity Title Tiananmen Square (Scenic Drive) Start Select a day Day 2 Select …" at bounding box center [592, 309] width 247 height 434
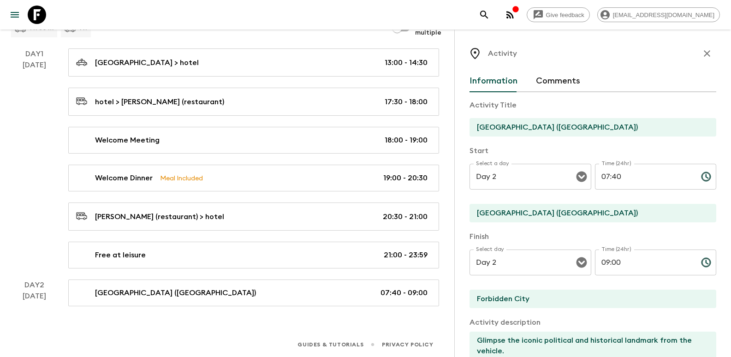
click at [628, 181] on input "07:40" at bounding box center [644, 177] width 99 height 26
click at [604, 177] on input "07:40" at bounding box center [644, 177] width 99 height 26
type input "08:40"
click at [628, 231] on p "Finish" at bounding box center [592, 236] width 247 height 11
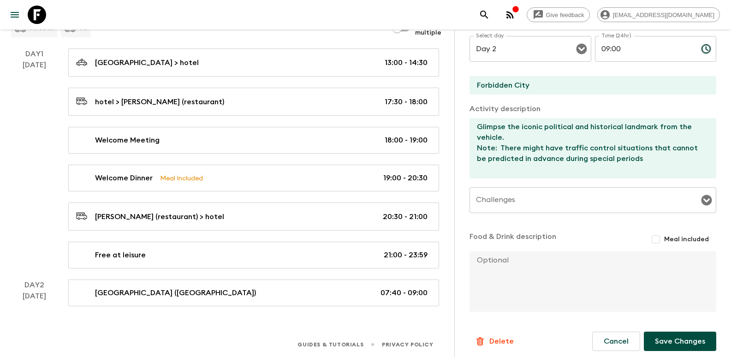
scroll to position [219, 0]
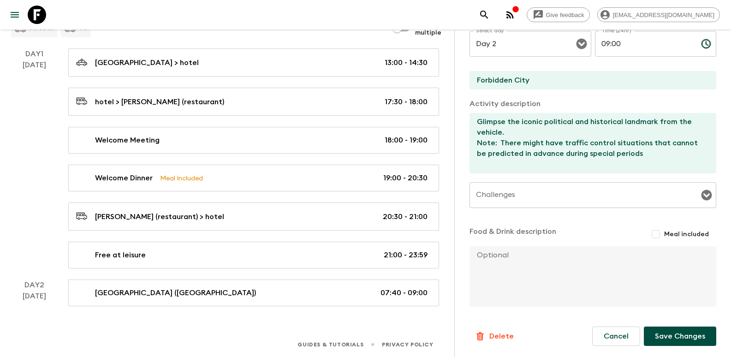
click at [681, 334] on button "Save Changes" at bounding box center [680, 335] width 72 height 19
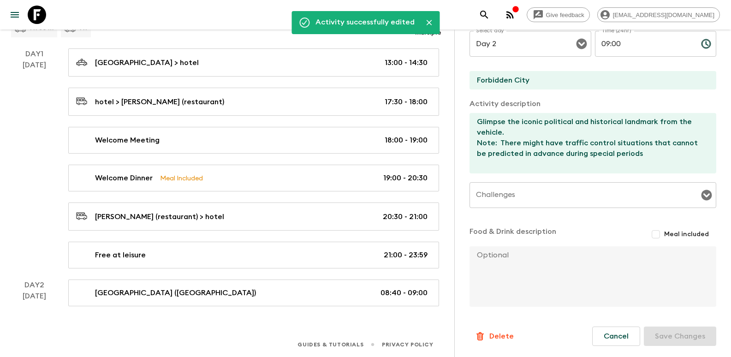
click at [393, 322] on div "Give feedback yufei.li1@ctg.cn We use functional & tracking cookies to deliver …" at bounding box center [365, 109] width 731 height 495
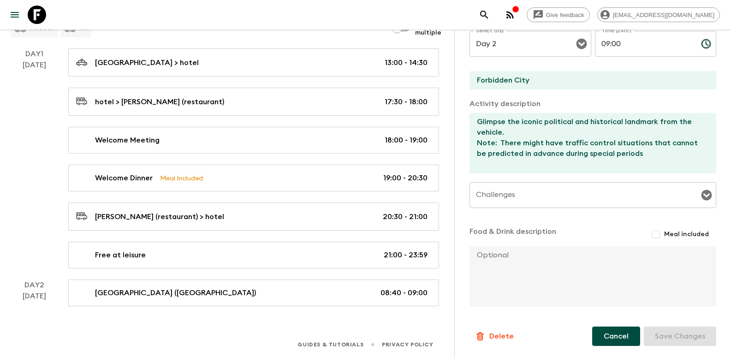
click at [599, 337] on button "Cancel" at bounding box center [616, 335] width 48 height 19
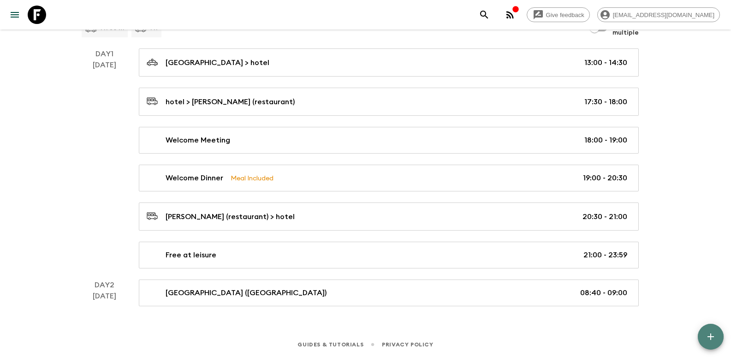
click at [708, 343] on button "button" at bounding box center [711, 337] width 26 height 26
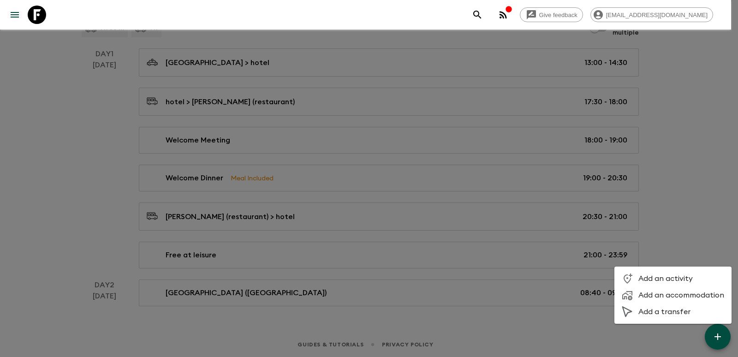
click at [651, 279] on span "Add an activity" at bounding box center [681, 278] width 86 height 9
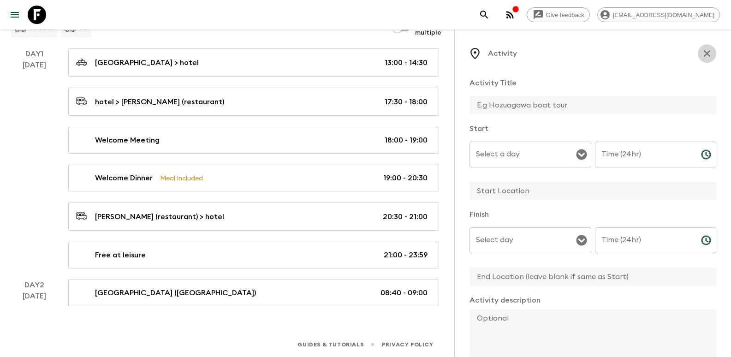
click at [707, 54] on button "button" at bounding box center [707, 53] width 18 height 18
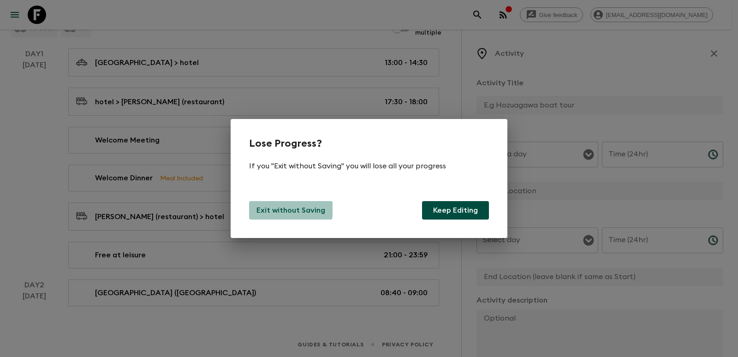
click at [273, 208] on p "Exit without Saving" at bounding box center [290, 210] width 69 height 11
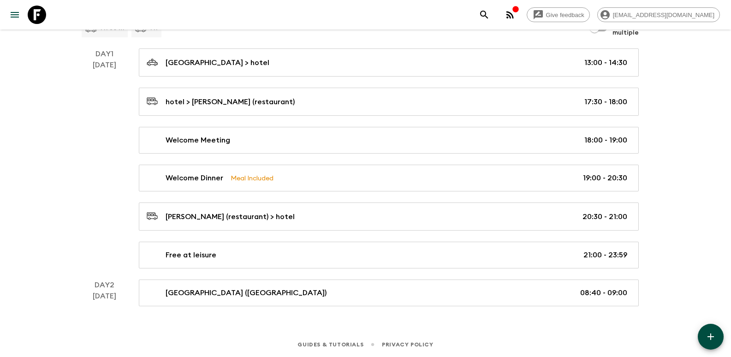
click at [698, 343] on div "Guides & Tutorials Privacy Policy" at bounding box center [365, 342] width 731 height 29
click at [705, 342] on span "button" at bounding box center [710, 336] width 11 height 11
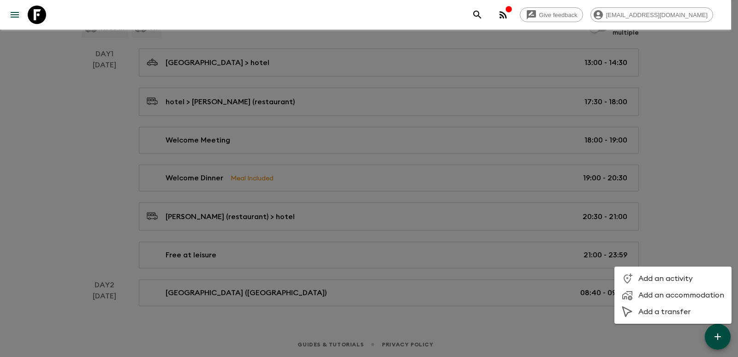
click at [662, 309] on span "Add a transfer" at bounding box center [681, 311] width 86 height 9
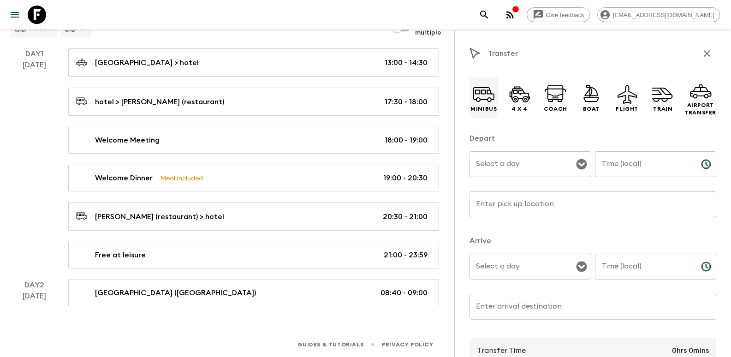
click at [481, 97] on icon at bounding box center [484, 94] width 22 height 22
click at [557, 168] on input "Select a day" at bounding box center [524, 164] width 100 height 18
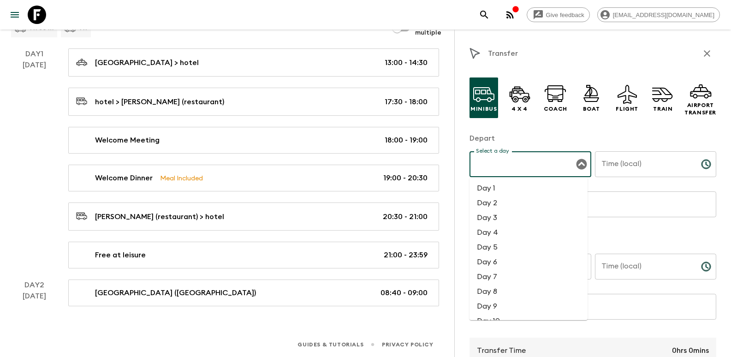
click at [502, 201] on li "Day 2" at bounding box center [528, 202] width 118 height 15
type input "Day 2"
click at [625, 171] on input "Time (local)" at bounding box center [644, 164] width 99 height 26
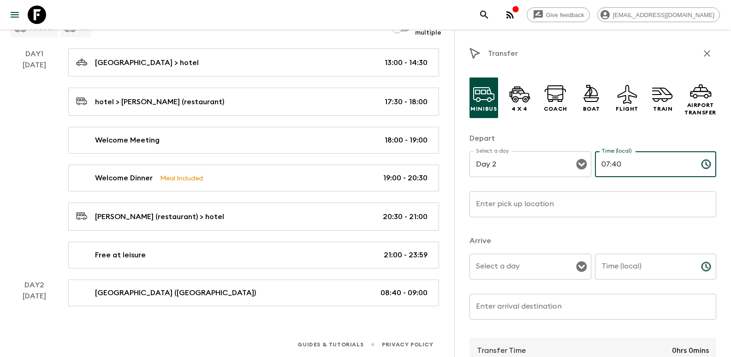
type input "07:40"
click at [568, 195] on input "Enter pick up location" at bounding box center [592, 204] width 247 height 26
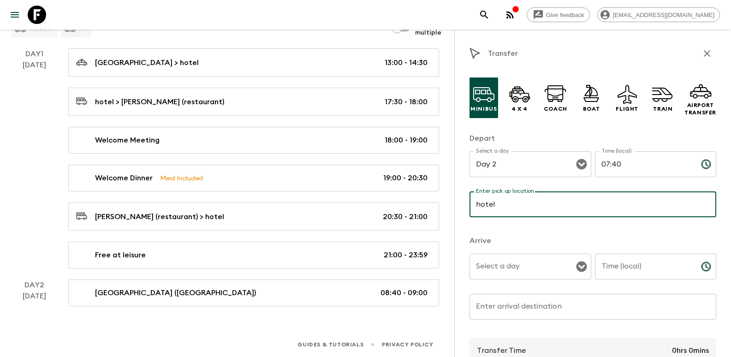
click at [535, 276] on div "Select a day" at bounding box center [530, 267] width 122 height 26
type input "hotel"
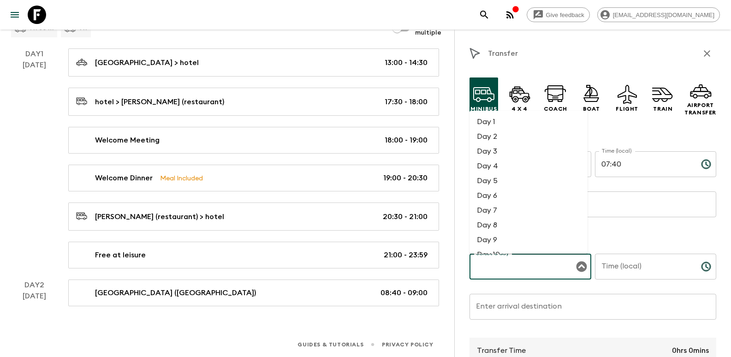
click at [492, 131] on li "Day 2" at bounding box center [528, 136] width 118 height 15
type input "Day 2"
click at [638, 270] on input "Time (local)" at bounding box center [644, 267] width 99 height 26
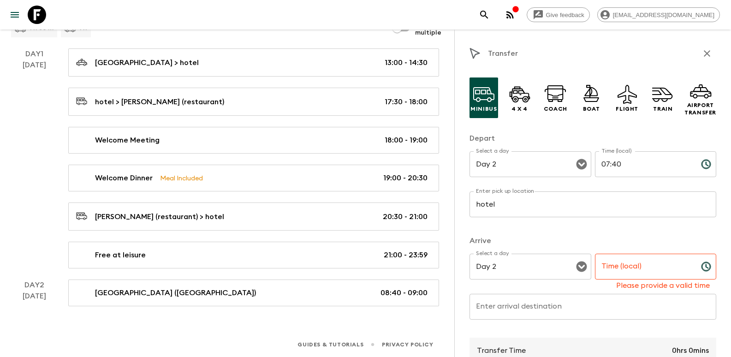
click at [660, 271] on input "Time (local)" at bounding box center [644, 267] width 99 height 26
paste input "tel"
click at [540, 296] on div "Enter arrival destination Enter arrival destination ​" at bounding box center [592, 312] width 247 height 36
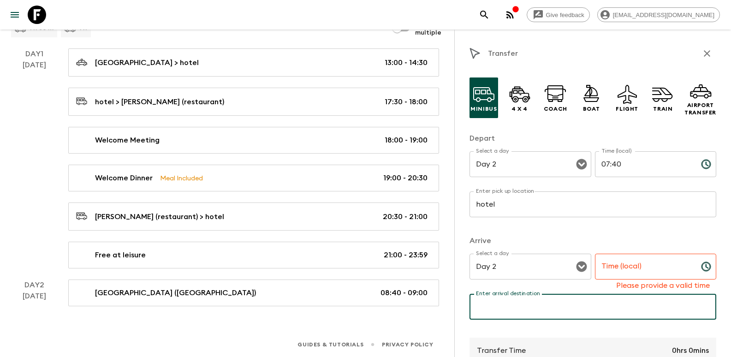
paste input "Tiananmen Square (Scenic Drive"
type input "Tiananmen Square (Scenic Drive"
click at [671, 270] on input "Time (local)" at bounding box center [644, 267] width 99 height 26
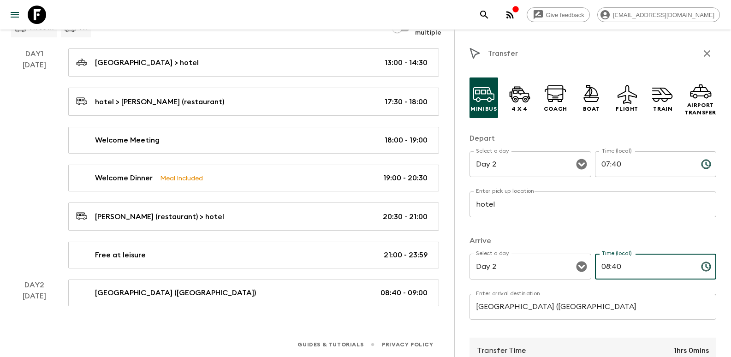
type input "08:40"
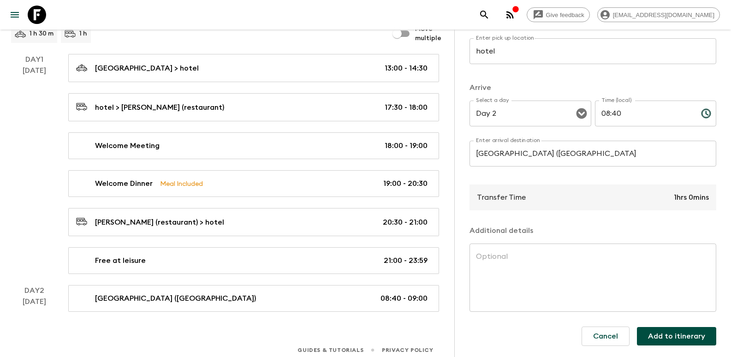
scroll to position [138, 0]
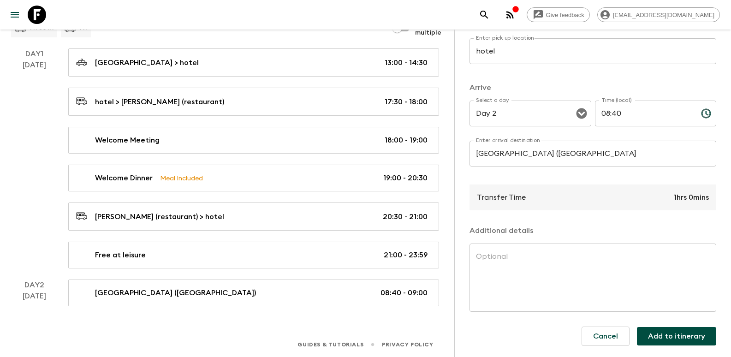
drag, startPoint x: 665, startPoint y: 336, endPoint x: 214, endPoint y: 320, distance: 450.8
click at [665, 336] on button "Add to itinerary" at bounding box center [676, 336] width 79 height 18
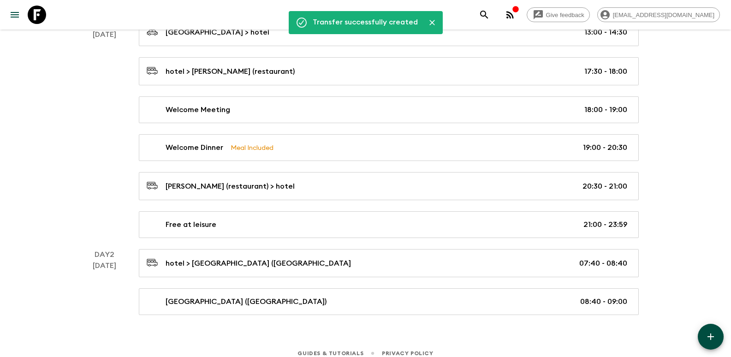
scroll to position [178, 0]
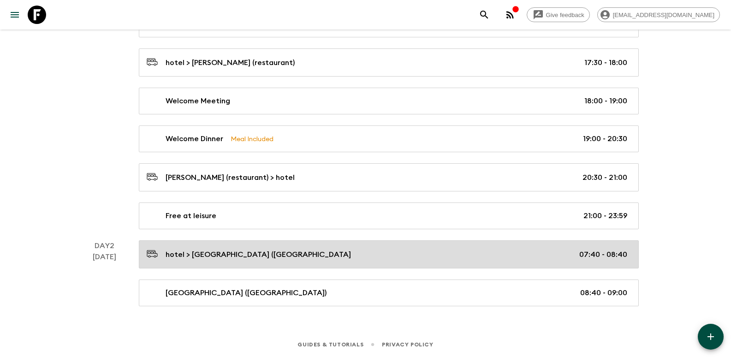
click at [296, 261] on link "hotel > Tiananmen Square (Scenic Drive 07:40 - 08:40" at bounding box center [389, 254] width 500 height 28
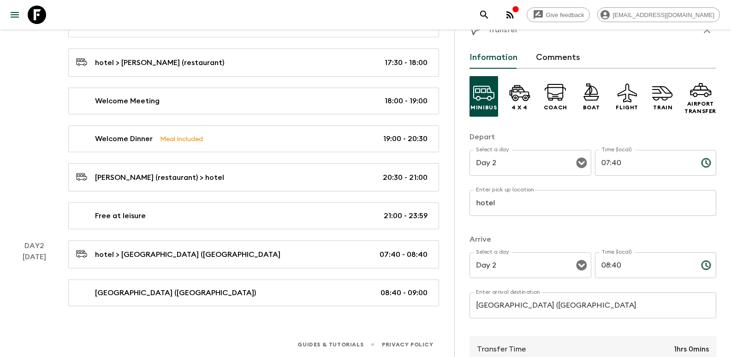
scroll to position [46, 0]
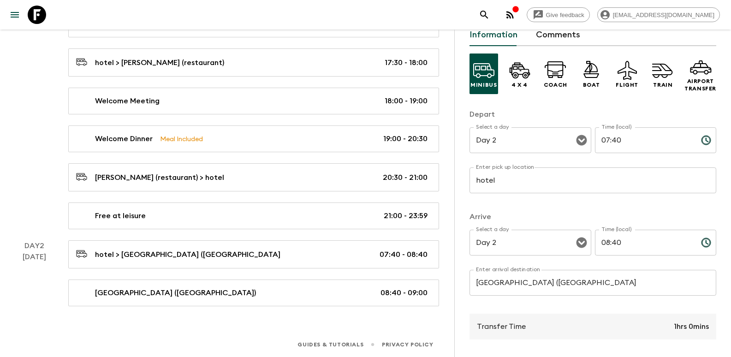
click at [615, 282] on input "Tiananmen Square (Scenic Drive" at bounding box center [592, 283] width 247 height 26
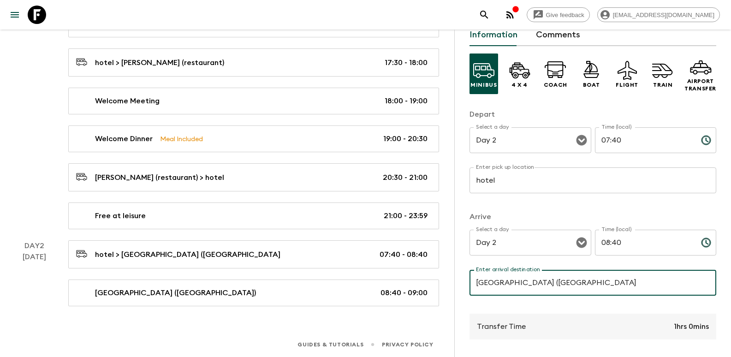
click at [616, 282] on input "Tiananmen Square (Scenic Drive" at bounding box center [592, 283] width 247 height 26
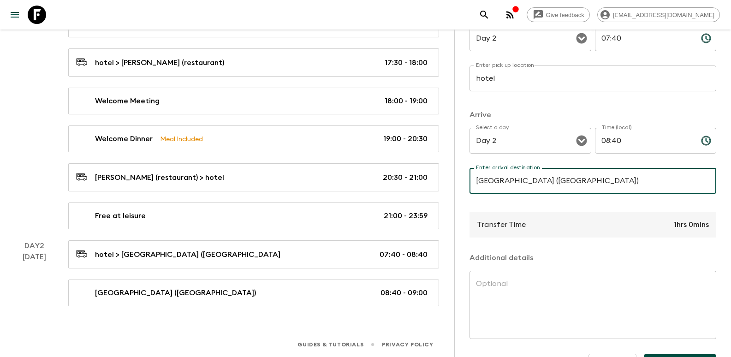
scroll to position [175, 0]
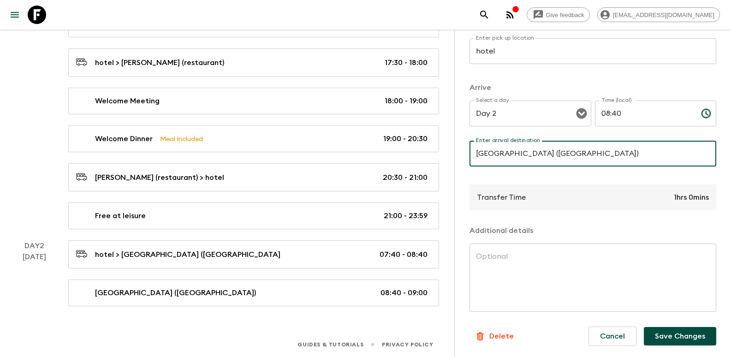
type input "Tiananmen Square (Scenic Drive)"
click at [660, 333] on button "Save Changes" at bounding box center [680, 336] width 72 height 18
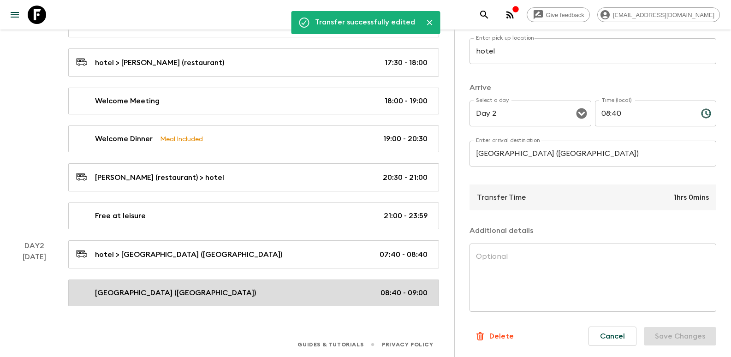
click at [165, 302] on link "Tiananmen Square (Scenic Drive) 08:40 - 09:00" at bounding box center [253, 292] width 371 height 27
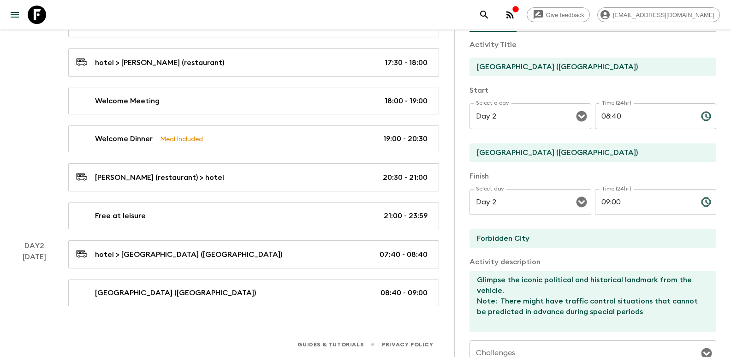
scroll to position [92, 0]
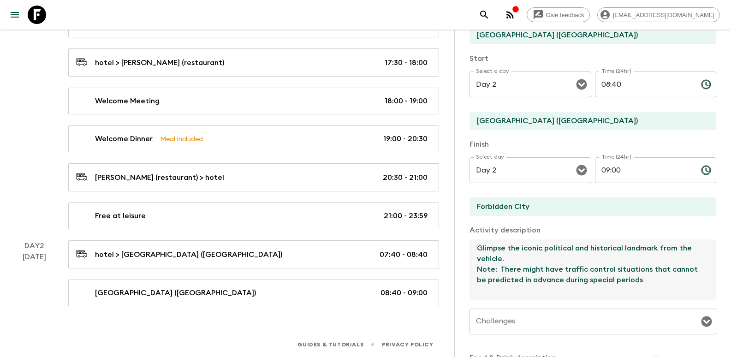
drag, startPoint x: 651, startPoint y: 284, endPoint x: 472, endPoint y: 269, distance: 179.5
click at [472, 269] on textarea "Glimpse the iconic political and historical landmark from the vehicle. Note: Th…" at bounding box center [588, 269] width 239 height 60
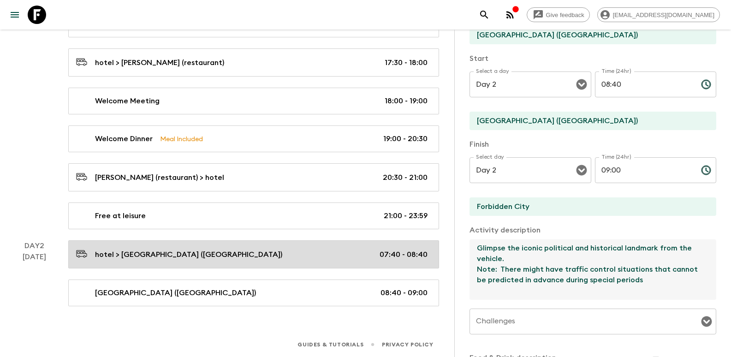
click at [296, 258] on div "hotel > Tiananmen Square (Scenic Drive) 07:40 - 08:40" at bounding box center [251, 254] width 351 height 12
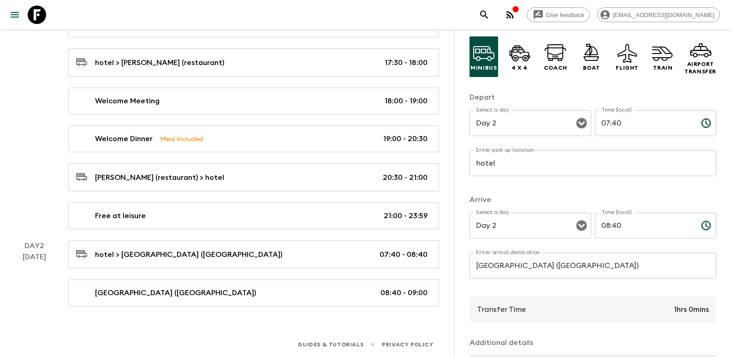
scroll to position [175, 0]
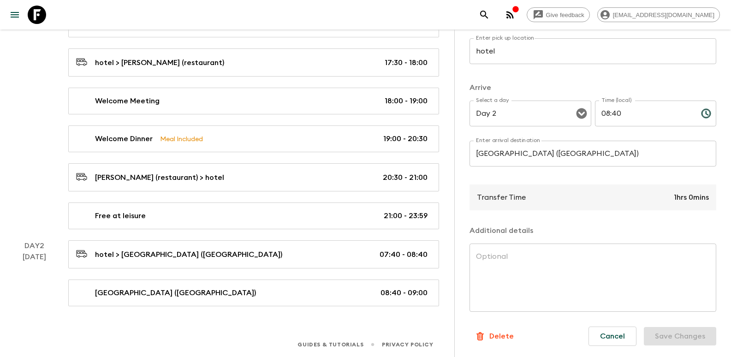
click at [538, 259] on textarea at bounding box center [593, 277] width 234 height 53
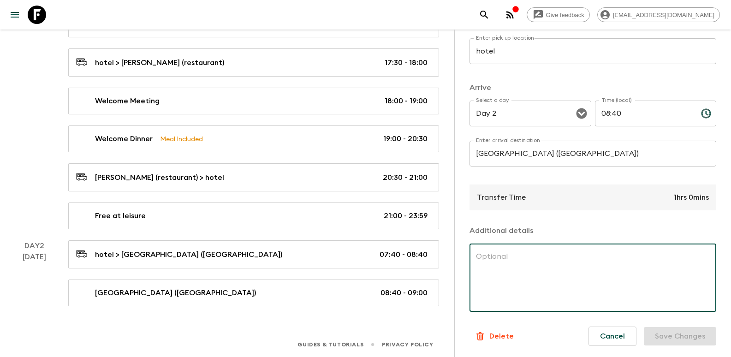
paste textarea "Note: There might have traffic control situations that cannot be predicted in a…"
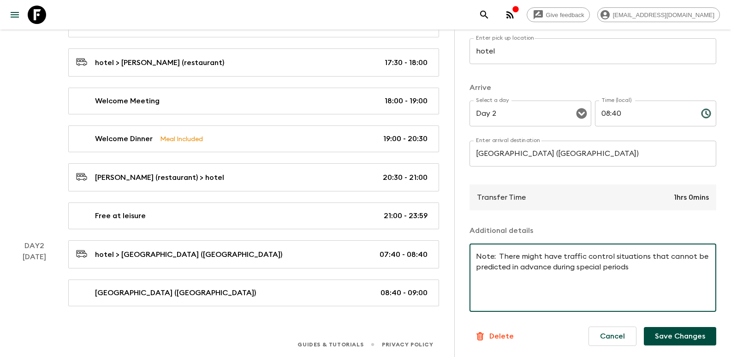
type textarea "Note: There might have traffic control situations that cannot be predicted in a…"
click at [675, 336] on button "Save Changes" at bounding box center [680, 336] width 72 height 18
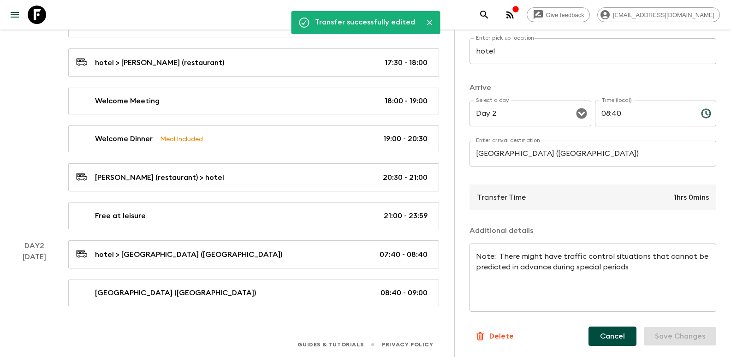
click at [596, 338] on button "Cancel" at bounding box center [612, 335] width 48 height 19
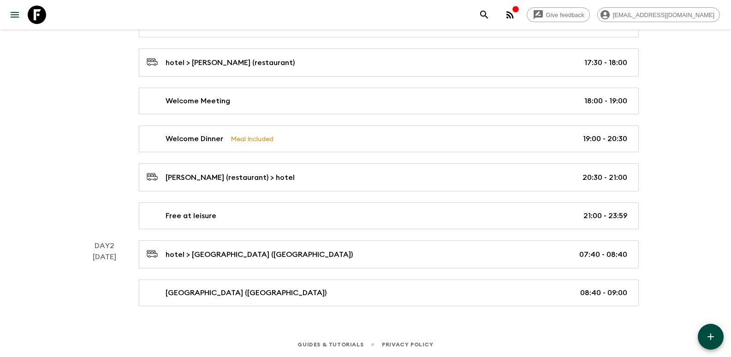
click at [704, 332] on button "button" at bounding box center [711, 337] width 26 height 26
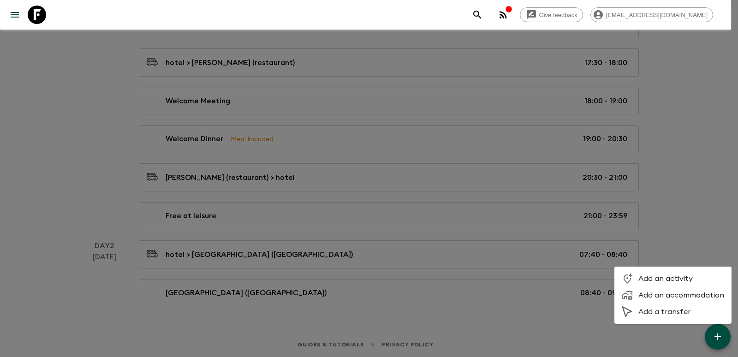
click at [657, 284] on li "Add an activity" at bounding box center [672, 278] width 117 height 17
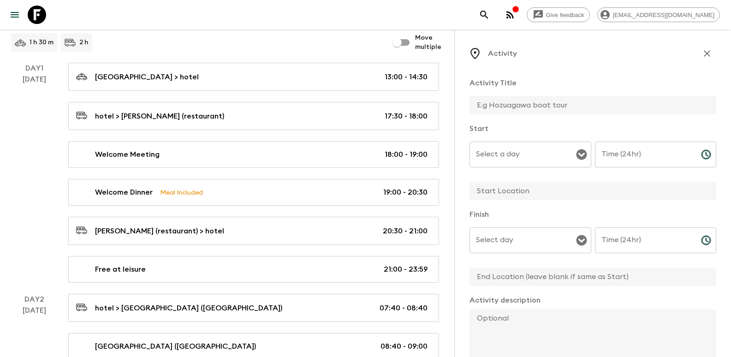
scroll to position [85, 0]
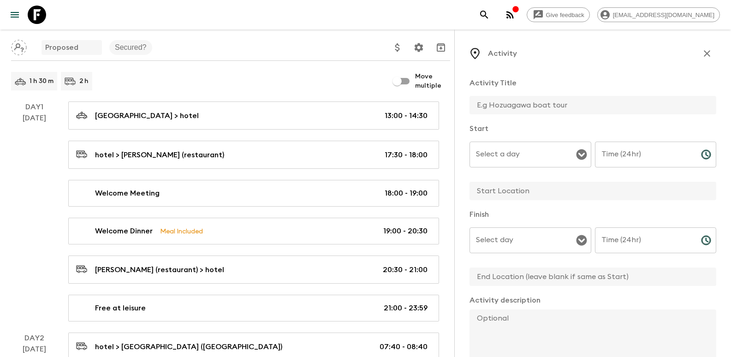
click at [554, 106] on input "text" at bounding box center [588, 105] width 239 height 18
paste input "Forbidden City"
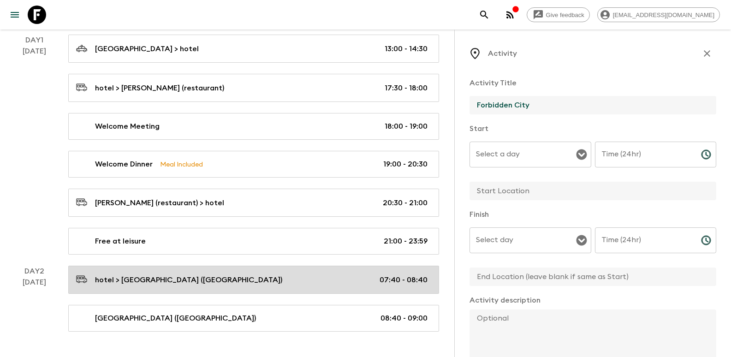
scroll to position [178, 0]
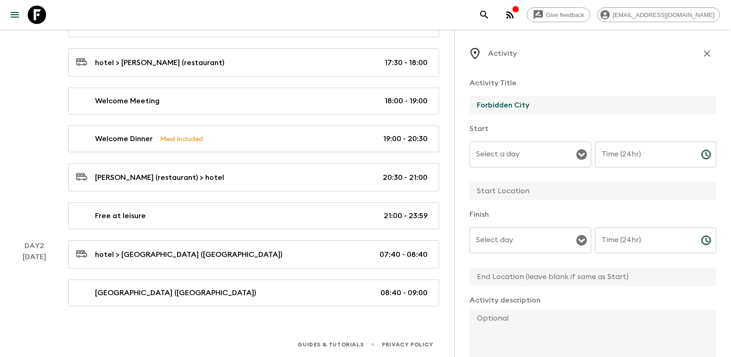
type input "Forbidden City"
click at [544, 195] on input "text" at bounding box center [588, 191] width 239 height 18
paste input "Forbidden City"
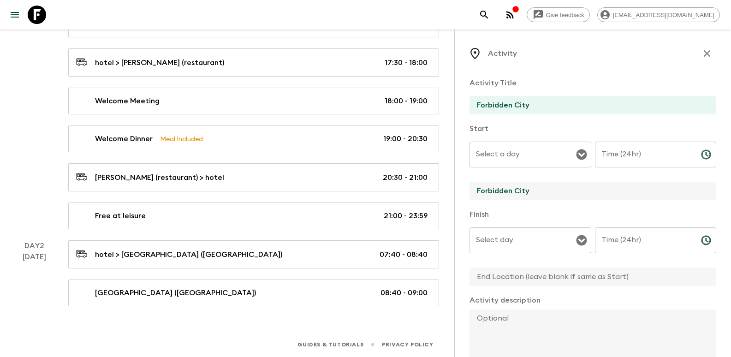
type input "Forbidden City"
click at [506, 276] on input "text" at bounding box center [588, 276] width 239 height 18
paste input "Forbidden City"
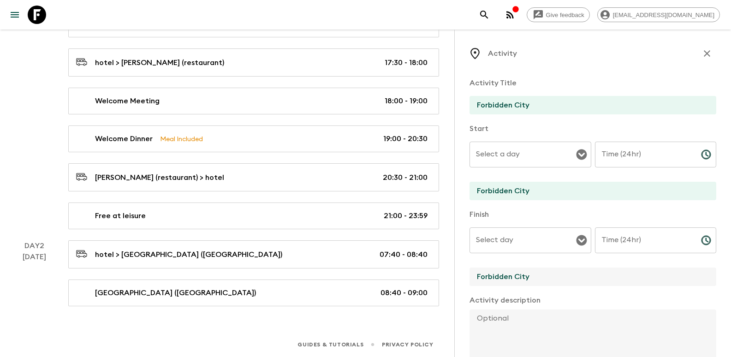
type input "Forbidden City"
click at [555, 151] on input "Select a day" at bounding box center [524, 155] width 100 height 18
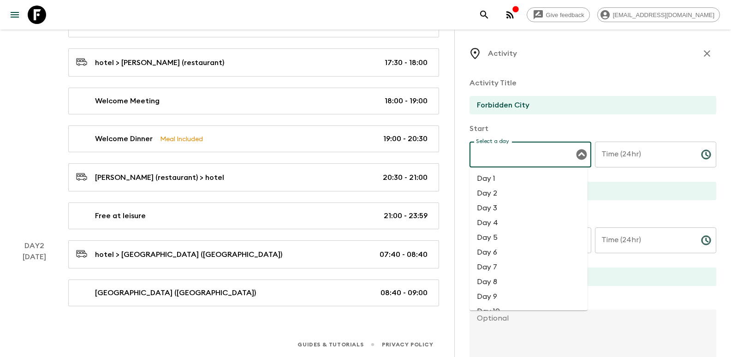
click at [499, 189] on li "Day 2" at bounding box center [528, 193] width 118 height 15
type input "Day 2"
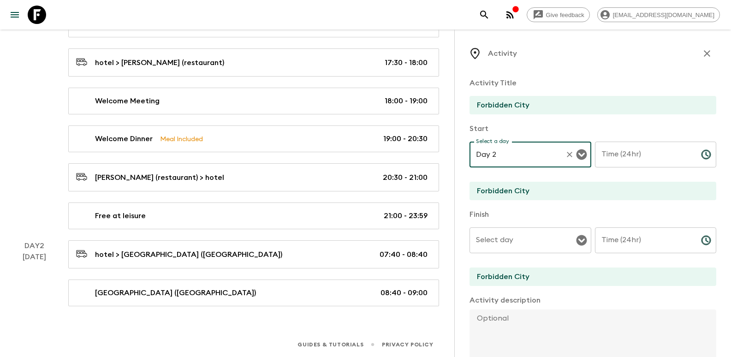
click at [503, 243] on div "Select day Select day ​" at bounding box center [530, 245] width 122 height 36
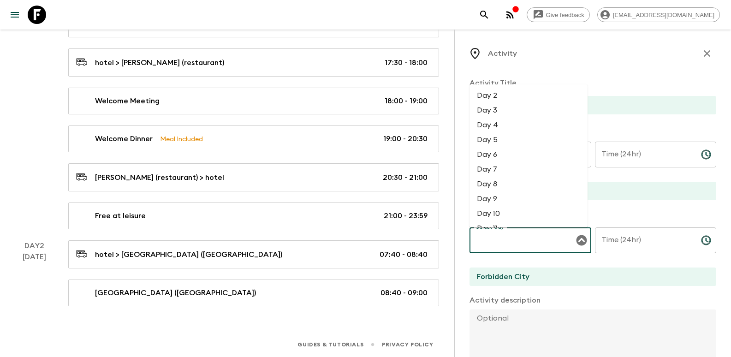
click at [514, 98] on li "Day 2" at bounding box center [528, 95] width 118 height 15
type input "Day 2"
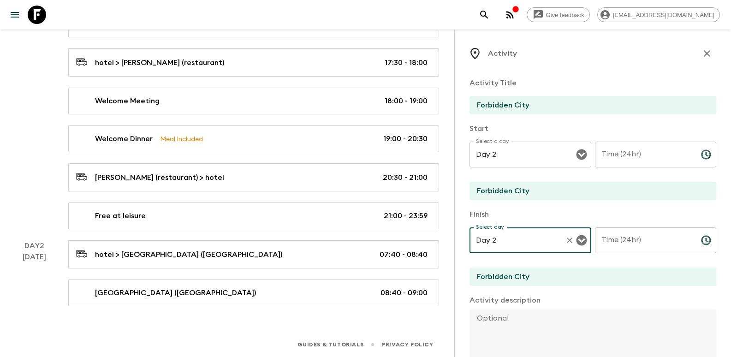
click at [628, 162] on input "Time (24hr)" at bounding box center [644, 155] width 99 height 26
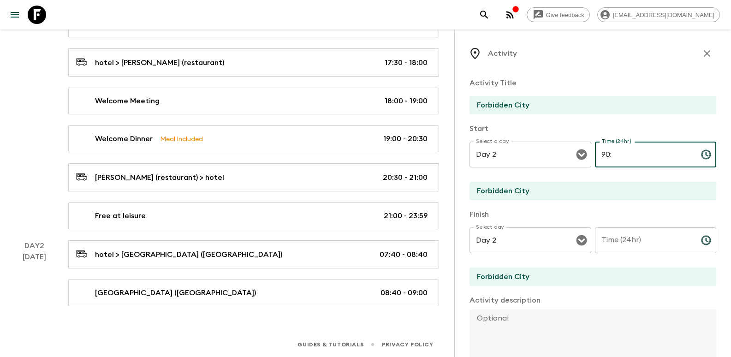
type input "9"
type input "09:00"
click at [634, 234] on input "Time (24hr)" at bounding box center [644, 240] width 99 height 26
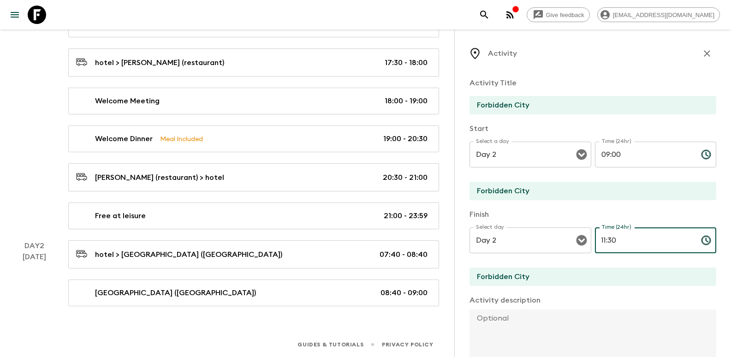
type input "11:30"
click at [629, 287] on div "Activity Title Forbidden City Start Select a day Day 2 Select a day ​ Time (24h…" at bounding box center [592, 287] width 247 height 434
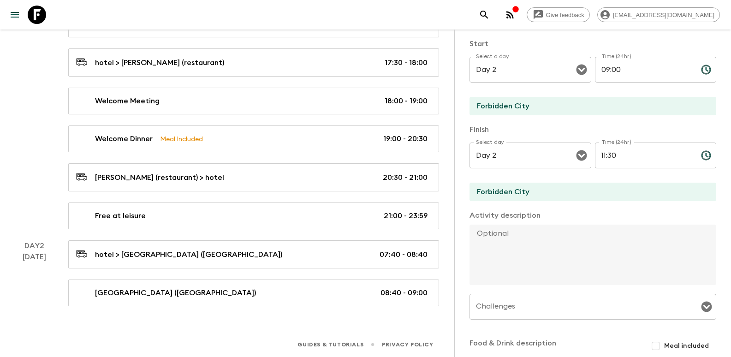
scroll to position [138, 0]
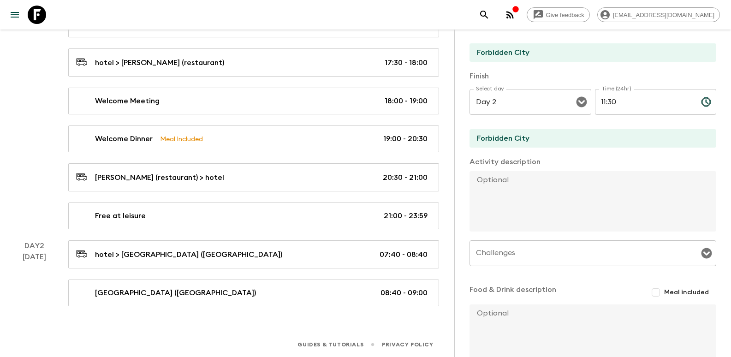
click at [563, 209] on textarea at bounding box center [588, 201] width 239 height 60
click at [555, 204] on textarea at bounding box center [588, 201] width 239 height 60
paste textarea "The Forbidden City (UNESCO) is the imperial place where the emperors of the Min…"
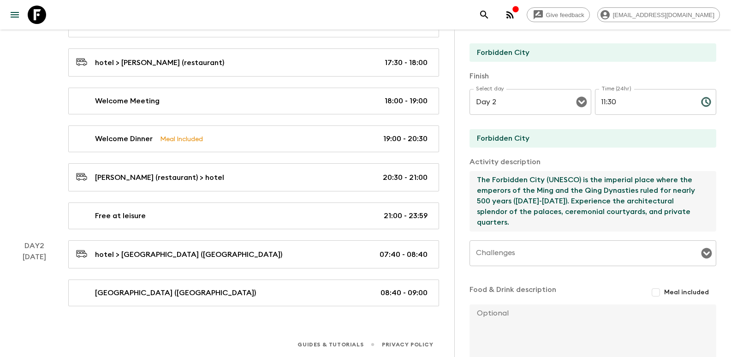
scroll to position [196, 0]
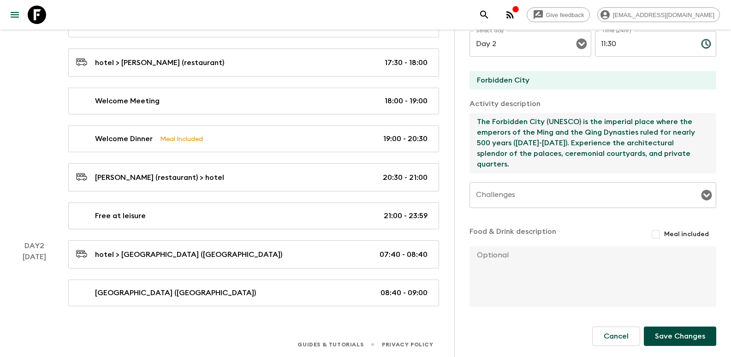
type textarea "The Forbidden City (UNESCO) is the imperial place where the emperors of the Min…"
click at [672, 337] on button "Save Changes" at bounding box center [680, 335] width 72 height 19
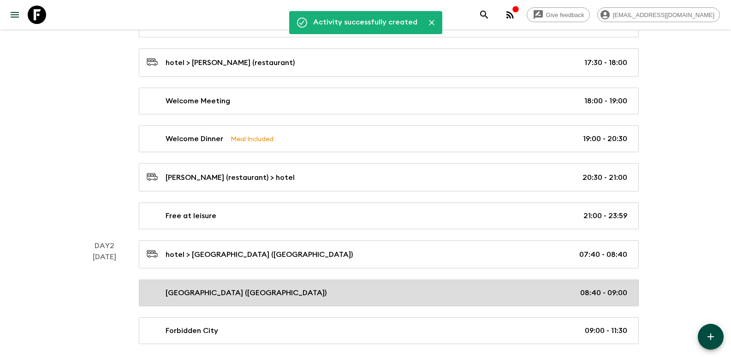
click at [300, 290] on div "Tiananmen Square (Scenic Drive) 08:40 - 09:00" at bounding box center [387, 292] width 480 height 11
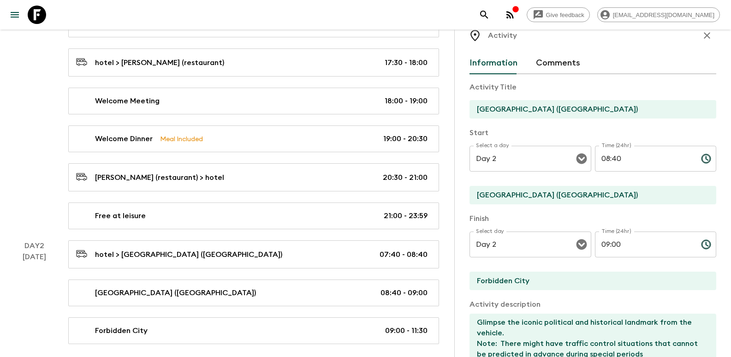
scroll to position [46, 0]
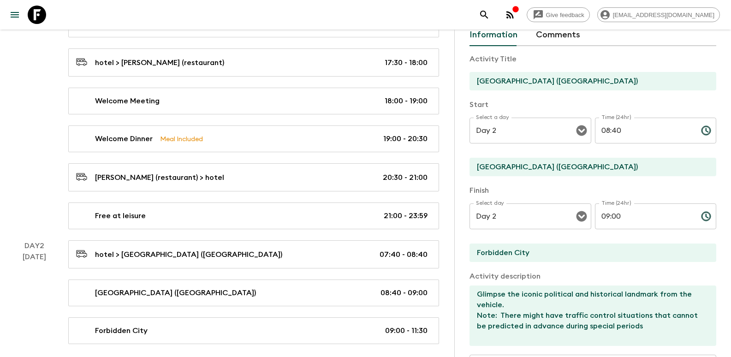
click at [516, 304] on textarea "Glimpse the iconic political and historical landmark from the vehicle. Note: Th…" at bounding box center [588, 315] width 239 height 60
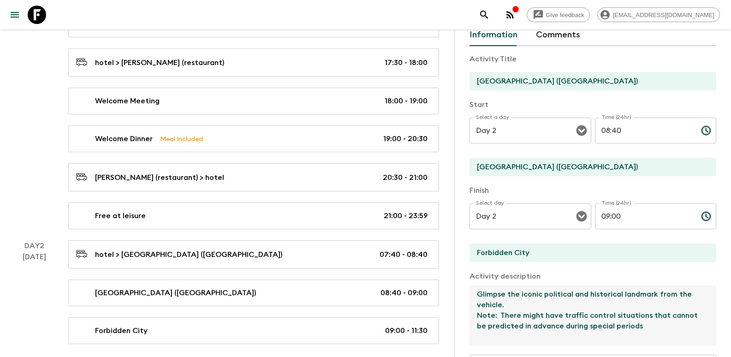
paste textarea "The Tian’anmen Square is the world’s largest and renowned public square where m…"
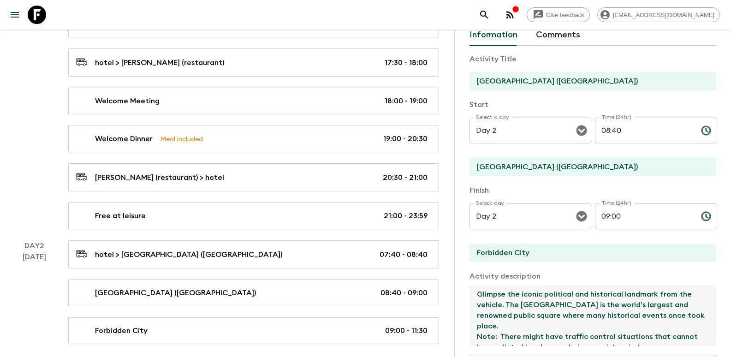
type textarea "Glimpse the iconic political and historical landmark from the vehicle. The Tian…"
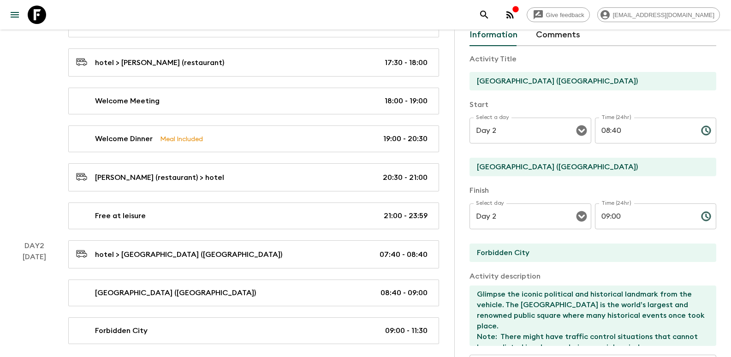
click at [591, 273] on p "Activity description" at bounding box center [592, 276] width 247 height 11
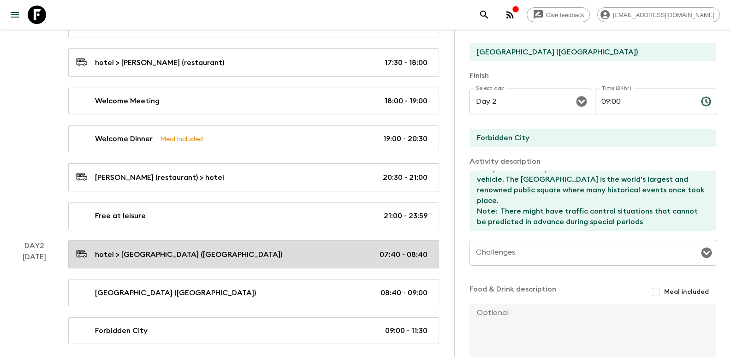
scroll to position [219, 0]
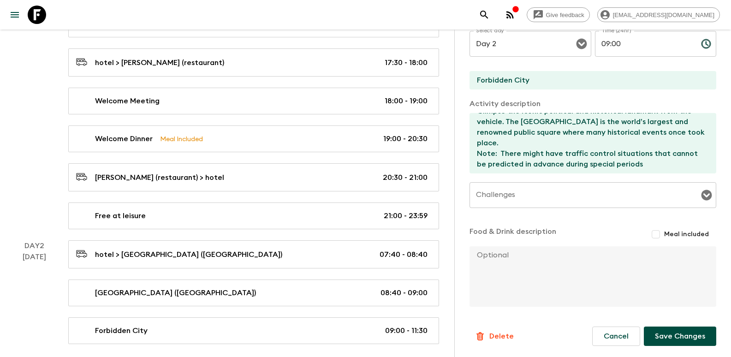
click at [669, 338] on button "Save Changes" at bounding box center [680, 335] width 72 height 19
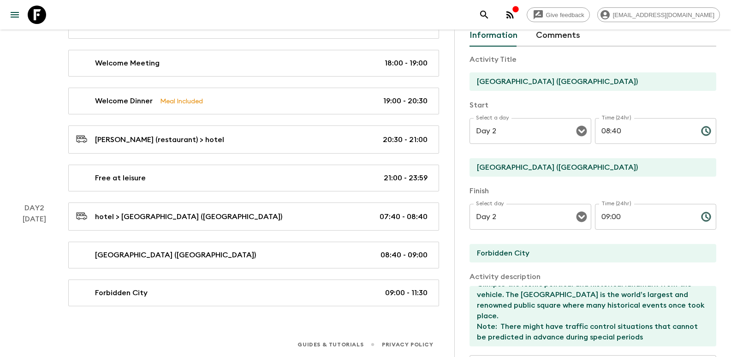
scroll to position [0, 0]
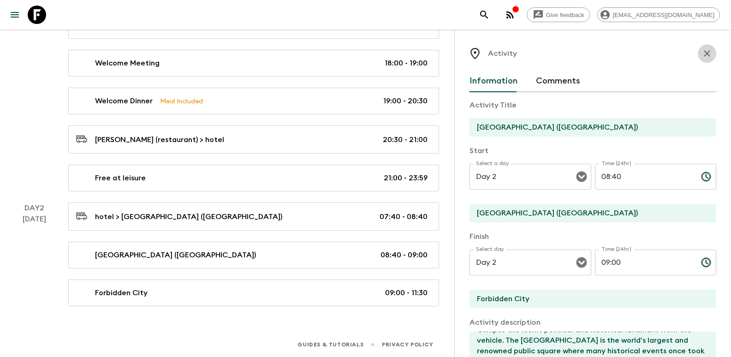
click at [705, 53] on button "button" at bounding box center [707, 53] width 18 height 18
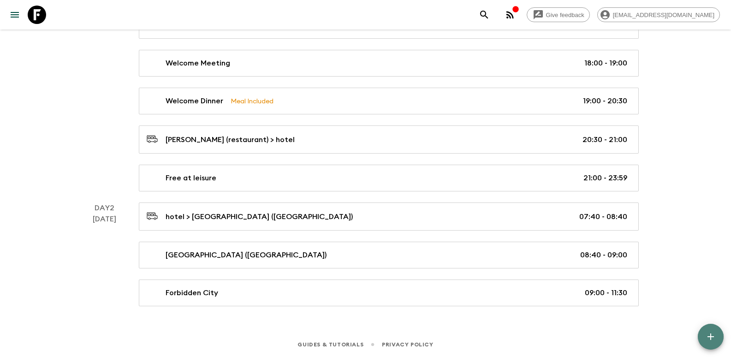
click at [711, 338] on icon "button" at bounding box center [710, 336] width 6 height 6
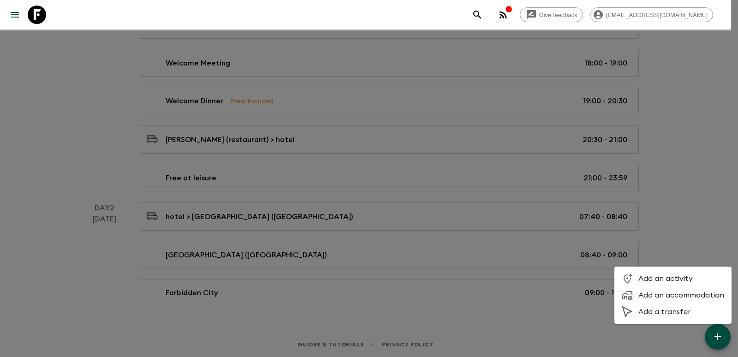
click at [656, 281] on span "Add an activity" at bounding box center [681, 278] width 86 height 9
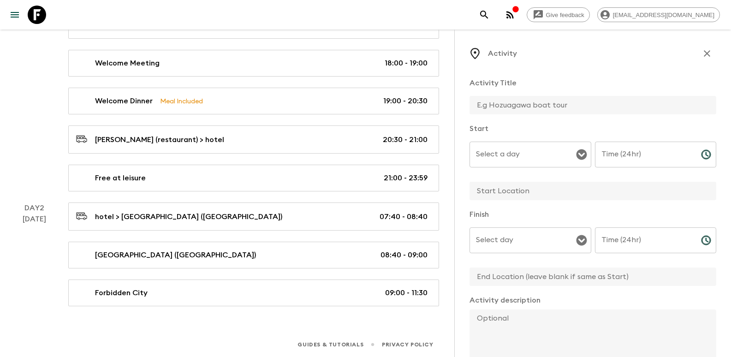
click at [523, 109] on input "text" at bounding box center [588, 105] width 239 height 18
paste input "making dumpling with local residence"
click at [483, 104] on input "making dumpling with local residence" at bounding box center [588, 105] width 239 height 18
click at [509, 103] on input "Making dumpling with local residence" at bounding box center [588, 105] width 239 height 18
click at [556, 102] on input "Making Dumpling with local residence" at bounding box center [588, 105] width 239 height 18
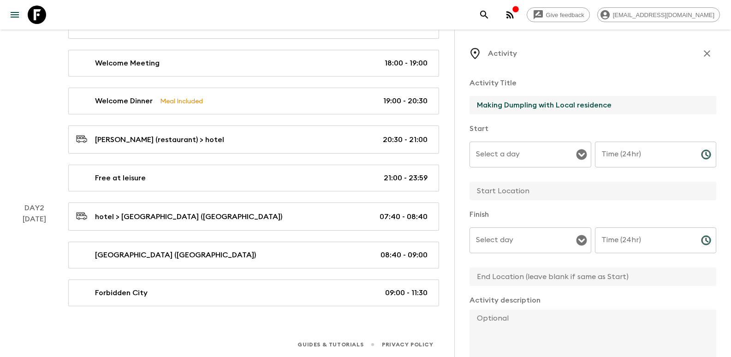
click at [578, 106] on input "Making Dumpling with Local residence" at bounding box center [588, 105] width 239 height 18
type input "Making Dumpling with Local Residence"
click at [569, 160] on input "Select a day" at bounding box center [524, 155] width 100 height 18
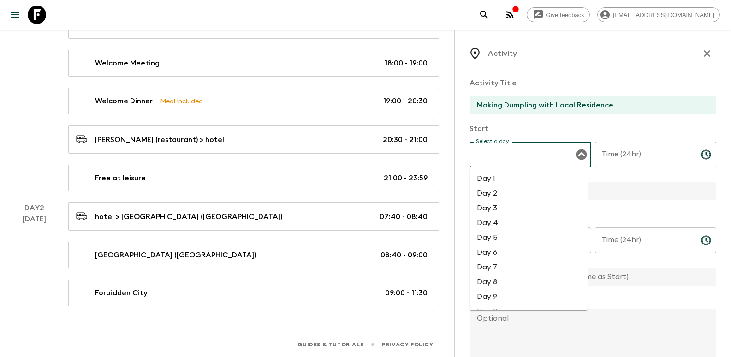
click at [484, 191] on li "Day 2" at bounding box center [528, 193] width 118 height 15
type input "Day 2"
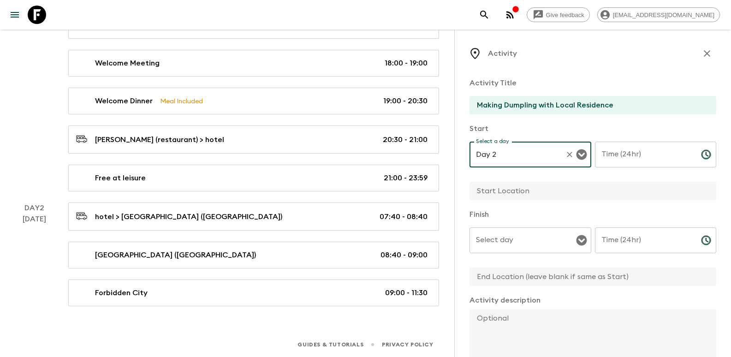
click at [504, 237] on div "Select day Select day ​" at bounding box center [530, 245] width 122 height 36
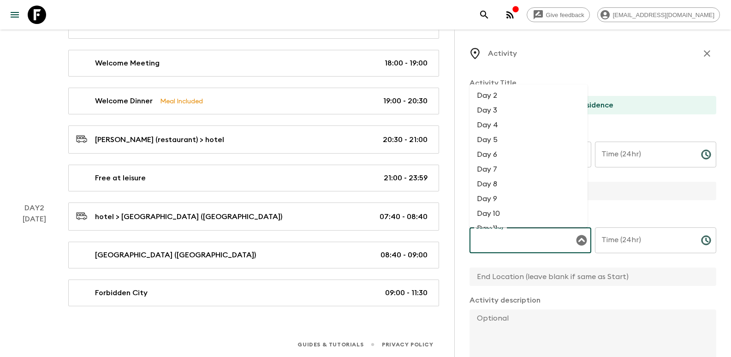
click at [496, 100] on li "Day 2" at bounding box center [528, 95] width 118 height 15
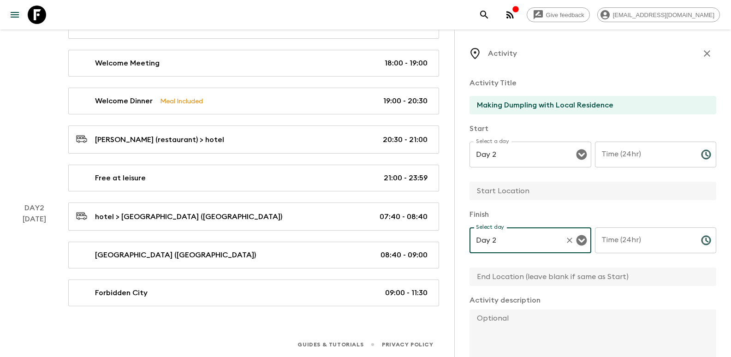
type input "Day 2"
click at [640, 162] on input "Time (24hr)" at bounding box center [644, 155] width 99 height 26
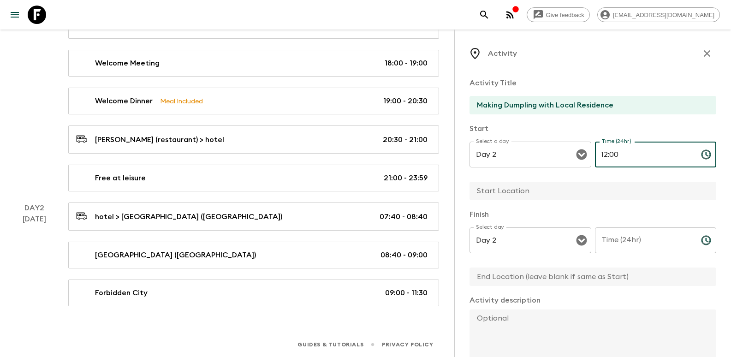
type input "12:00"
click at [539, 104] on input "Making Dumpling with Local Residence" at bounding box center [588, 105] width 239 height 18
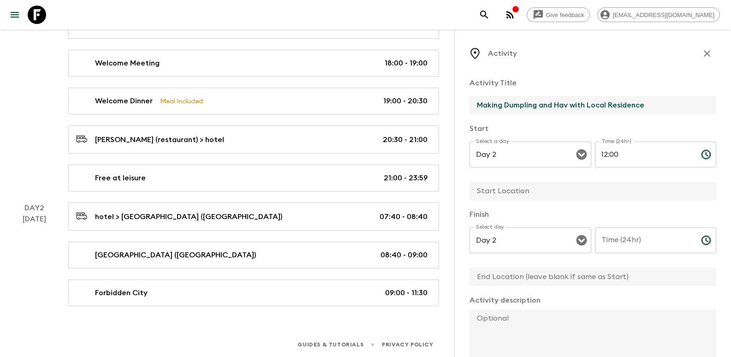
drag, startPoint x: 502, startPoint y: 106, endPoint x: 490, endPoint y: 105, distance: 11.6
click at [490, 105] on input "Making Dumpling and Hav with Local Residence" at bounding box center [588, 105] width 239 height 18
click at [562, 105] on input "Make Dumpling and Hav with Local Residence" at bounding box center [588, 105] width 239 height 18
type input "Make Dumpling and Have Lunch with Local Residence"
click at [619, 236] on div "Time (24hr) Time (24hr) ​" at bounding box center [656, 245] width 122 height 36
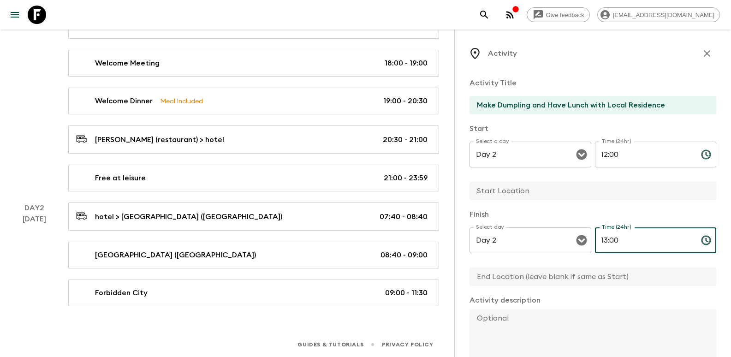
type input "13:00"
click at [619, 182] on input "text" at bounding box center [588, 191] width 239 height 18
click at [600, 129] on p "Start" at bounding box center [592, 128] width 247 height 11
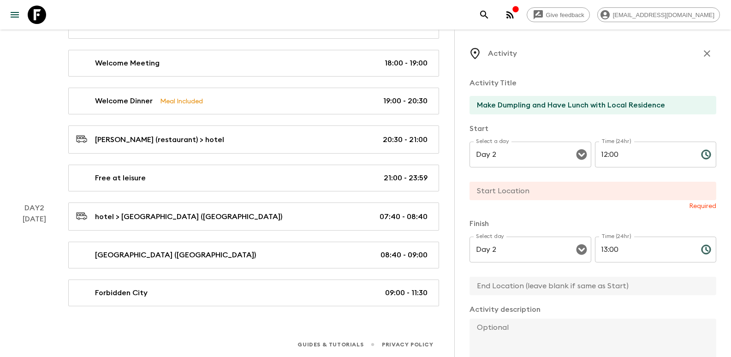
click at [516, 187] on input "text" at bounding box center [588, 191] width 239 height 18
click at [532, 195] on input "text" at bounding box center [588, 191] width 239 height 18
paste input "Quadrangle courtyard near Bell and Drum Towers"
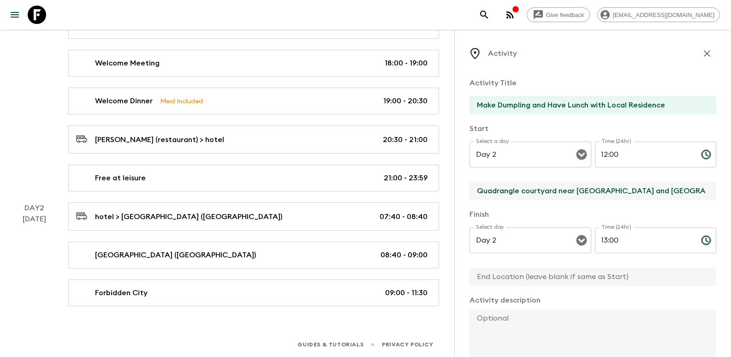
click at [558, 192] on input "Quadrangle courtyard near Bell and Drum Towers" at bounding box center [588, 191] width 239 height 18
click at [664, 191] on input "Quadrangle courtyard (near Bell and Drum Towers" at bounding box center [588, 191] width 239 height 18
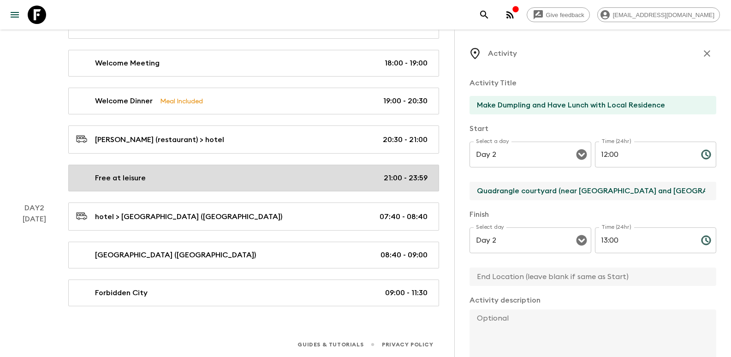
drag, startPoint x: 666, startPoint y: 191, endPoint x: 417, endPoint y: 190, distance: 249.5
click at [417, 190] on div "China (CN1) • 2026 Departure 13th April 2026 Room Release: 30 days Proposed Sec…" at bounding box center [230, 68] width 461 height 475
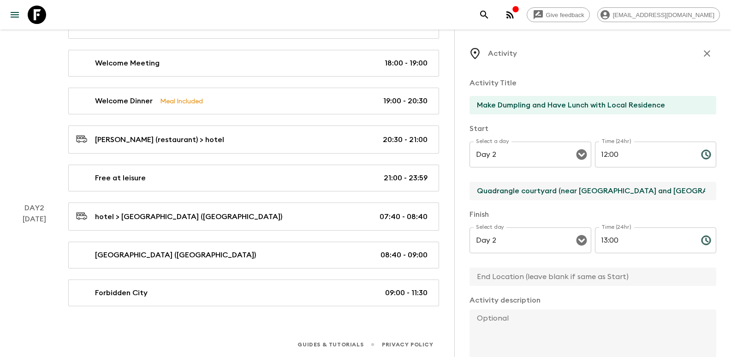
type input "Quadrangle courtyard (near Bell and Drum Towers)"
click at [502, 287] on div "Activity Title Make Dumpling and Have Lunch with Local Residence Start Select a…" at bounding box center [592, 287] width 247 height 434
click at [506, 281] on input "text" at bounding box center [588, 276] width 239 height 18
paste input "Quadrangle courtyard (near Bell and Drum Towers)"
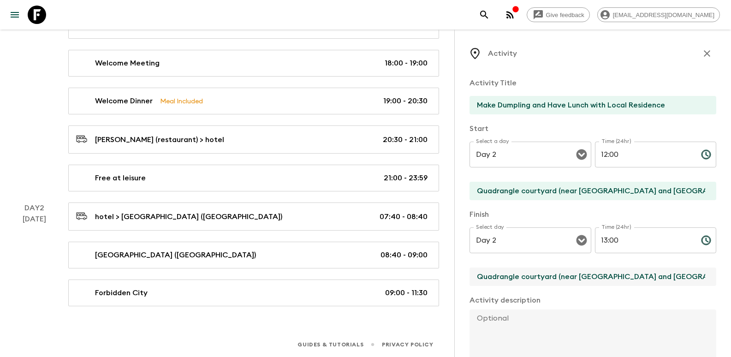
type input "Quadrangle courtyard (near Bell and Drum Towers)"
click at [577, 290] on div "Activity Title Make Dumpling and Have Lunch with Local Residence Start Select a…" at bounding box center [592, 287] width 247 height 434
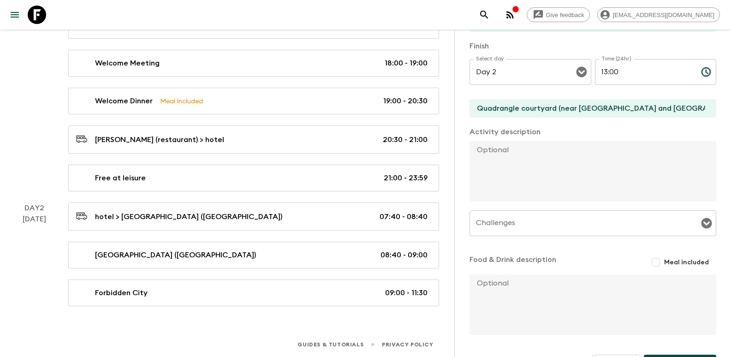
scroll to position [196, 0]
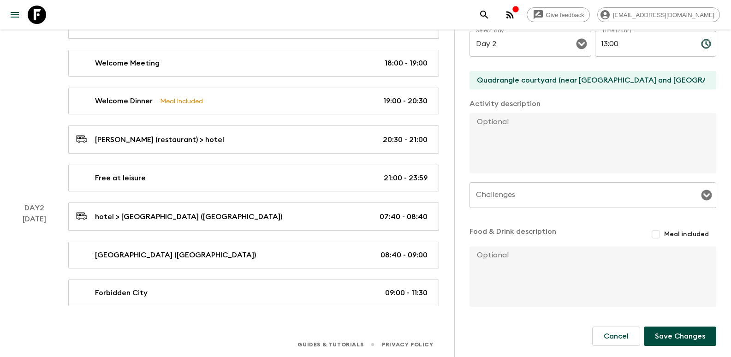
click at [655, 233] on input "Meal included" at bounding box center [655, 234] width 17 height 17
checkbox input "true"
click at [598, 278] on textarea at bounding box center [588, 278] width 239 height 60
click at [549, 150] on textarea at bounding box center [588, 143] width 239 height 60
click at [562, 138] on textarea at bounding box center [588, 143] width 239 height 60
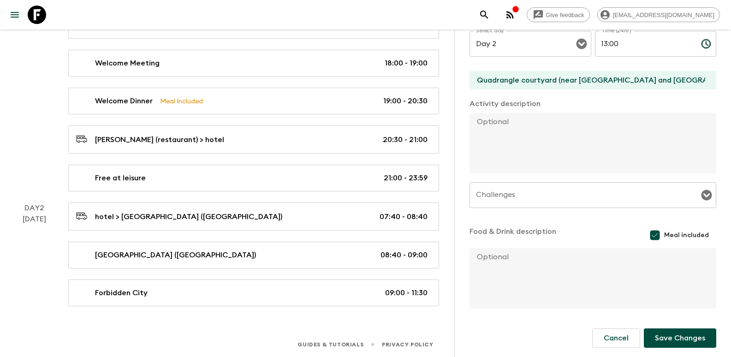
paste textarea "Process  1: The tour guide leads the way, introduces the history and culture o…"
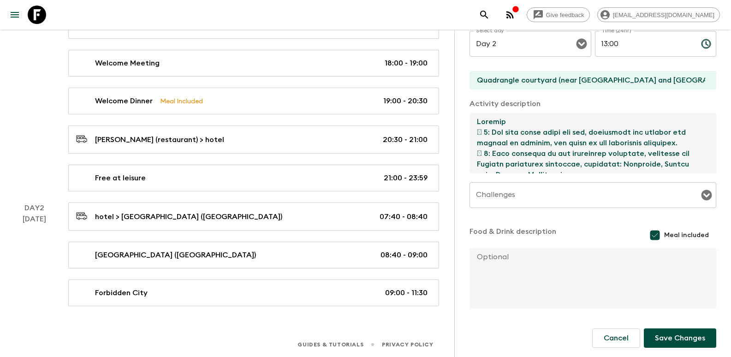
click at [482, 133] on textarea at bounding box center [588, 143] width 239 height 60
click at [480, 152] on textarea at bounding box center [588, 143] width 239 height 60
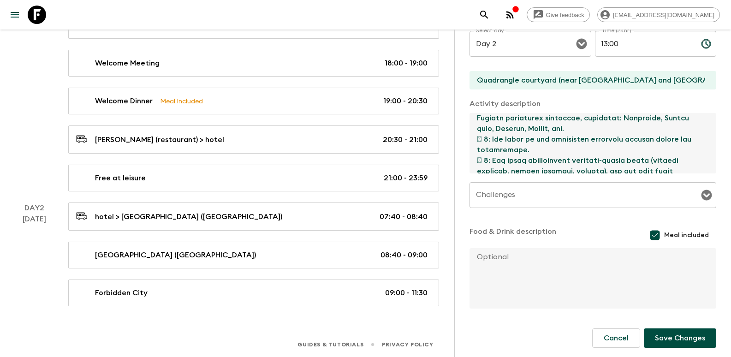
click at [483, 138] on textarea at bounding box center [588, 143] width 239 height 60
click at [480, 157] on textarea at bounding box center [588, 143] width 239 height 60
click at [477, 140] on textarea at bounding box center [588, 143] width 239 height 60
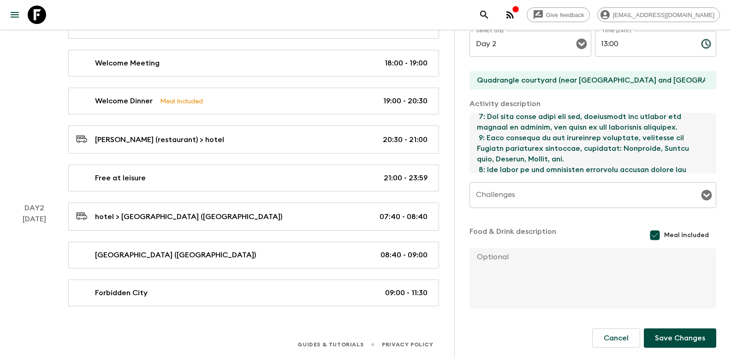
scroll to position [0, 0]
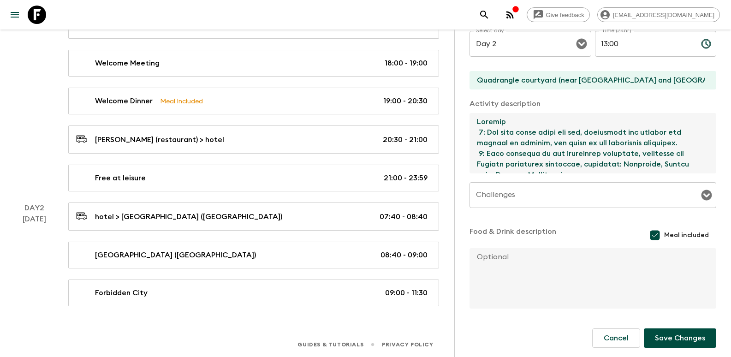
click at [474, 131] on textarea at bounding box center [588, 143] width 239 height 60
click at [477, 152] on textarea at bounding box center [588, 143] width 239 height 60
click at [480, 154] on textarea at bounding box center [588, 143] width 239 height 60
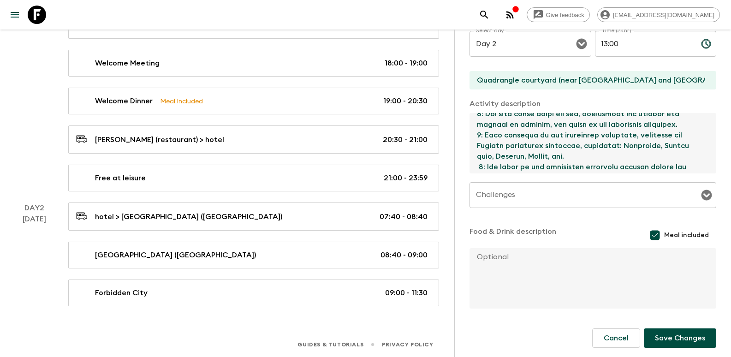
scroll to position [46, 0]
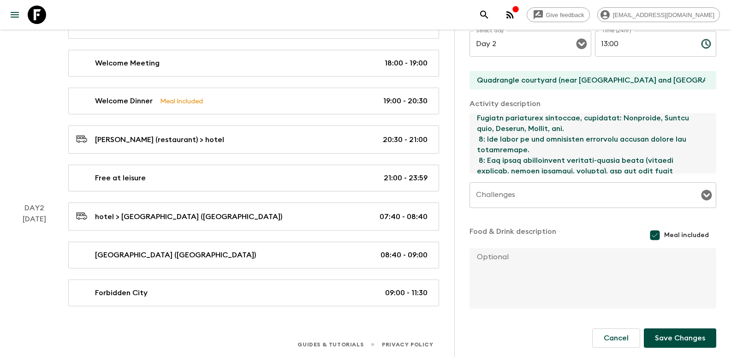
click at [479, 141] on textarea at bounding box center [588, 143] width 239 height 60
click at [479, 158] on textarea at bounding box center [588, 143] width 239 height 60
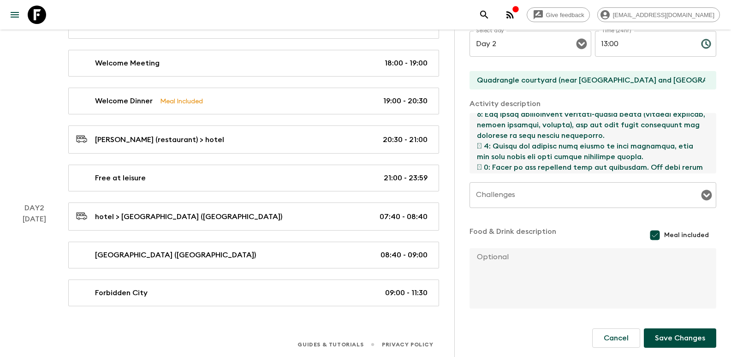
drag, startPoint x: 483, startPoint y: 146, endPoint x: 475, endPoint y: 145, distance: 8.4
click at [475, 145] on textarea at bounding box center [588, 143] width 239 height 60
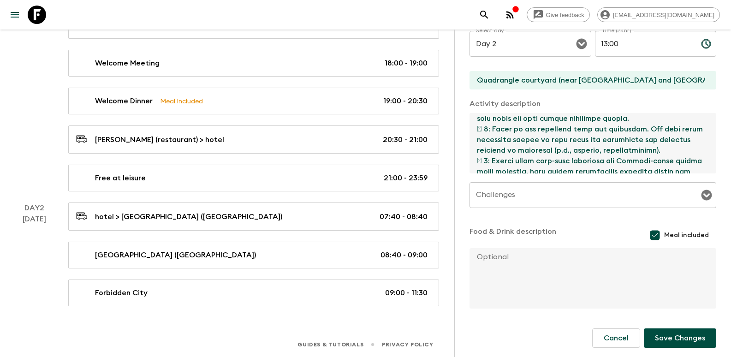
click at [475, 166] on textarea at bounding box center [588, 143] width 239 height 60
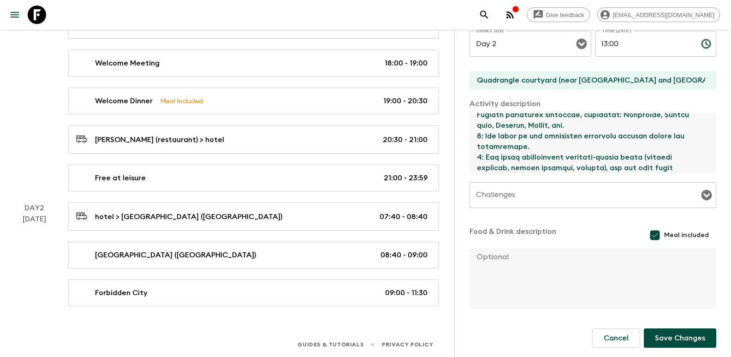
click at [499, 145] on textarea at bounding box center [588, 143] width 239 height 60
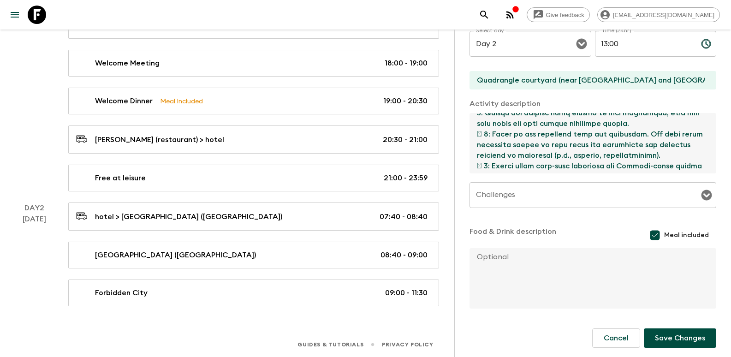
scroll to position [142, 0]
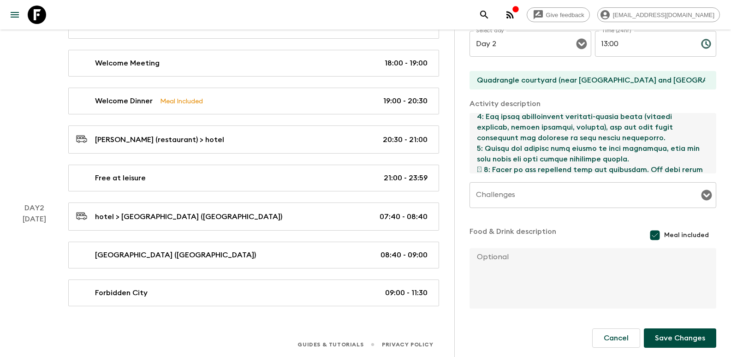
click at [478, 118] on textarea at bounding box center [588, 143] width 239 height 60
click at [503, 146] on textarea at bounding box center [588, 143] width 239 height 60
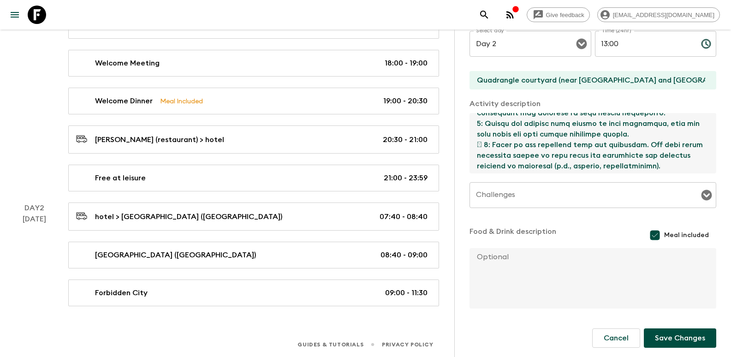
scroll to position [136, 0]
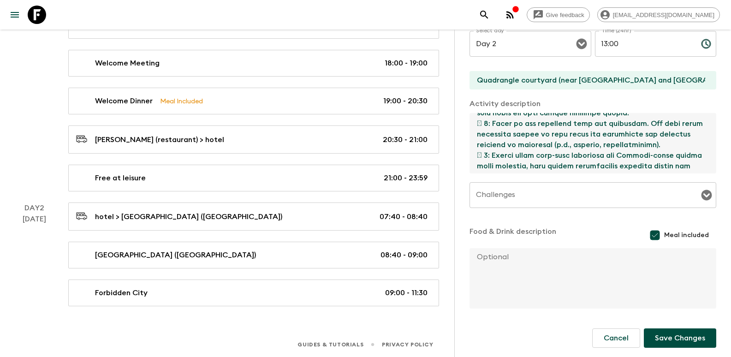
click at [484, 124] on textarea at bounding box center [588, 143] width 239 height 60
click at [482, 154] on textarea at bounding box center [588, 143] width 239 height 60
click at [484, 154] on textarea at bounding box center [588, 143] width 239 height 60
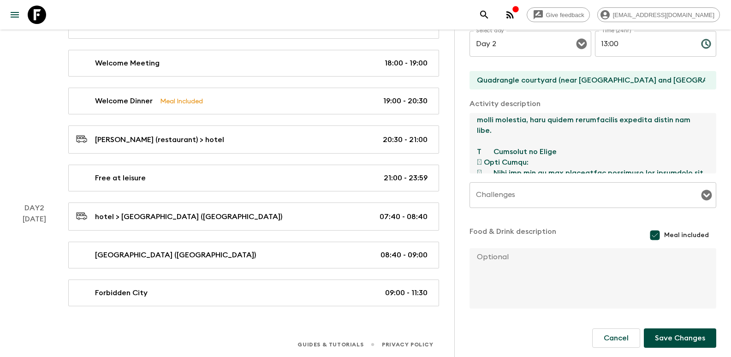
click at [514, 142] on textarea at bounding box center [588, 143] width 239 height 60
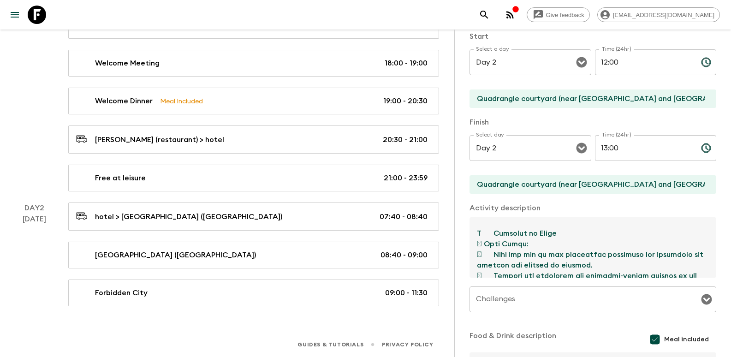
scroll to position [184, 0]
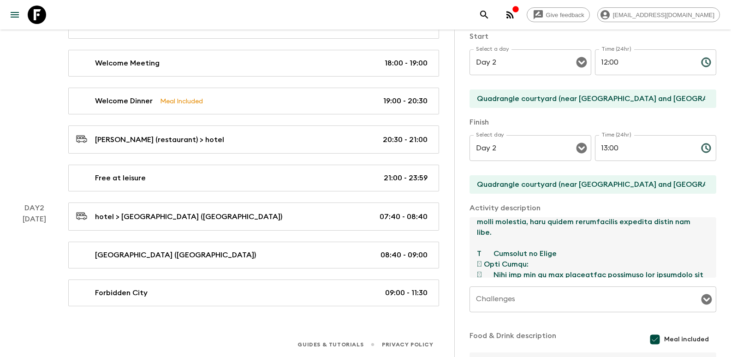
click at [492, 253] on textarea at bounding box center [588, 247] width 239 height 60
click at [483, 261] on textarea at bounding box center [588, 247] width 239 height 60
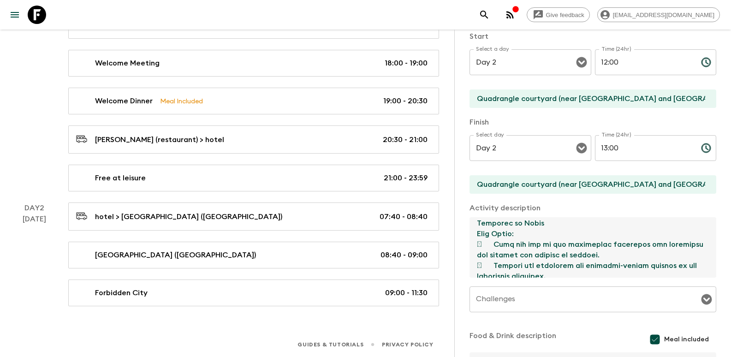
scroll to position [231, 0]
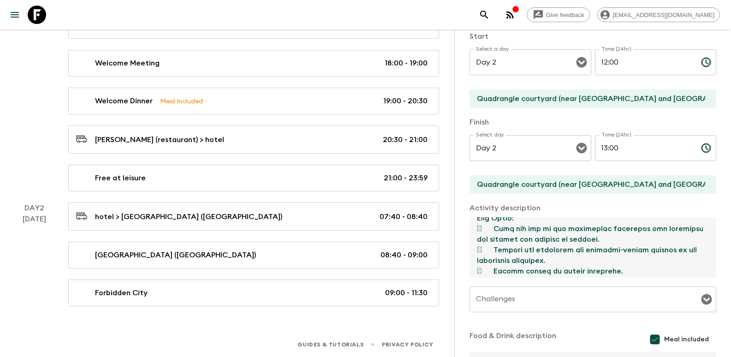
click at [493, 228] on textarea at bounding box center [588, 247] width 239 height 60
drag, startPoint x: 491, startPoint y: 228, endPoint x: 476, endPoint y: 228, distance: 14.3
click at [476, 228] on textarea at bounding box center [588, 247] width 239 height 60
drag, startPoint x: 492, startPoint y: 250, endPoint x: 475, endPoint y: 250, distance: 16.6
click at [475, 250] on textarea at bounding box center [588, 247] width 239 height 60
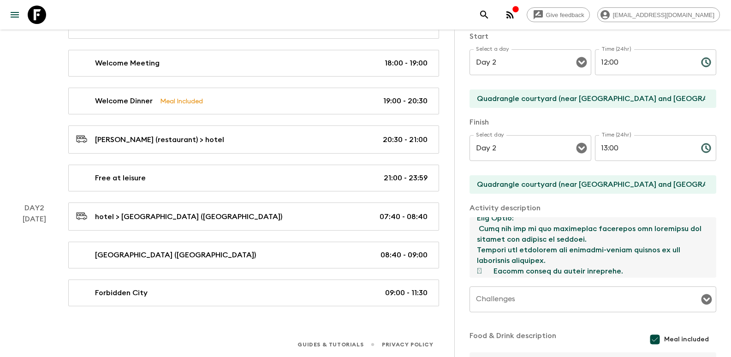
click at [480, 229] on textarea at bounding box center [588, 247] width 239 height 60
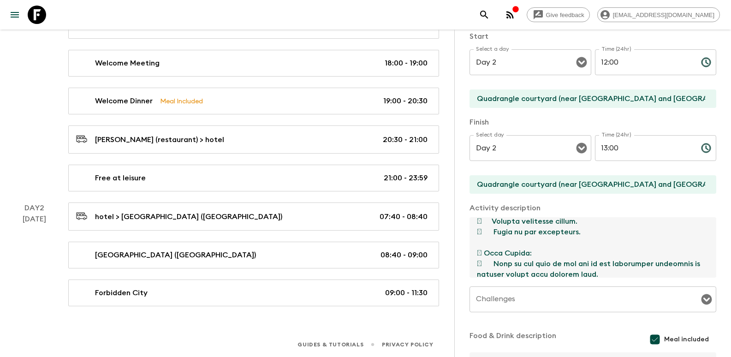
drag, startPoint x: 492, startPoint y: 273, endPoint x: 487, endPoint y: 237, distance: 35.3
click at [487, 237] on textarea at bounding box center [588, 247] width 239 height 60
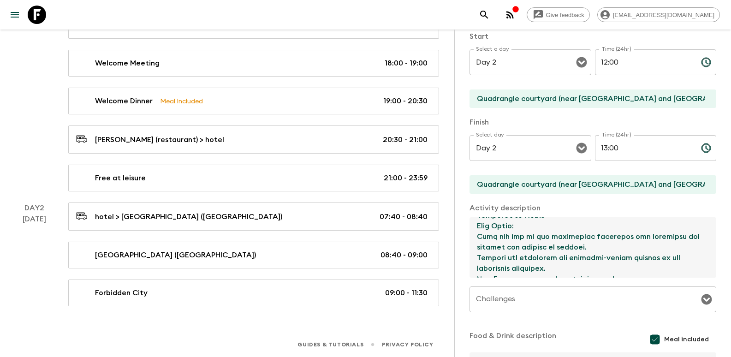
scroll to position [245, 0]
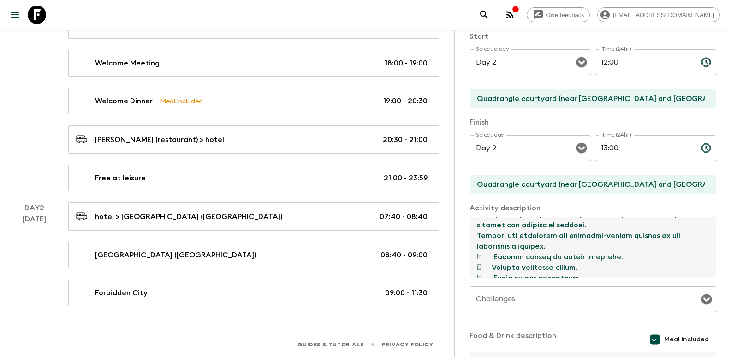
click at [498, 250] on textarea at bounding box center [588, 247] width 239 height 60
drag, startPoint x: 492, startPoint y: 255, endPoint x: 477, endPoint y: 255, distance: 14.8
click at [477, 255] on textarea at bounding box center [588, 247] width 239 height 60
drag, startPoint x: 489, startPoint y: 267, endPoint x: 476, endPoint y: 268, distance: 12.9
click at [476, 268] on textarea at bounding box center [588, 247] width 239 height 60
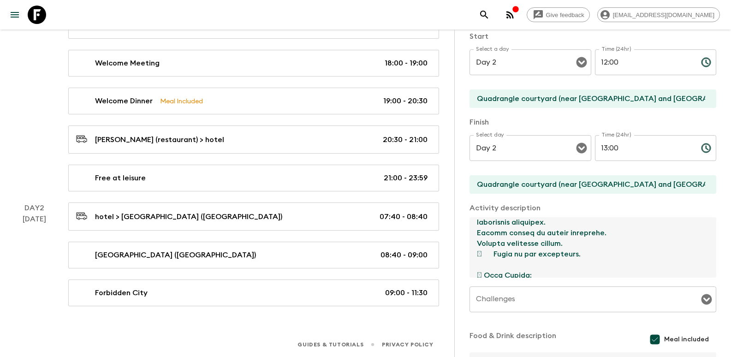
scroll to position [291, 0]
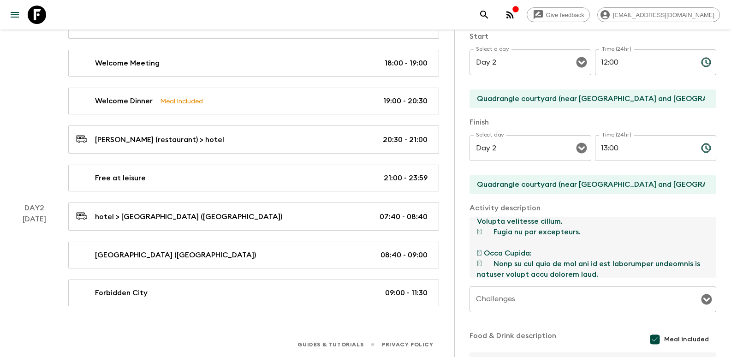
drag, startPoint x: 492, startPoint y: 231, endPoint x: 477, endPoint y: 230, distance: 15.2
click at [477, 230] on textarea at bounding box center [588, 247] width 239 height 60
drag, startPoint x: 482, startPoint y: 253, endPoint x: 476, endPoint y: 255, distance: 6.2
click at [476, 255] on textarea at bounding box center [588, 247] width 239 height 60
drag, startPoint x: 494, startPoint y: 262, endPoint x: 477, endPoint y: 264, distance: 16.7
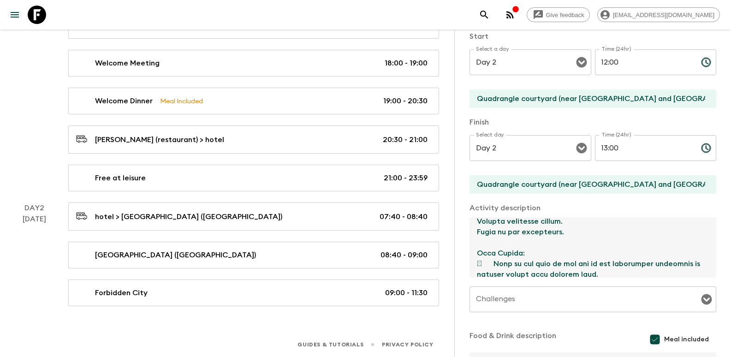
click at [477, 264] on textarea at bounding box center [588, 247] width 239 height 60
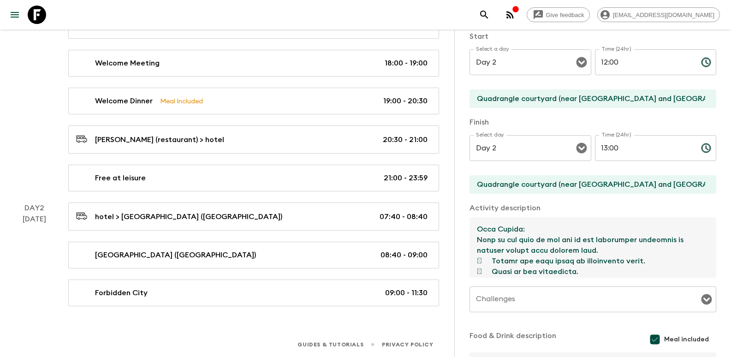
scroll to position [337, 0]
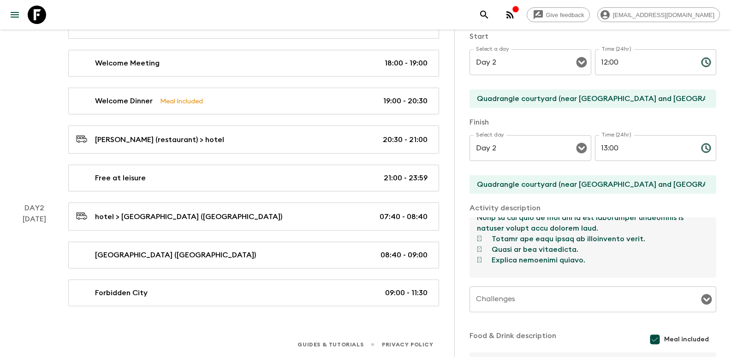
drag, startPoint x: 492, startPoint y: 236, endPoint x: 477, endPoint y: 236, distance: 15.2
click at [477, 236] on textarea at bounding box center [588, 247] width 239 height 60
drag, startPoint x: 491, startPoint y: 248, endPoint x: 477, endPoint y: 252, distance: 14.1
click at [475, 249] on textarea at bounding box center [588, 247] width 239 height 60
drag, startPoint x: 489, startPoint y: 259, endPoint x: 474, endPoint y: 259, distance: 15.2
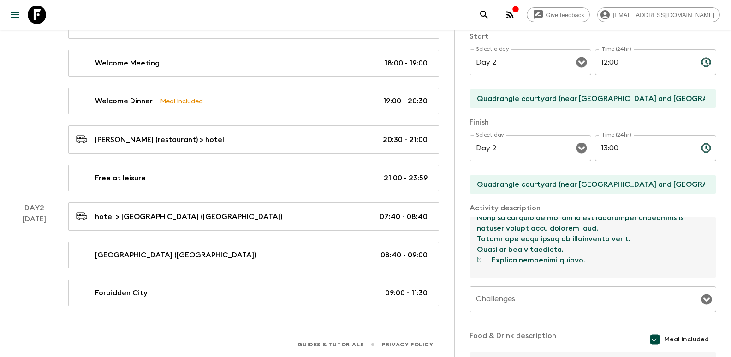
click at [474, 259] on textarea at bounding box center [588, 247] width 239 height 60
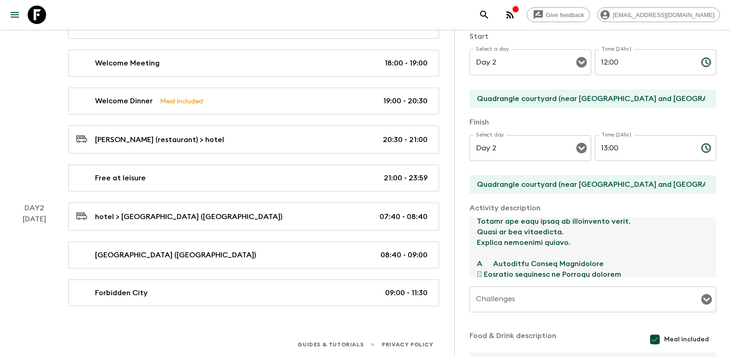
scroll to position [371, 0]
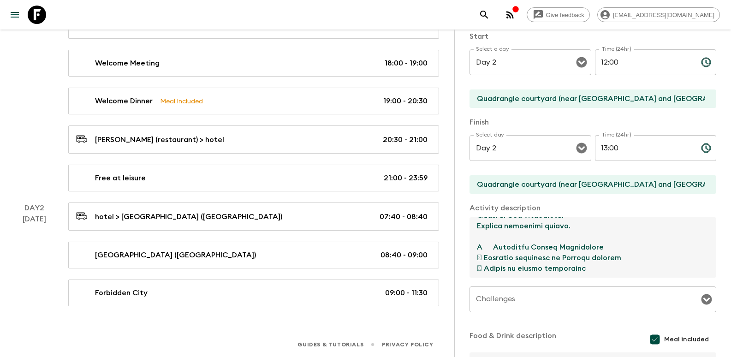
drag, startPoint x: 493, startPoint y: 245, endPoint x: 469, endPoint y: 245, distance: 23.5
click at [469, 245] on textarea at bounding box center [588, 247] width 239 height 60
drag, startPoint x: 483, startPoint y: 257, endPoint x: 475, endPoint y: 257, distance: 8.3
click at [475, 257] on textarea at bounding box center [588, 247] width 239 height 60
click at [474, 267] on textarea at bounding box center [588, 247] width 239 height 60
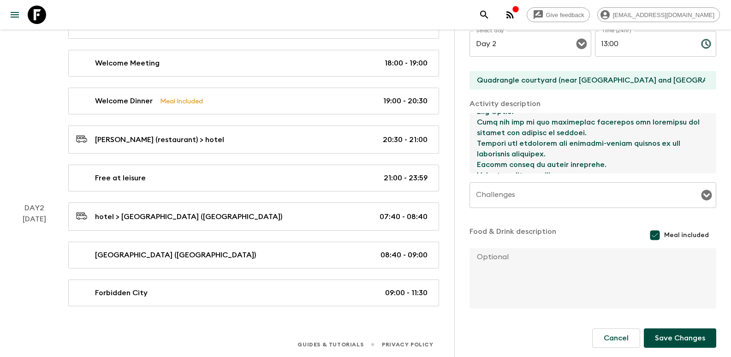
scroll to position [198, 0]
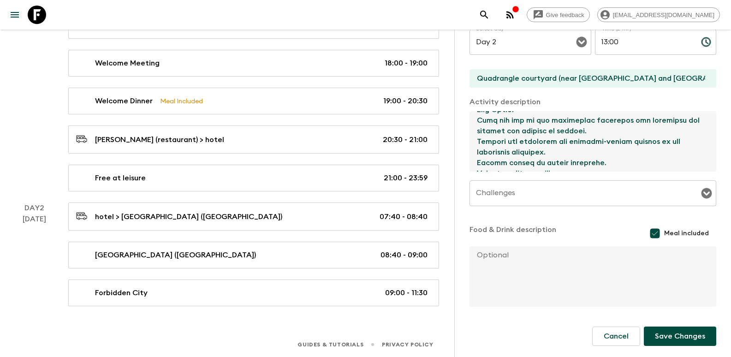
type textarea "Process 1: The tour guide leads the way, introduces the history and culture of …"
click at [542, 277] on textarea at bounding box center [588, 276] width 239 height 60
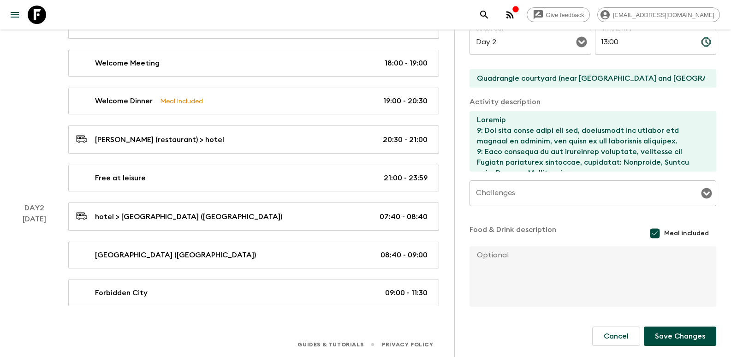
click at [668, 335] on button "Save Changes" at bounding box center [680, 335] width 72 height 19
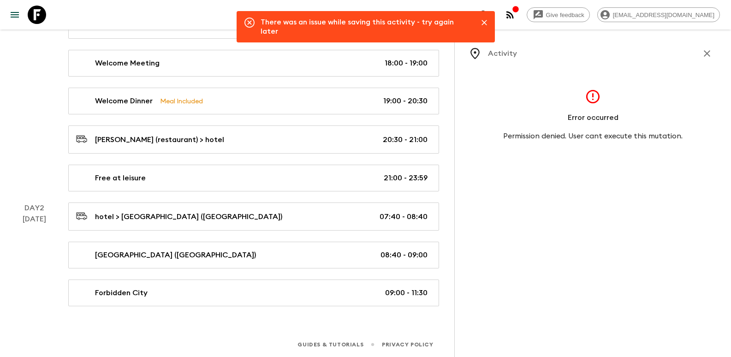
scroll to position [0, 0]
click at [587, 113] on p "Error occurred" at bounding box center [593, 117] width 51 height 11
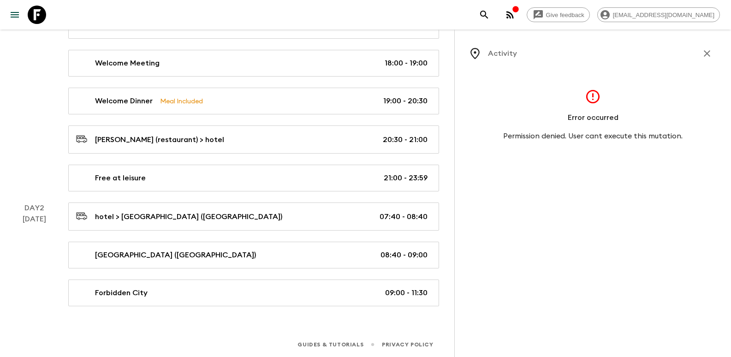
click at [565, 145] on div "Activity Error occurred Permission denied. User cant execute this mutation." at bounding box center [592, 208] width 277 height 357
drag, startPoint x: 581, startPoint y: 134, endPoint x: 666, endPoint y: 144, distance: 85.8
click at [666, 137] on p "Permission denied. User cant execute this mutation." at bounding box center [592, 135] width 179 height 11
drag, startPoint x: 649, startPoint y: 176, endPoint x: 655, endPoint y: 153, distance: 23.9
click at [649, 176] on div "Activity Error occurred Permission denied. User cant execute this mutation." at bounding box center [592, 208] width 277 height 357
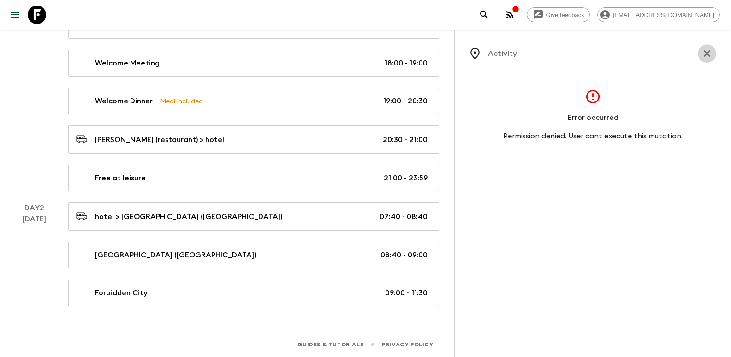
click at [710, 49] on icon "button" at bounding box center [706, 53] width 11 height 11
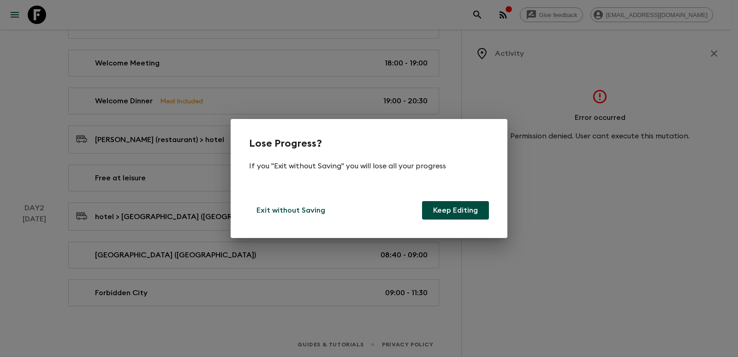
click at [453, 209] on button "Keep Editing" at bounding box center [455, 210] width 67 height 18
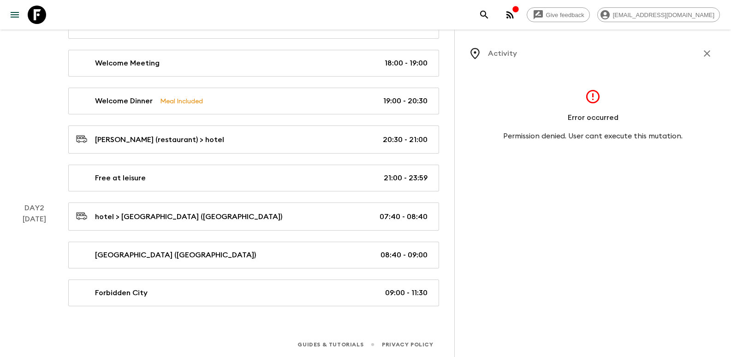
click at [572, 175] on div "Activity Error occurred Permission denied. User cant execute this mutation." at bounding box center [592, 208] width 277 height 357
click at [712, 54] on button "button" at bounding box center [707, 53] width 18 height 18
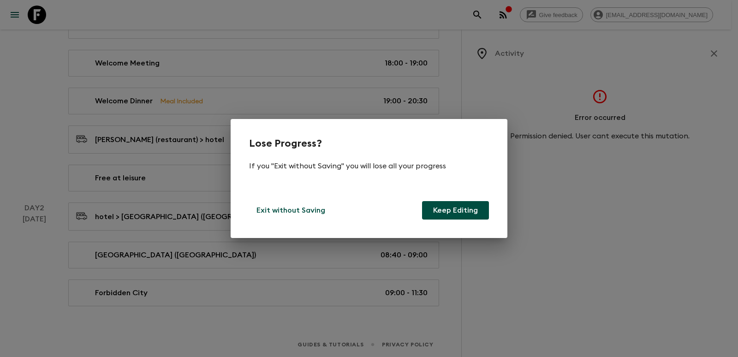
click at [457, 213] on button "Keep Editing" at bounding box center [455, 210] width 67 height 18
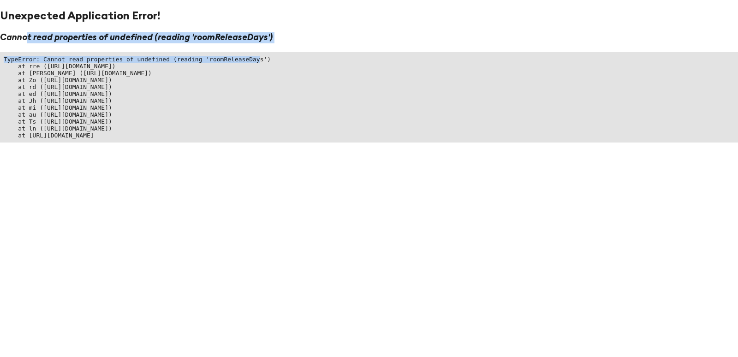
drag, startPoint x: 26, startPoint y: 36, endPoint x: 231, endPoint y: 61, distance: 206.7
click at [231, 61] on div "Unexpected Application Error! Cannot read properties of undefined (reading 'roo…" at bounding box center [369, 75] width 738 height 133
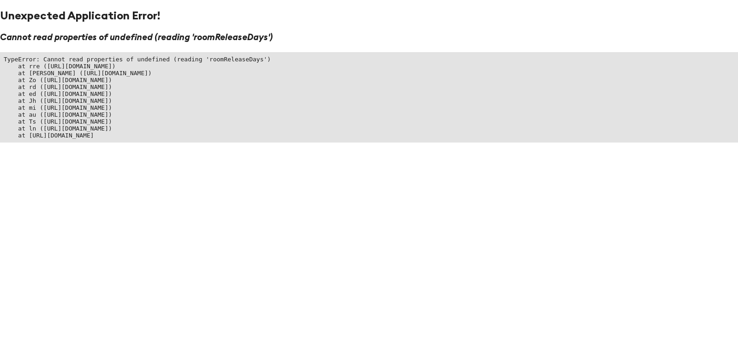
drag, startPoint x: 105, startPoint y: 160, endPoint x: 102, endPoint y: 153, distance: 7.3
click at [102, 148] on html "Unexpected Application Error! Cannot read properties of undefined (reading 'roo…" at bounding box center [369, 74] width 738 height 148
click at [378, 148] on html "Unexpected Application Error! Cannot read properties of undefined (reading 'roo…" at bounding box center [369, 74] width 738 height 148
drag, startPoint x: 252, startPoint y: 114, endPoint x: 221, endPoint y: 109, distance: 31.4
click at [221, 109] on pre "TypeError: Cannot read properties of undefined (reading 'roomReleaseDays') at r…" at bounding box center [369, 97] width 738 height 90
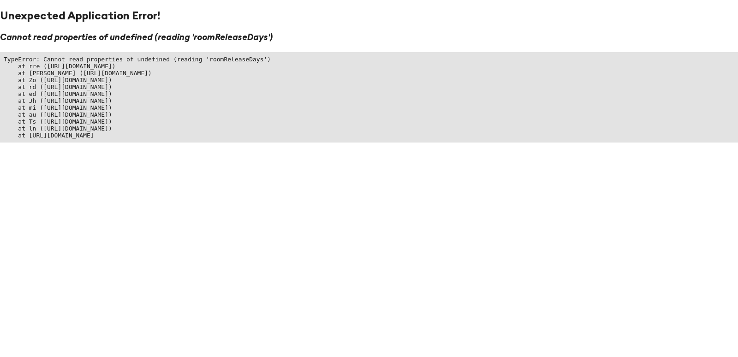
click at [135, 83] on pre "TypeError: Cannot read properties of undefined (reading 'roomReleaseDays') at r…" at bounding box center [369, 97] width 738 height 90
drag, startPoint x: 87, startPoint y: 38, endPoint x: 210, endPoint y: 38, distance: 123.1
click at [210, 38] on h3 "Cannot read properties of undefined (reading 'roomReleaseDays')" at bounding box center [369, 37] width 738 height 11
click at [186, 92] on pre "TypeError: Cannot read properties of undefined (reading 'roomReleaseDays') at r…" at bounding box center [369, 97] width 738 height 90
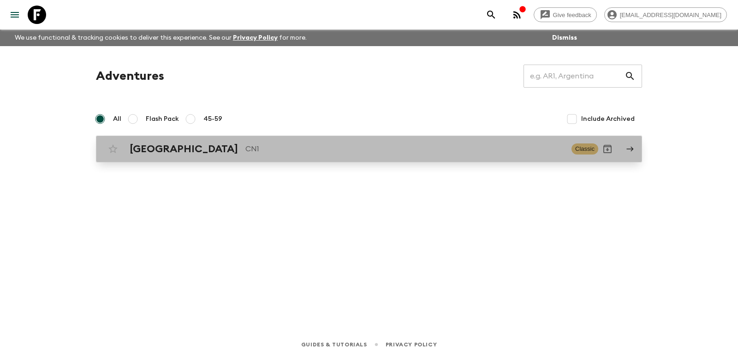
click at [229, 136] on link "China CN1 Classic" at bounding box center [369, 149] width 546 height 27
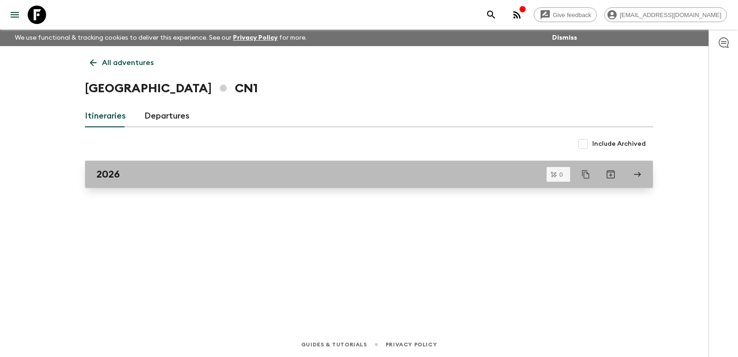
click at [210, 170] on div "2026" at bounding box center [359, 174] width 527 height 12
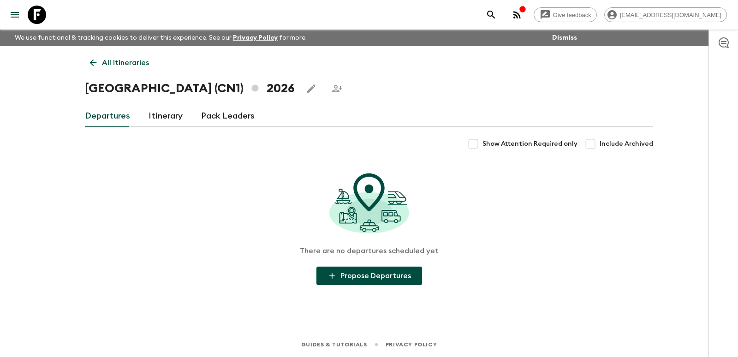
click at [167, 125] on link "Itinerary" at bounding box center [165, 116] width 34 height 22
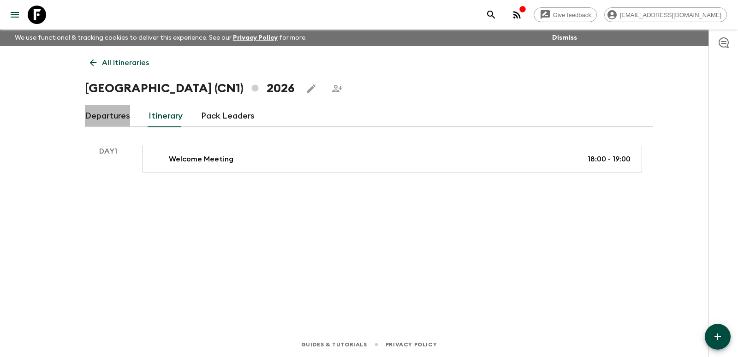
click at [112, 125] on link "Departures" at bounding box center [107, 116] width 45 height 22
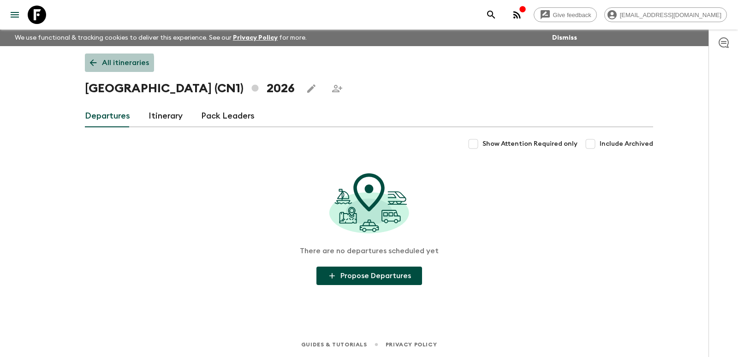
click at [101, 64] on link "All itineraries" at bounding box center [119, 62] width 69 height 18
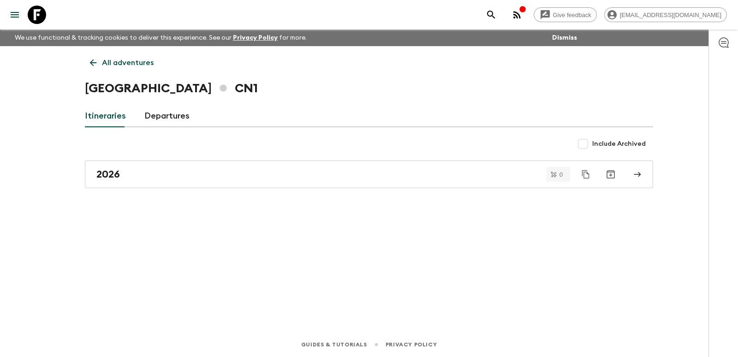
click at [97, 58] on icon at bounding box center [93, 63] width 10 height 10
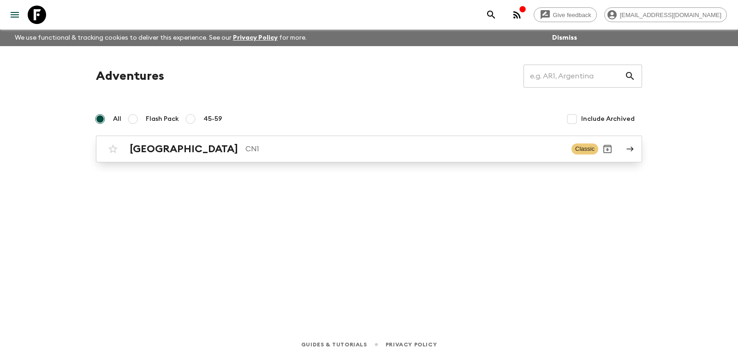
click at [231, 156] on div "China CN1 Classic" at bounding box center [351, 149] width 494 height 18
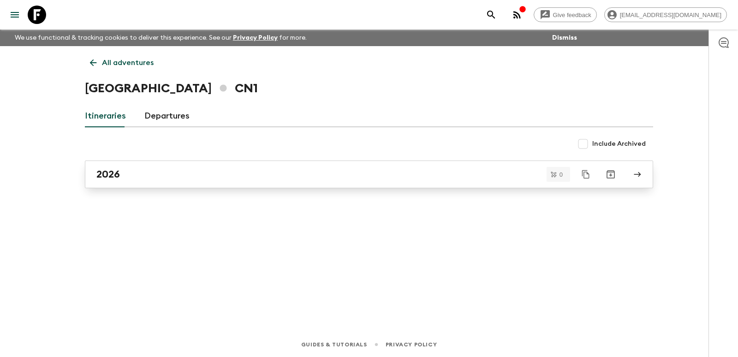
click at [531, 179] on div "2026" at bounding box center [359, 174] width 527 height 12
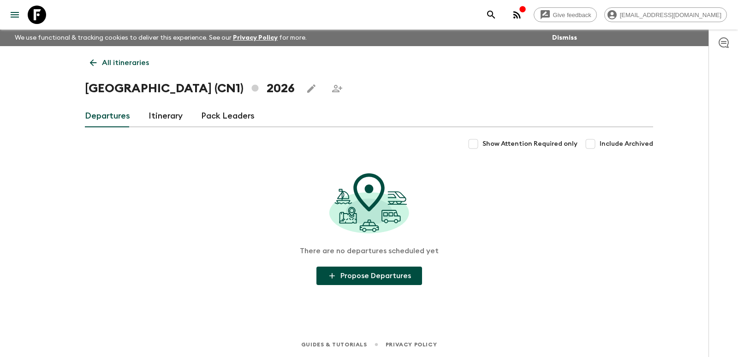
click at [176, 122] on link "Itinerary" at bounding box center [165, 116] width 34 height 22
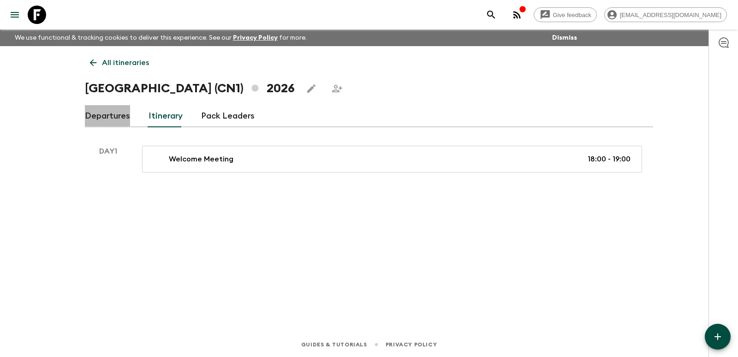
click at [101, 119] on link "Departures" at bounding box center [107, 116] width 45 height 22
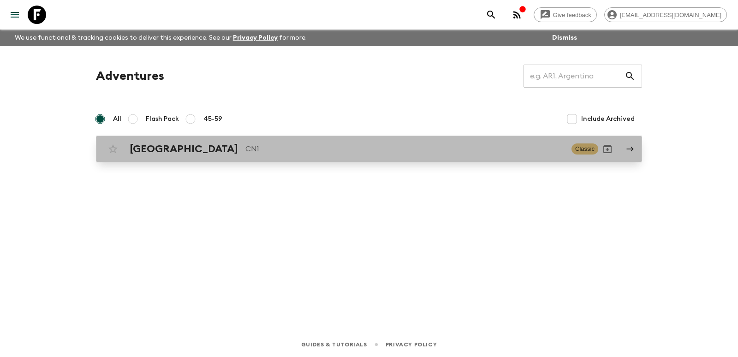
click at [245, 149] on p "CN1" at bounding box center [404, 148] width 319 height 11
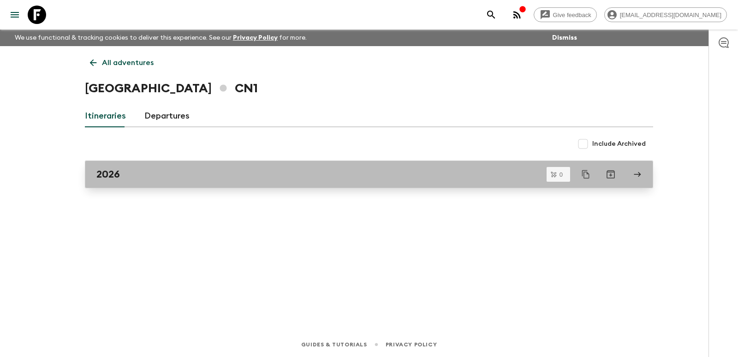
click at [302, 170] on div "2026" at bounding box center [359, 174] width 527 height 12
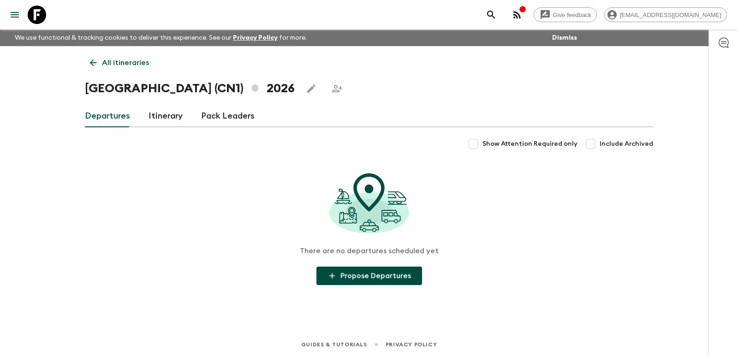
click at [185, 123] on div "Departures Itinerary Pack Leaders" at bounding box center [369, 116] width 568 height 22
click at [171, 124] on link "Itinerary" at bounding box center [165, 116] width 34 height 22
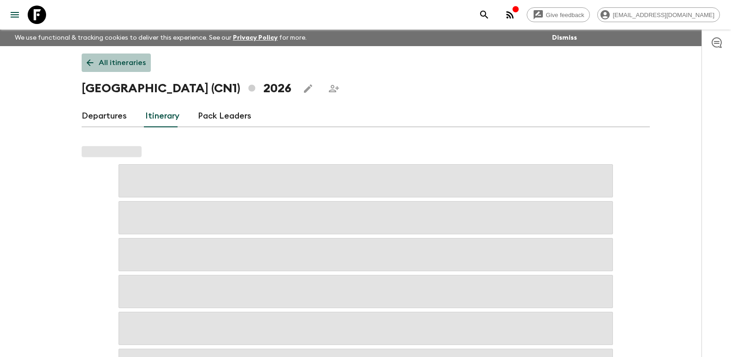
click at [117, 65] on p "All itineraries" at bounding box center [122, 62] width 47 height 11
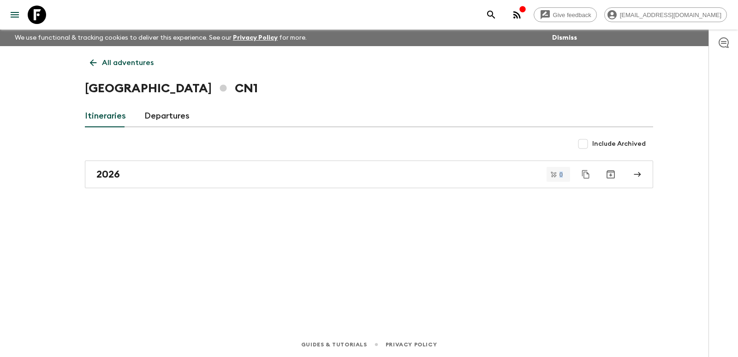
click at [559, 176] on span "0" at bounding box center [561, 175] width 14 height 6
click at [497, 193] on div "All adventures China CN1 Itineraries Departures Include Archived 2026 0" at bounding box center [369, 176] width 590 height 260
click at [169, 111] on link "Departures" at bounding box center [166, 116] width 45 height 22
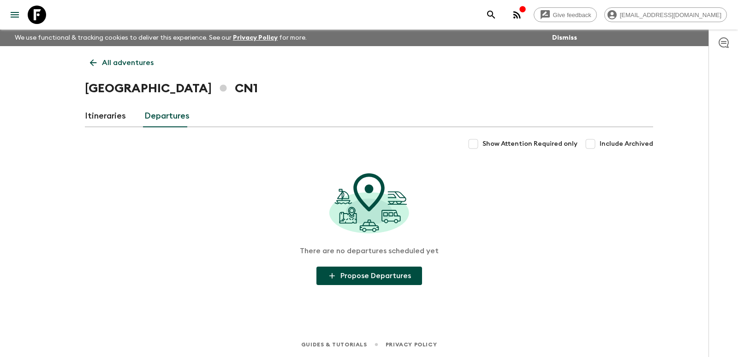
click at [107, 121] on link "Itineraries" at bounding box center [105, 116] width 41 height 22
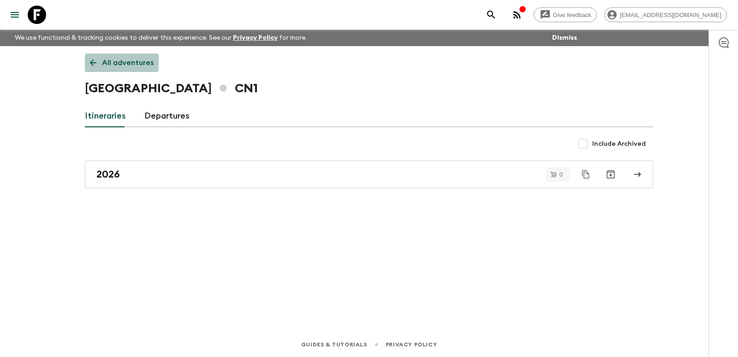
click at [98, 58] on link "All adventures" at bounding box center [122, 62] width 74 height 18
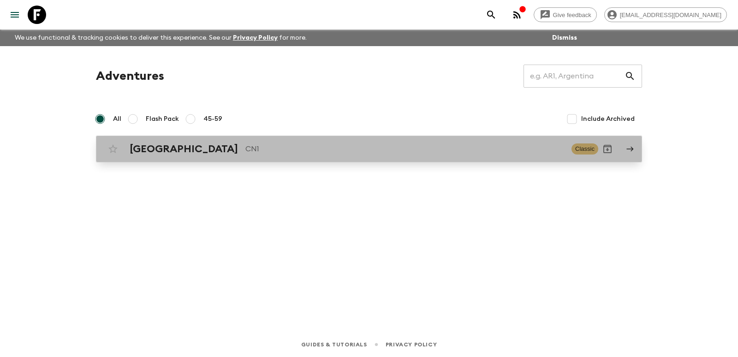
click at [245, 147] on p "CN1" at bounding box center [404, 148] width 319 height 11
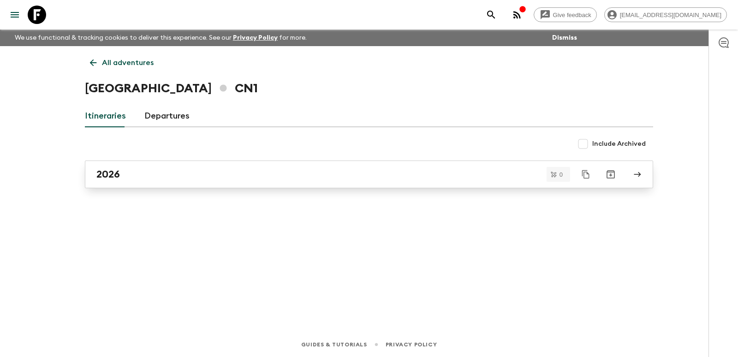
click at [195, 180] on div "2026" at bounding box center [359, 174] width 527 height 12
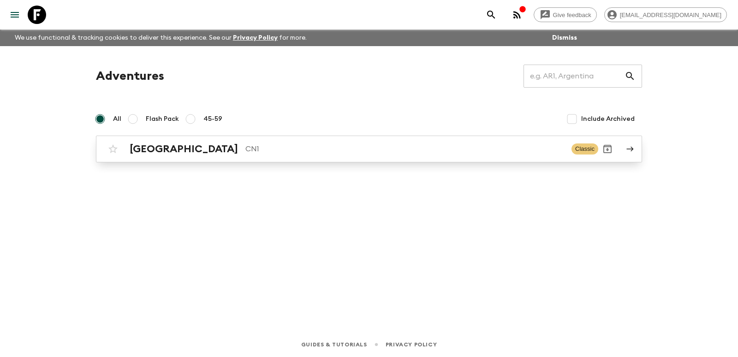
click at [356, 142] on div "China CN1 Classic" at bounding box center [351, 149] width 494 height 18
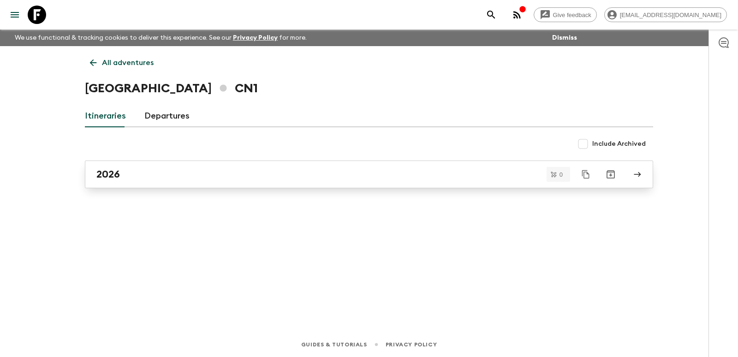
click at [339, 166] on link "2026" at bounding box center [369, 174] width 568 height 28
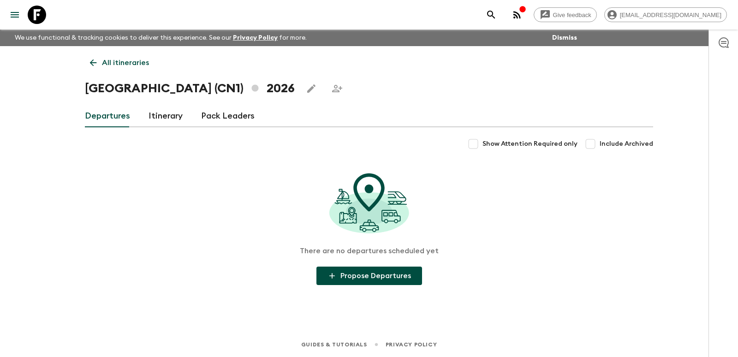
click at [172, 117] on link "Itinerary" at bounding box center [165, 116] width 34 height 22
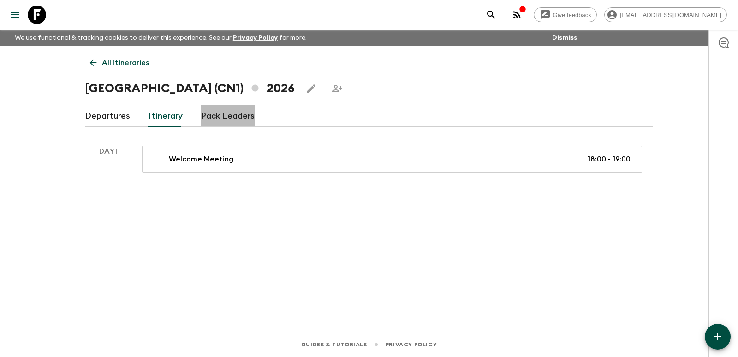
click at [229, 119] on link "Pack Leaders" at bounding box center [227, 116] width 53 height 22
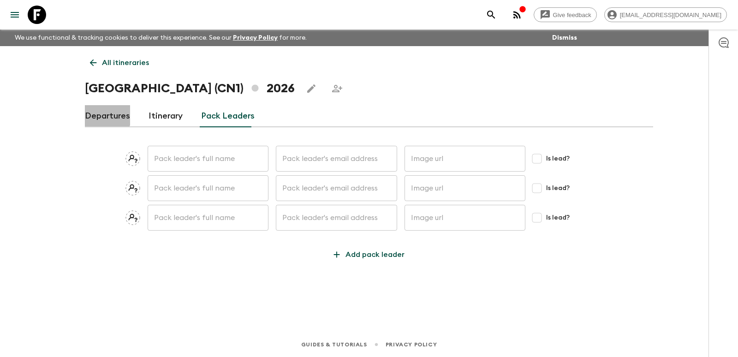
click at [97, 114] on link "Departures" at bounding box center [107, 116] width 45 height 22
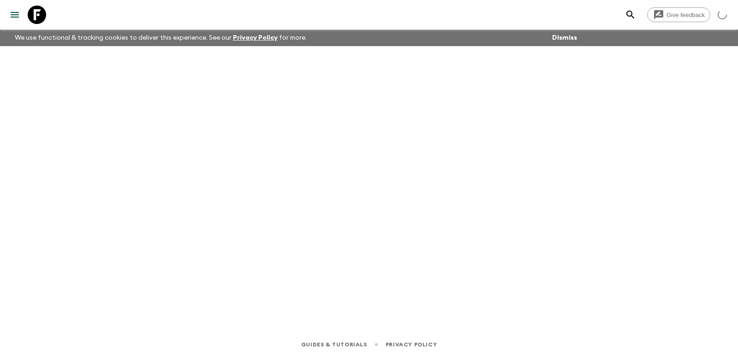
click at [459, 130] on div at bounding box center [369, 176] width 590 height 260
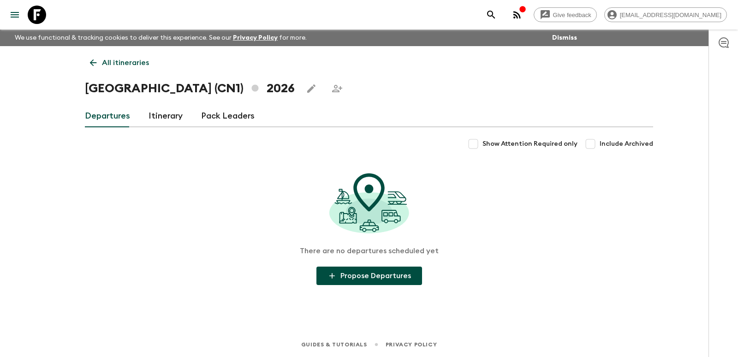
click at [113, 72] on div "All itineraries [GEOGRAPHIC_DATA] (CN1) 2026 Departures Itinerary Pack Leaders …" at bounding box center [369, 176] width 590 height 260
click at [120, 65] on p "All itineraries" at bounding box center [125, 62] width 47 height 11
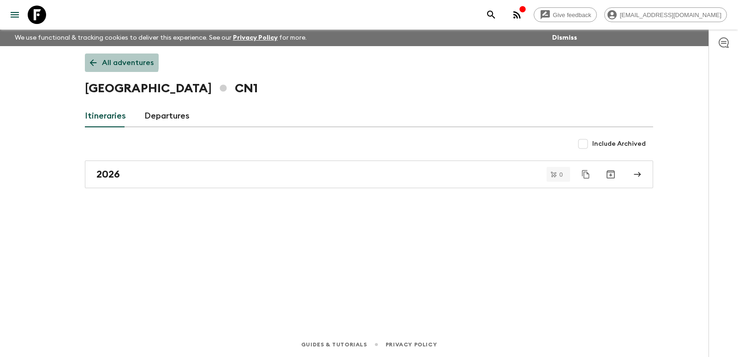
click at [101, 61] on link "All adventures" at bounding box center [122, 62] width 74 height 18
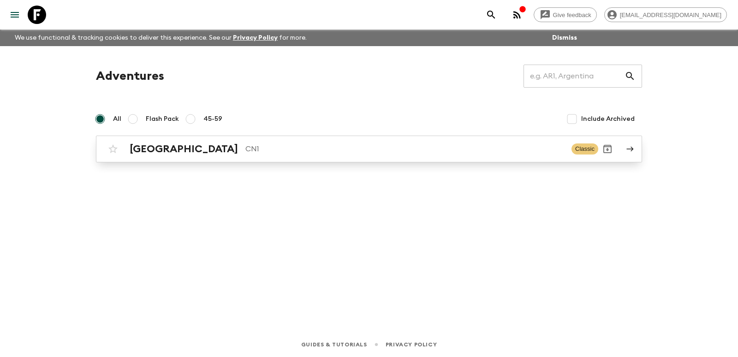
click at [269, 149] on p "CN1" at bounding box center [404, 148] width 319 height 11
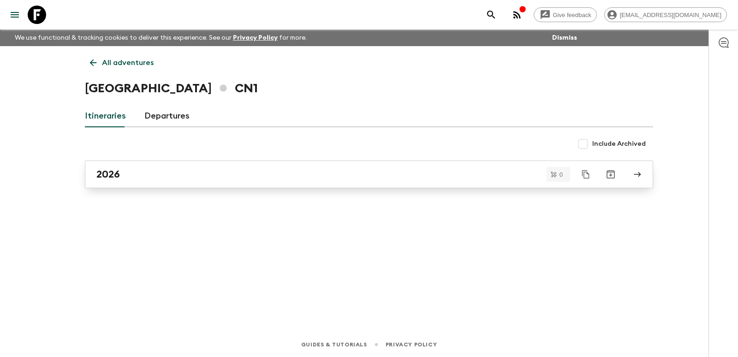
click at [275, 172] on div "2026" at bounding box center [359, 174] width 527 height 12
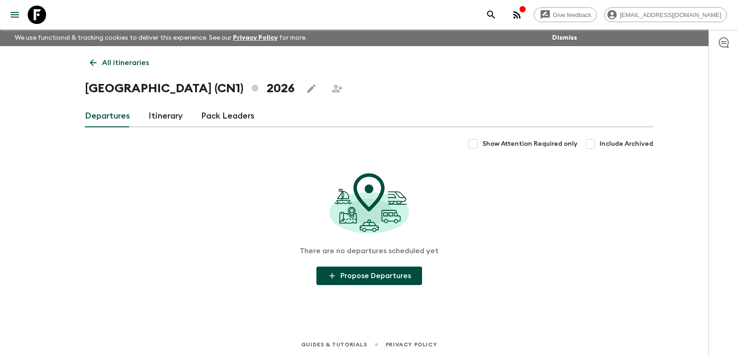
click at [95, 65] on icon at bounding box center [93, 63] width 10 height 10
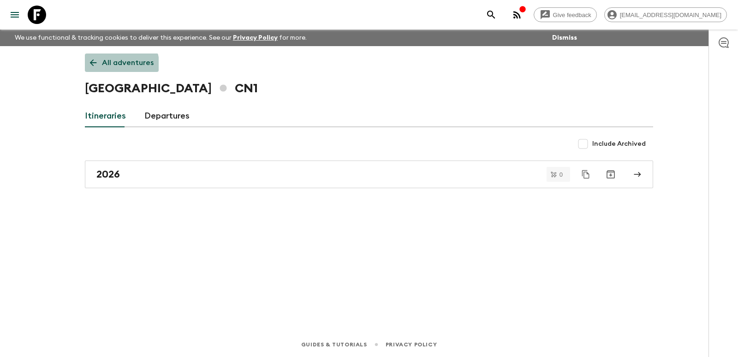
click at [104, 67] on p "All adventures" at bounding box center [128, 62] width 52 height 11
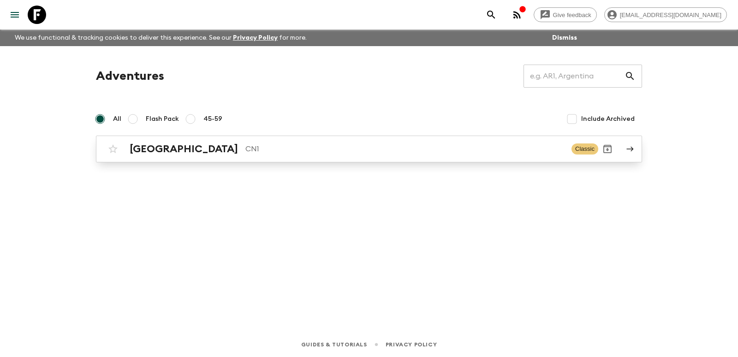
click at [188, 154] on div "China CN1" at bounding box center [347, 149] width 434 height 12
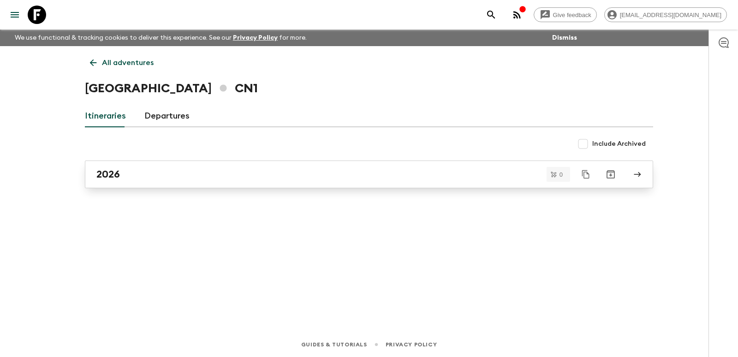
click at [145, 178] on div "2026" at bounding box center [359, 174] width 527 height 12
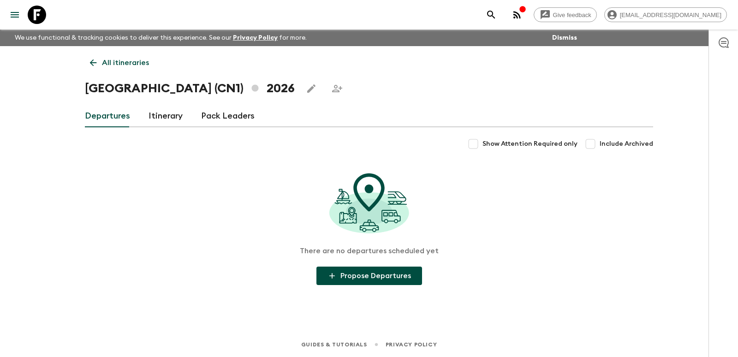
click at [104, 64] on p "All itineraries" at bounding box center [125, 62] width 47 height 11
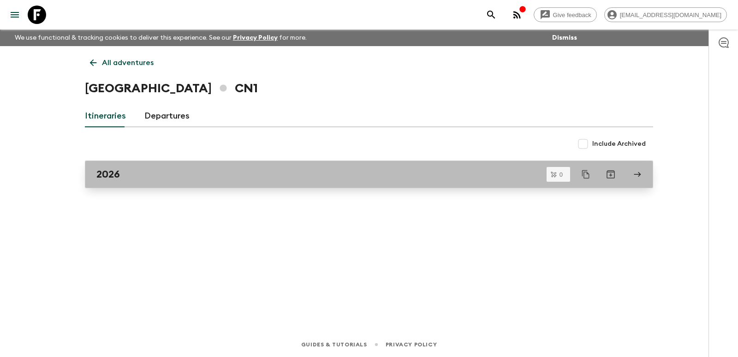
click at [140, 178] on div "2026" at bounding box center [359, 174] width 527 height 12
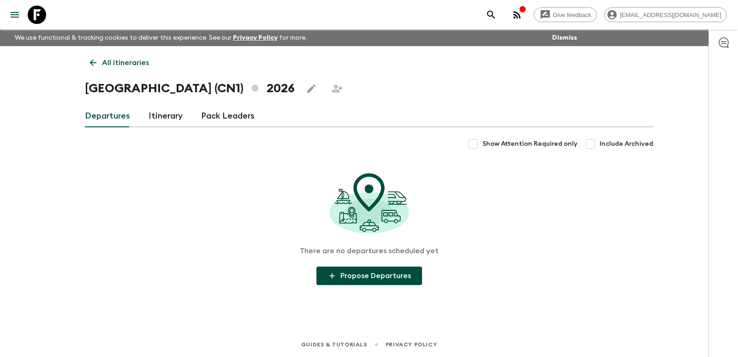
click at [172, 121] on link "Itinerary" at bounding box center [165, 116] width 34 height 22
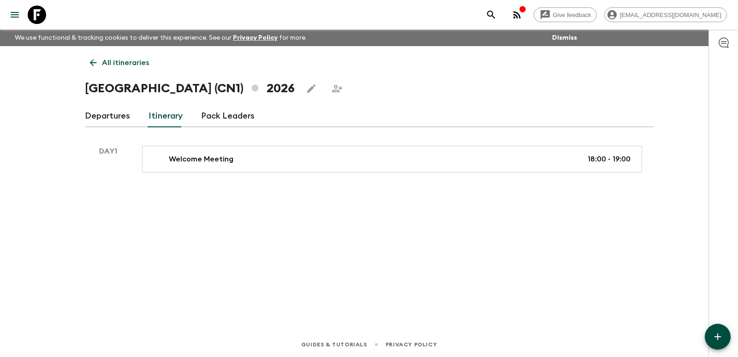
click at [116, 111] on link "Departures" at bounding box center [107, 116] width 45 height 22
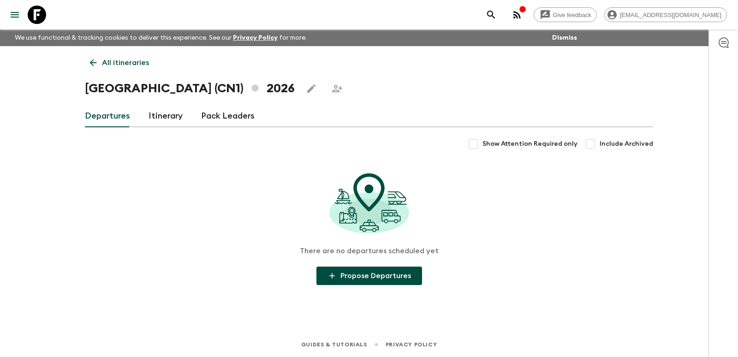
click at [115, 60] on p "All itineraries" at bounding box center [125, 62] width 47 height 11
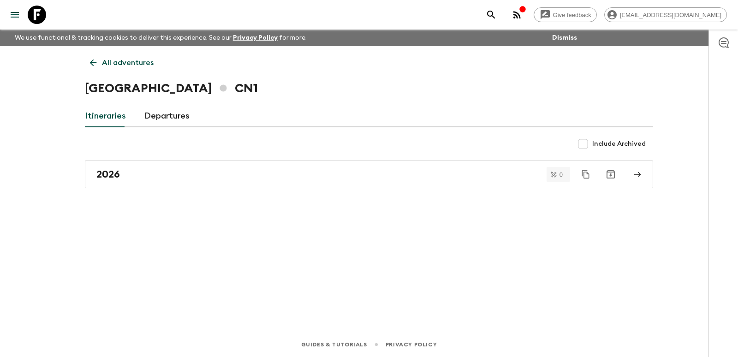
click at [132, 67] on p "All adventures" at bounding box center [128, 62] width 52 height 11
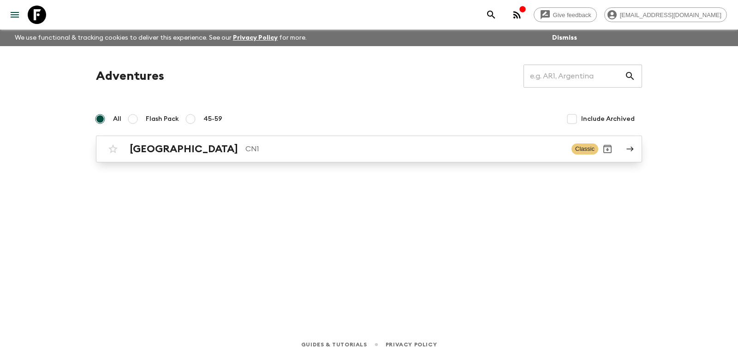
click at [245, 146] on p "CN1" at bounding box center [404, 148] width 319 height 11
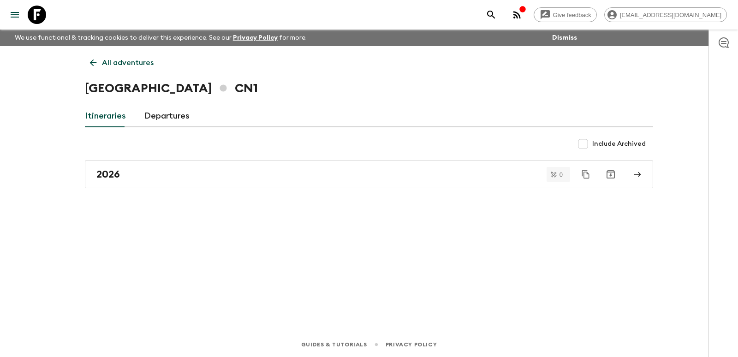
click at [137, 67] on p "All adventures" at bounding box center [128, 62] width 52 height 11
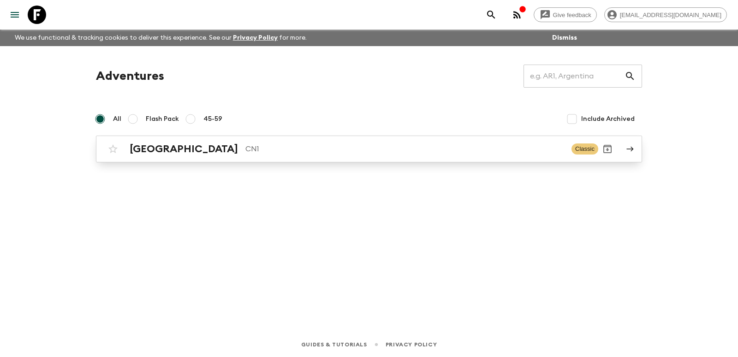
click at [245, 150] on p "CN1" at bounding box center [404, 148] width 319 height 11
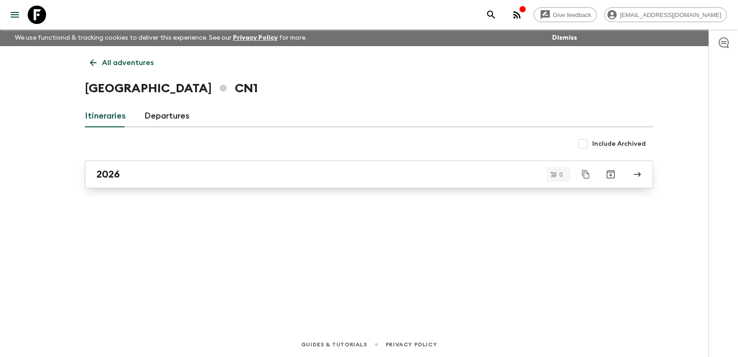
click at [165, 167] on link "2026" at bounding box center [369, 174] width 568 height 28
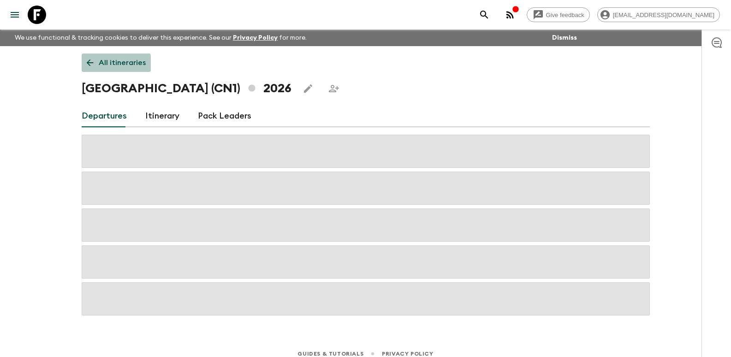
click at [88, 64] on icon at bounding box center [89, 62] width 7 height 7
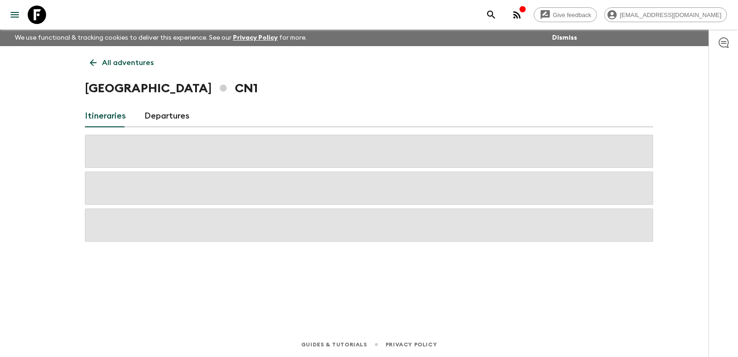
click at [88, 64] on icon at bounding box center [93, 63] width 10 height 10
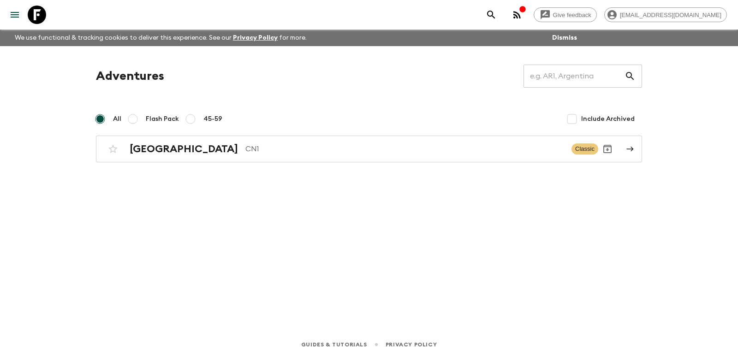
click at [137, 120] on input "Flash Pack" at bounding box center [132, 118] width 11 height 11
radio input "true"
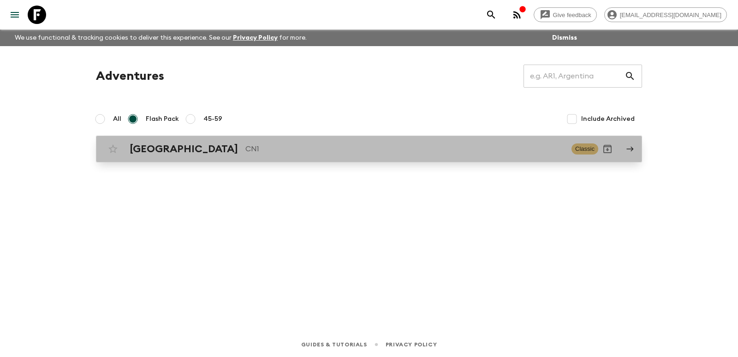
click at [245, 150] on p "CN1" at bounding box center [404, 148] width 319 height 11
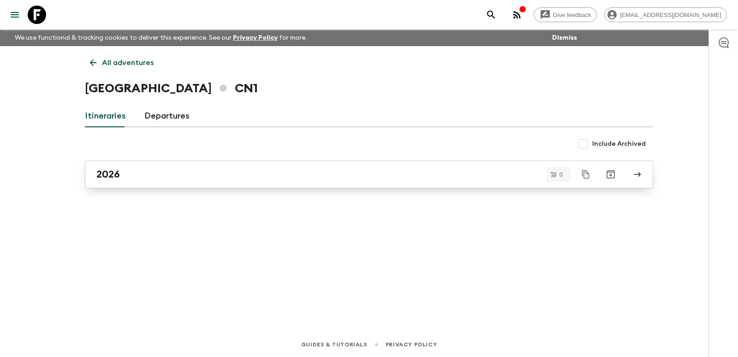
click at [213, 175] on div "2026" at bounding box center [359, 174] width 527 height 12
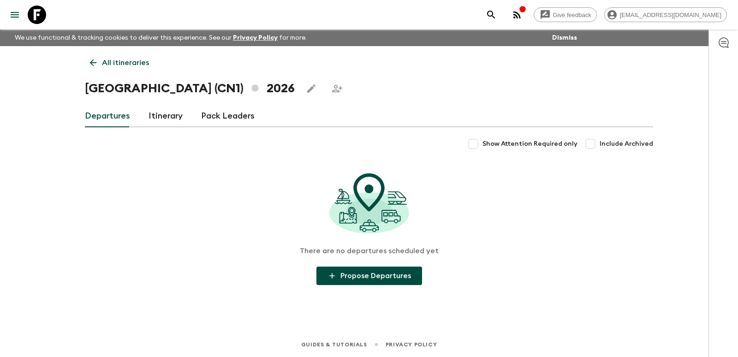
click at [154, 110] on link "Itinerary" at bounding box center [165, 116] width 34 height 22
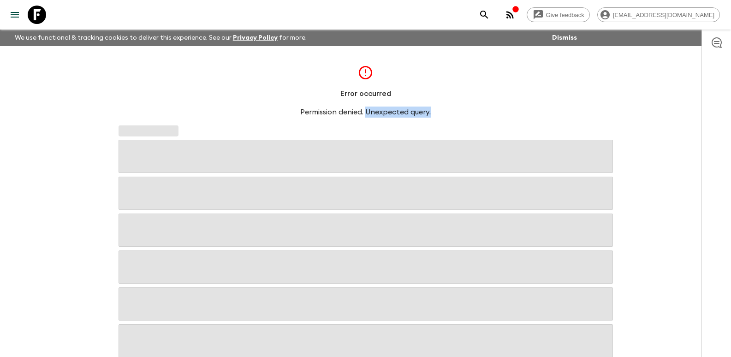
drag, startPoint x: 409, startPoint y: 111, endPoint x: 452, endPoint y: 109, distance: 42.9
click at [452, 109] on div "Error occurred Permission denied. Unexpected query." at bounding box center [365, 91] width 255 height 53
click at [287, 91] on div "Error occurred Permission denied. Unexpected query." at bounding box center [365, 91] width 255 height 53
drag, startPoint x: 297, startPoint y: 110, endPoint x: 466, endPoint y: 113, distance: 168.8
click at [466, 113] on div "Error occurred Permission denied. Unexpected query." at bounding box center [365, 91] width 255 height 53
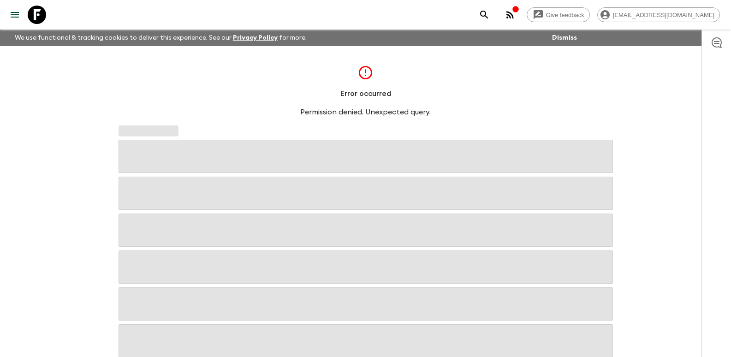
click at [283, 128] on div at bounding box center [365, 313] width 494 height 384
drag, startPoint x: 402, startPoint y: 107, endPoint x: 460, endPoint y: 124, distance: 61.1
click at [460, 124] on div "Error occurred Permission denied. Unexpected query." at bounding box center [366, 277] width 590 height 462
click at [486, 120] on div "Error occurred Permission denied. Unexpected query." at bounding box center [366, 277] width 590 height 462
click at [221, 189] on span at bounding box center [365, 193] width 494 height 33
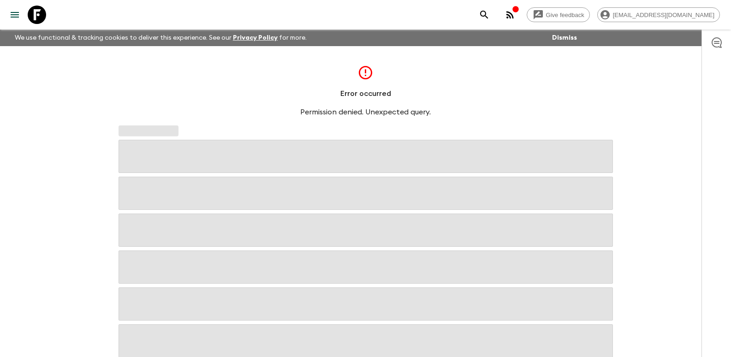
click at [217, 185] on span at bounding box center [365, 193] width 494 height 33
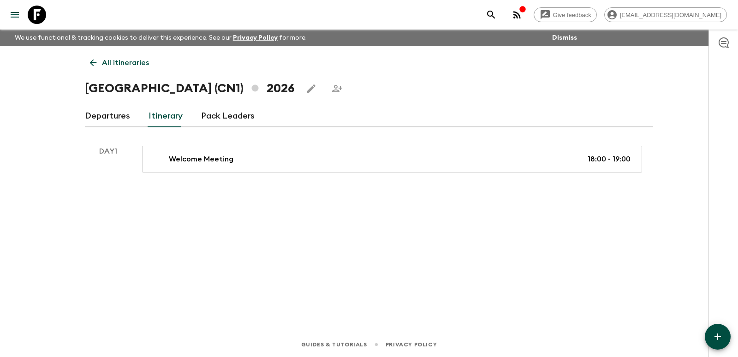
click at [123, 122] on link "Departures" at bounding box center [107, 116] width 45 height 22
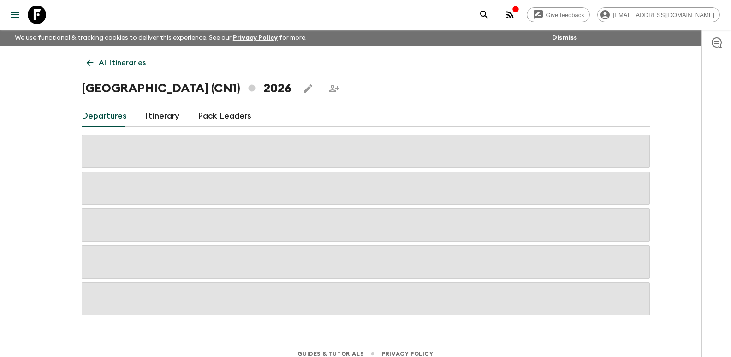
click at [173, 119] on link "Itinerary" at bounding box center [162, 116] width 34 height 22
